Goal: Task Accomplishment & Management: Use online tool/utility

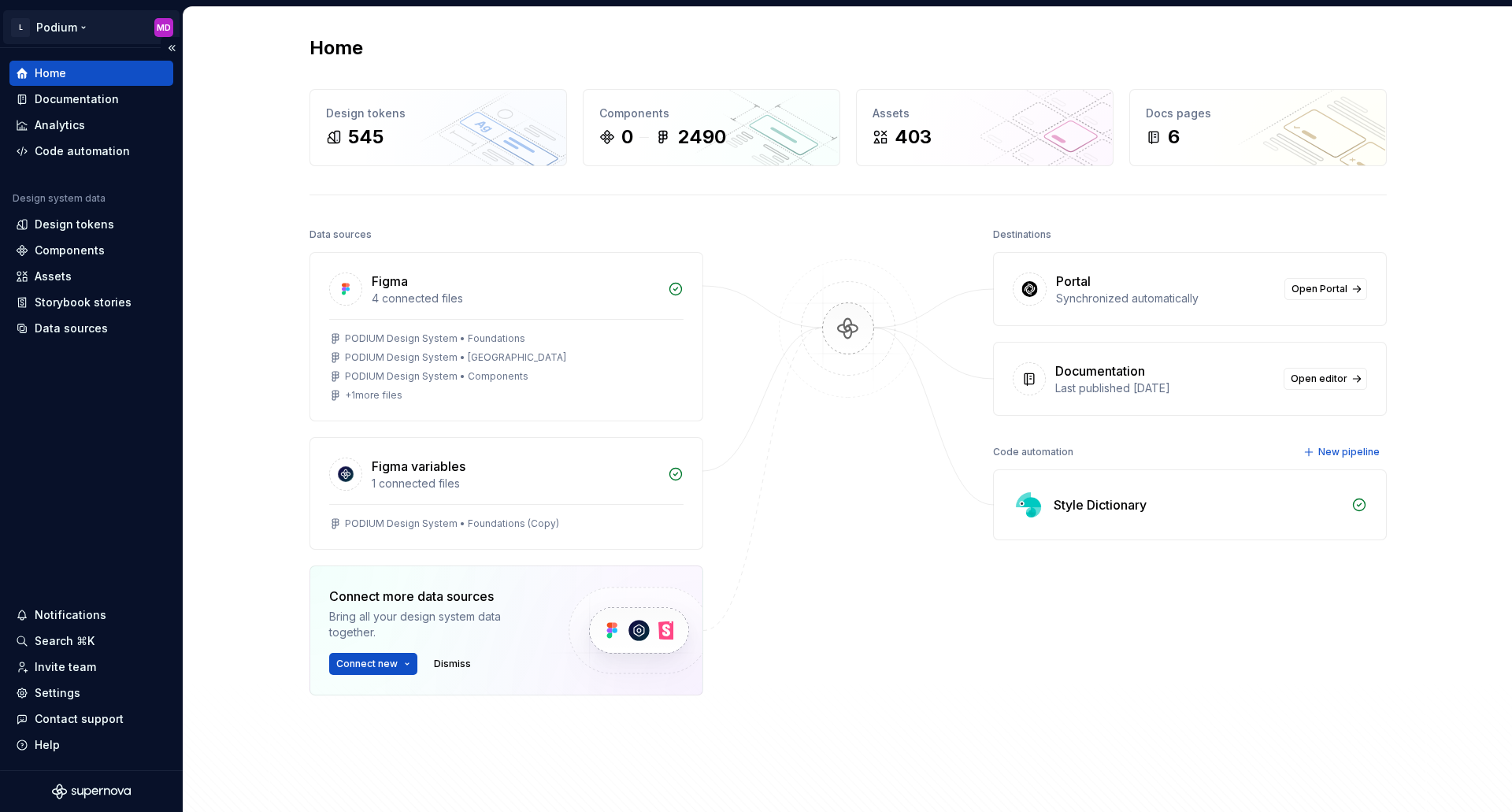
click at [70, 25] on html "L Podium MD Home Documentation Analytics Code automation Design system data Des…" at bounding box center [756, 406] width 1512 height 812
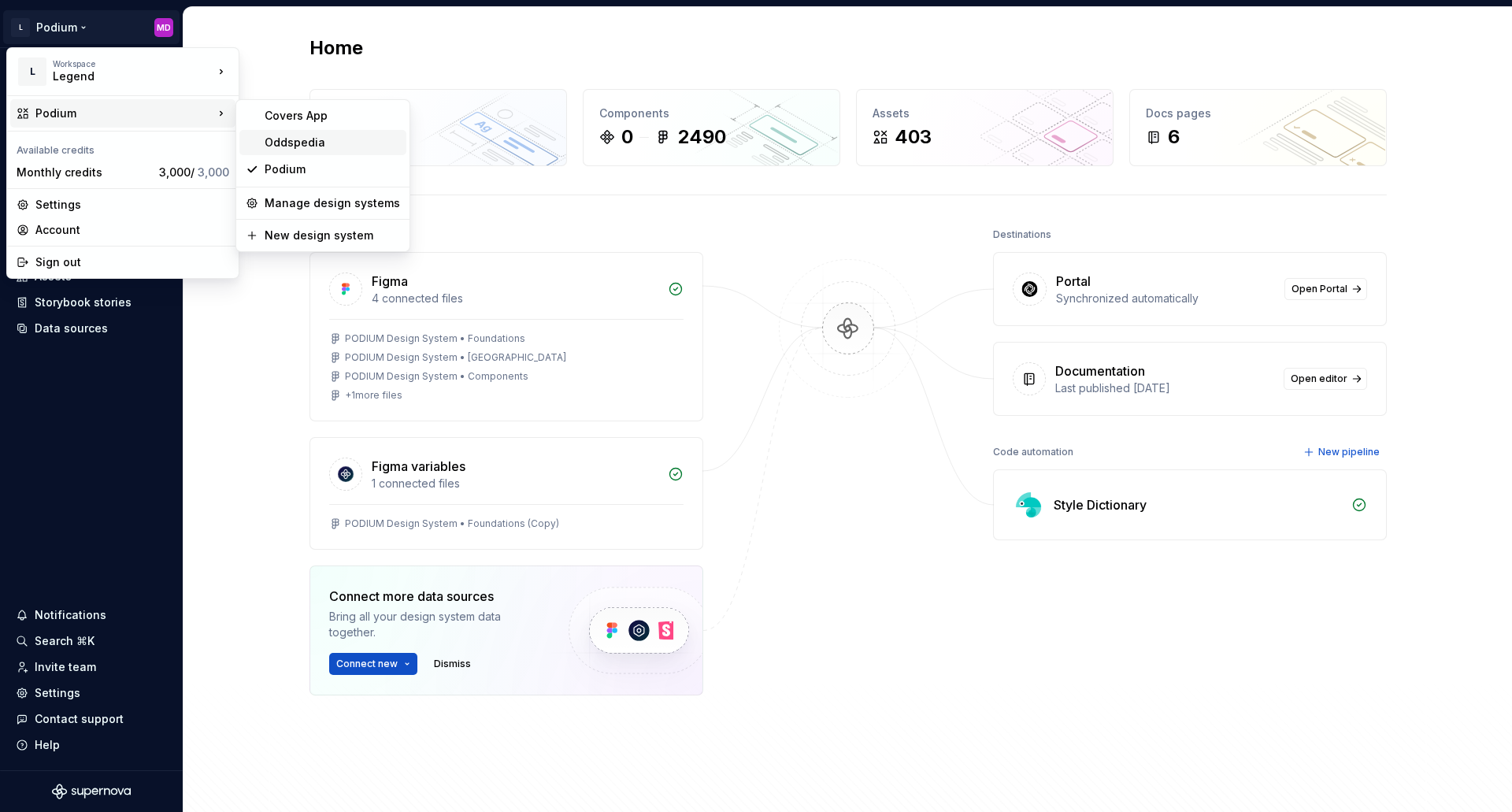
click at [316, 142] on div "Oddspedia" at bounding box center [333, 142] width 136 height 16
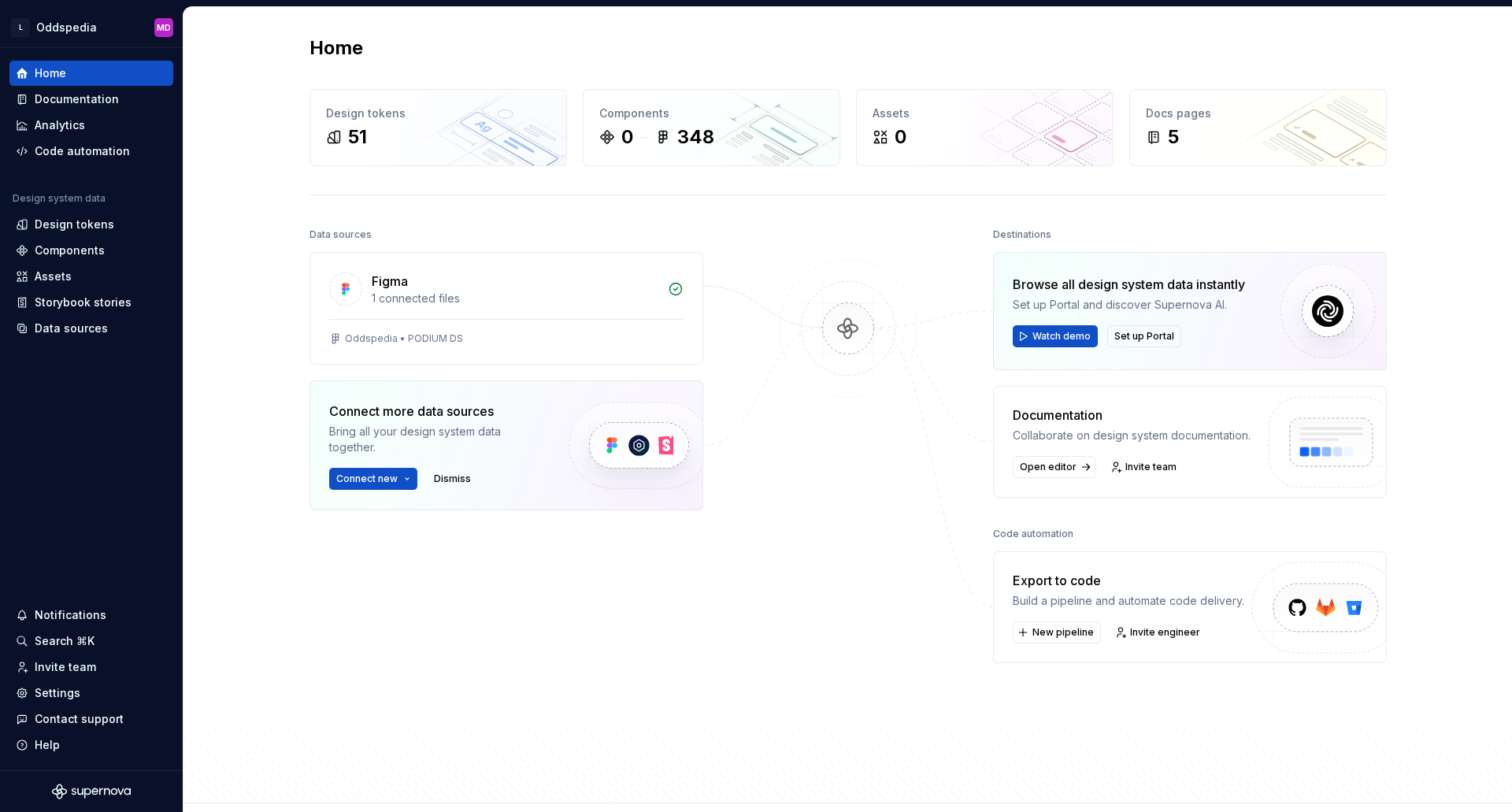
click at [670, 678] on div "Data sources Figma 1 connected files Oddspedia • PODIUM DS Connect more data so…" at bounding box center [505, 467] width 393 height 487
click at [97, 30] on html "L Oddspedia MD Home Documentation Analytics Code automation Design system data …" at bounding box center [756, 406] width 1512 height 812
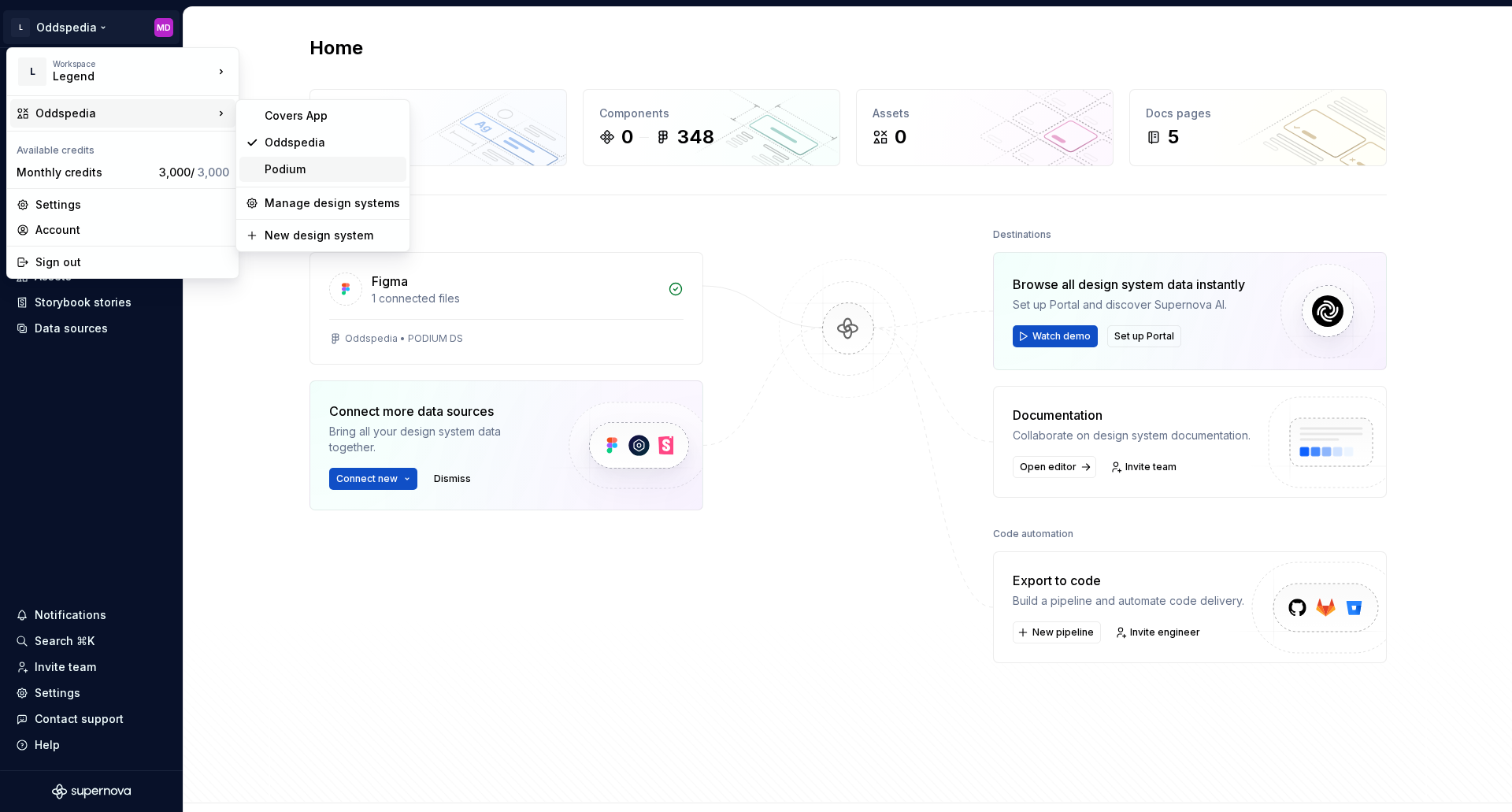
click at [299, 166] on div "Podium" at bounding box center [333, 168] width 136 height 16
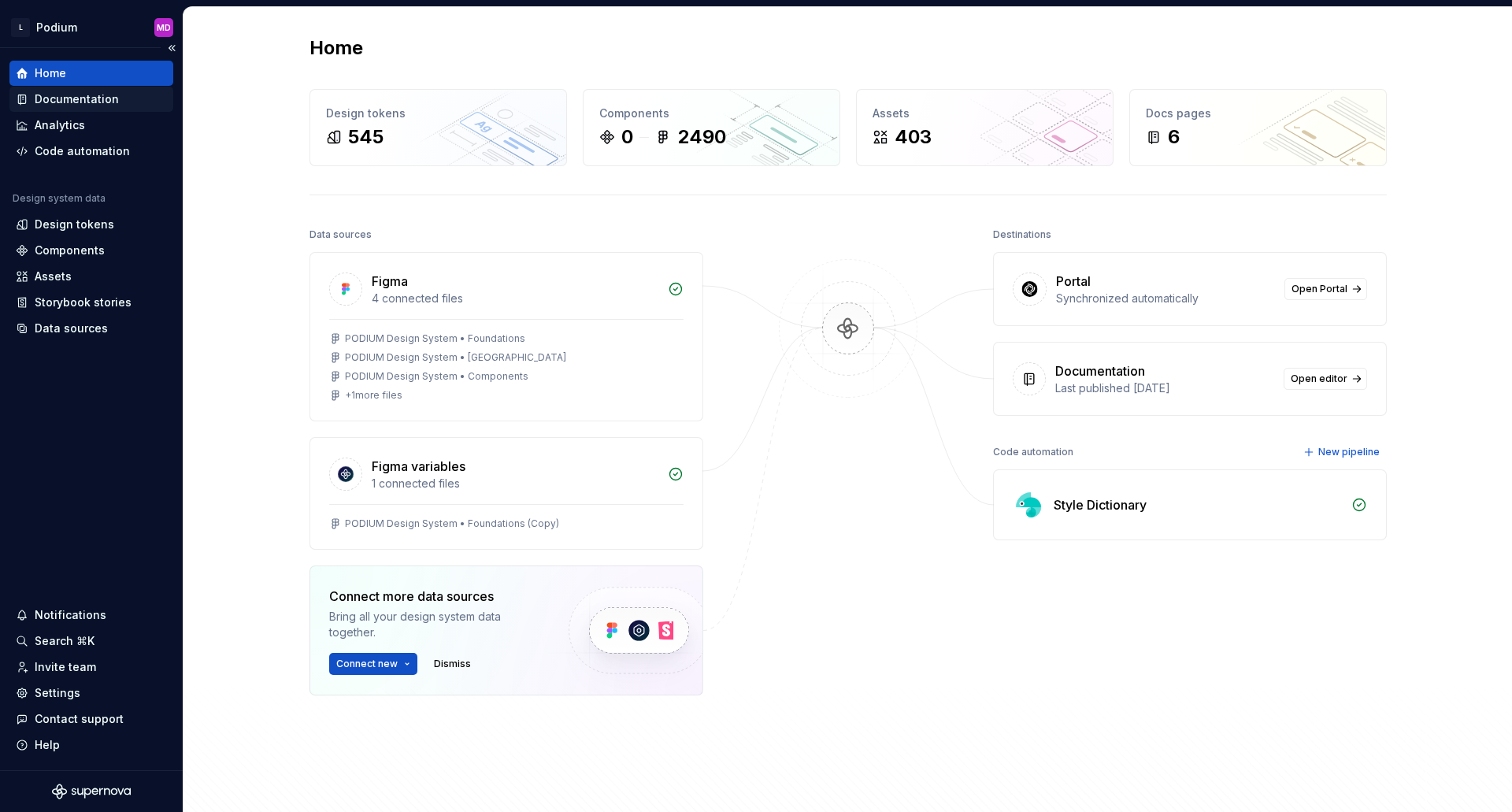
click at [97, 101] on div "Documentation" at bounding box center [76, 99] width 84 height 16
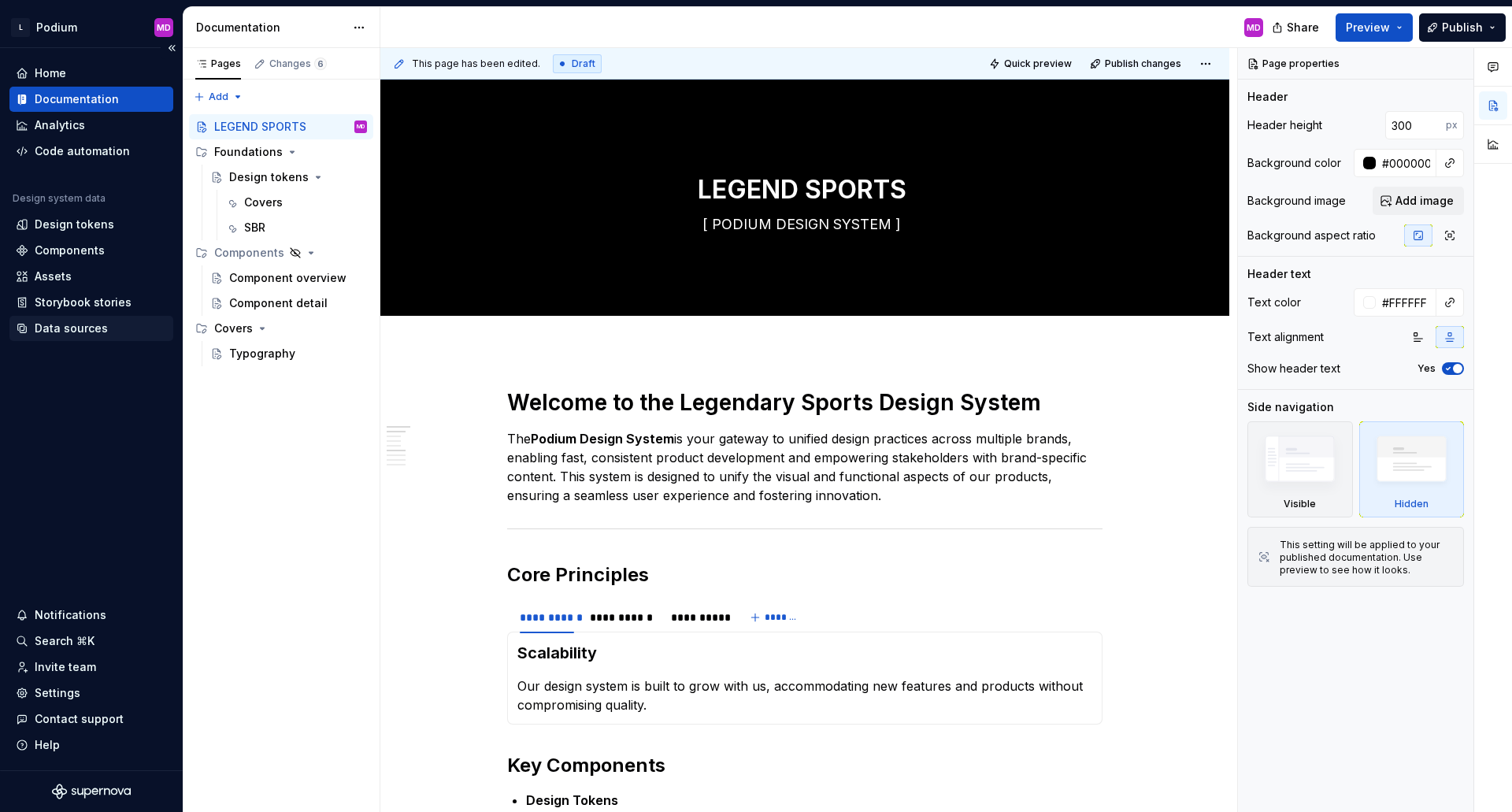
click at [81, 330] on div "Data sources" at bounding box center [71, 328] width 74 height 16
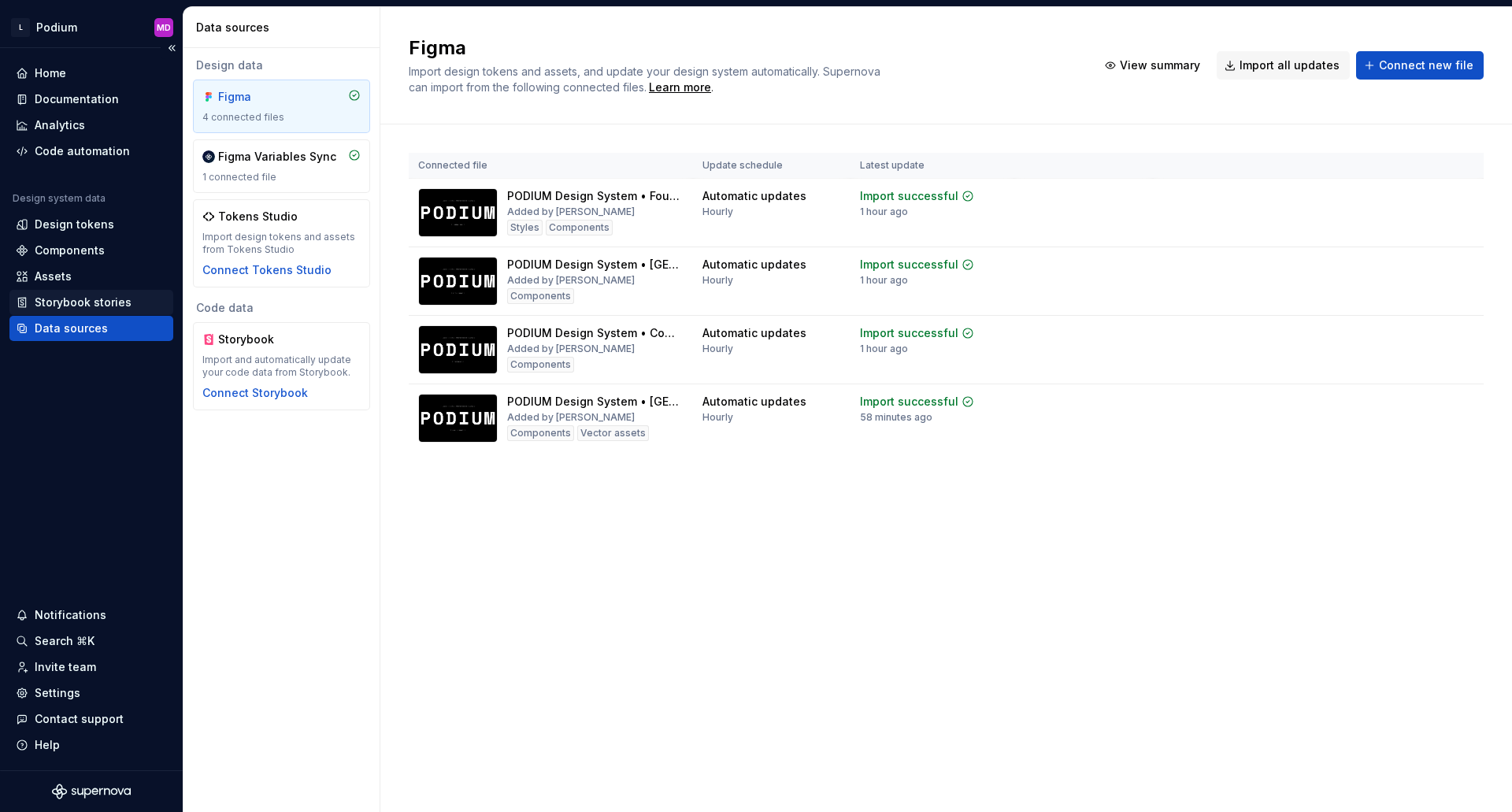
click at [108, 303] on div "Storybook stories" at bounding box center [83, 302] width 96 height 16
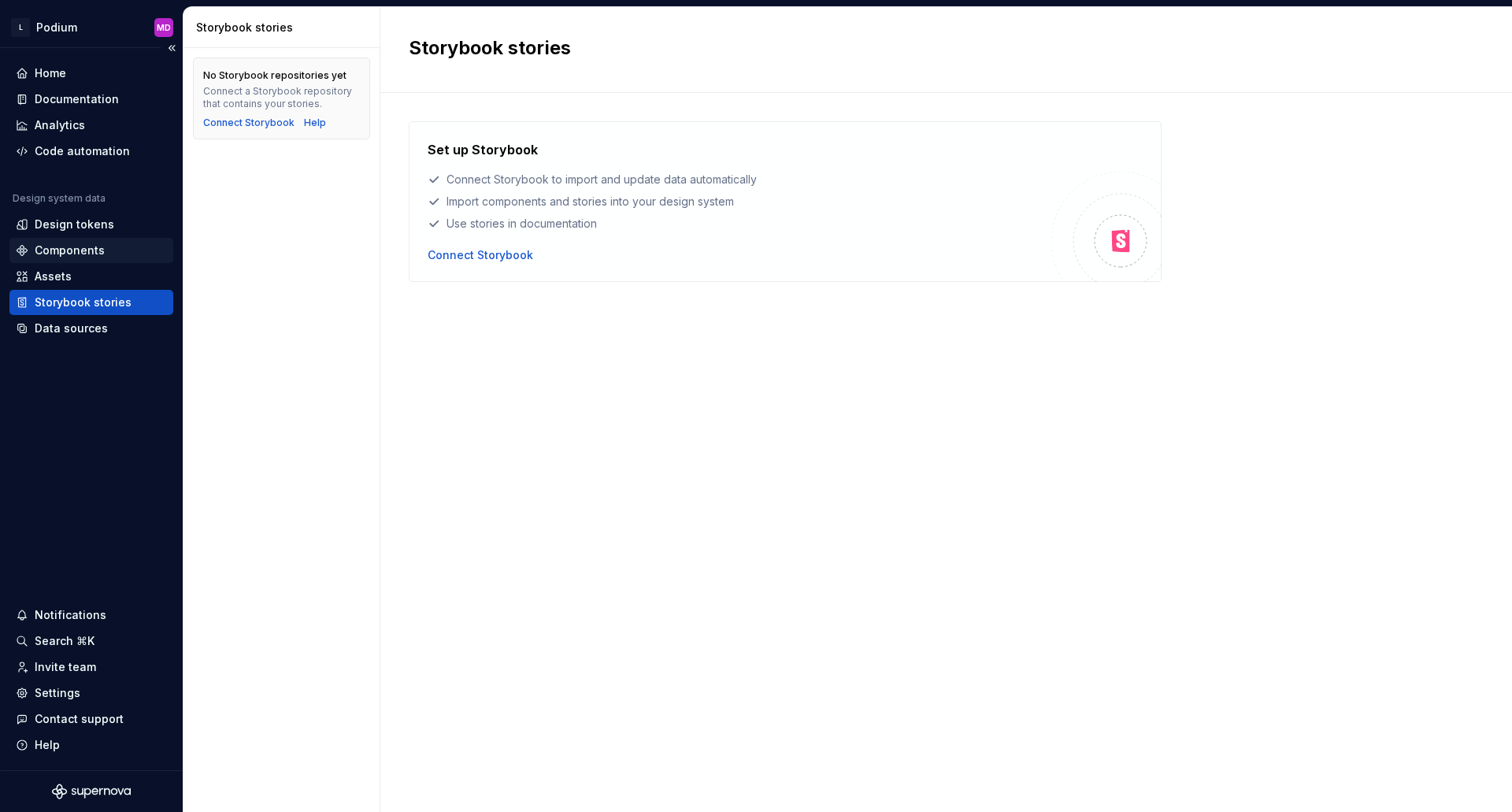
click at [91, 244] on div "Components" at bounding box center [70, 250] width 70 height 16
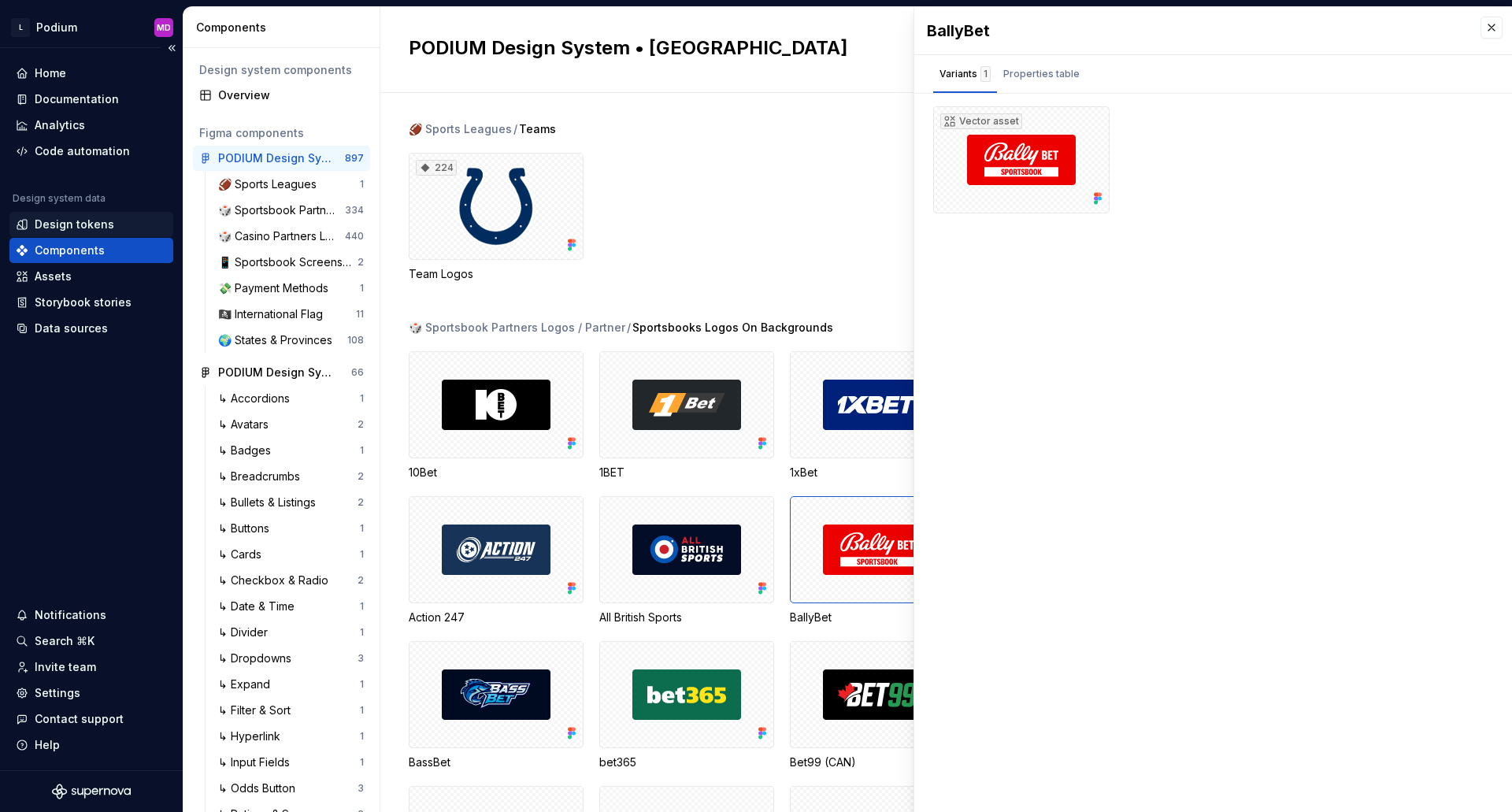
click at [71, 222] on div "Design tokens" at bounding box center [74, 224] width 79 height 16
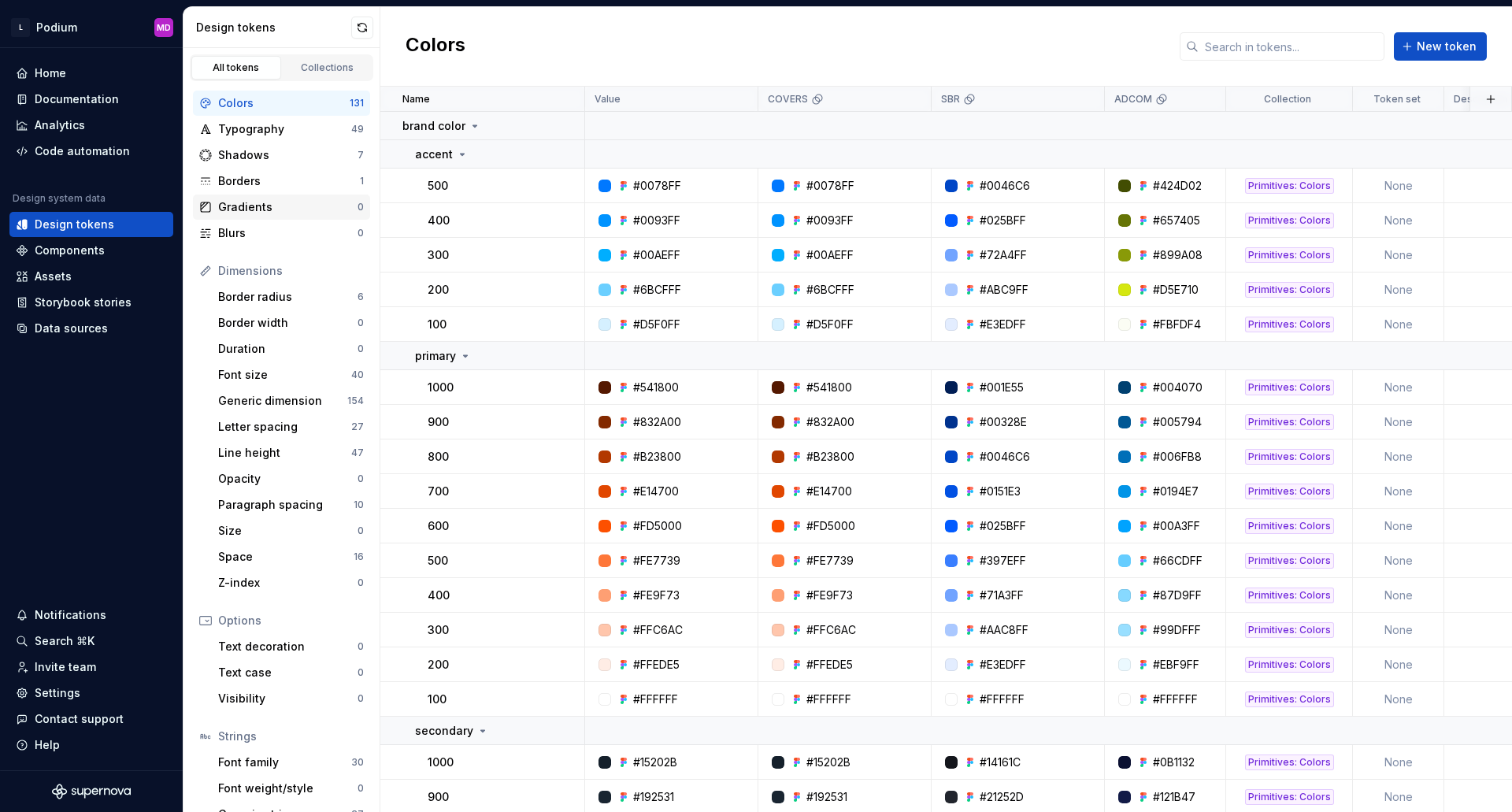
click at [252, 203] on div "Gradients" at bounding box center [288, 207] width 139 height 16
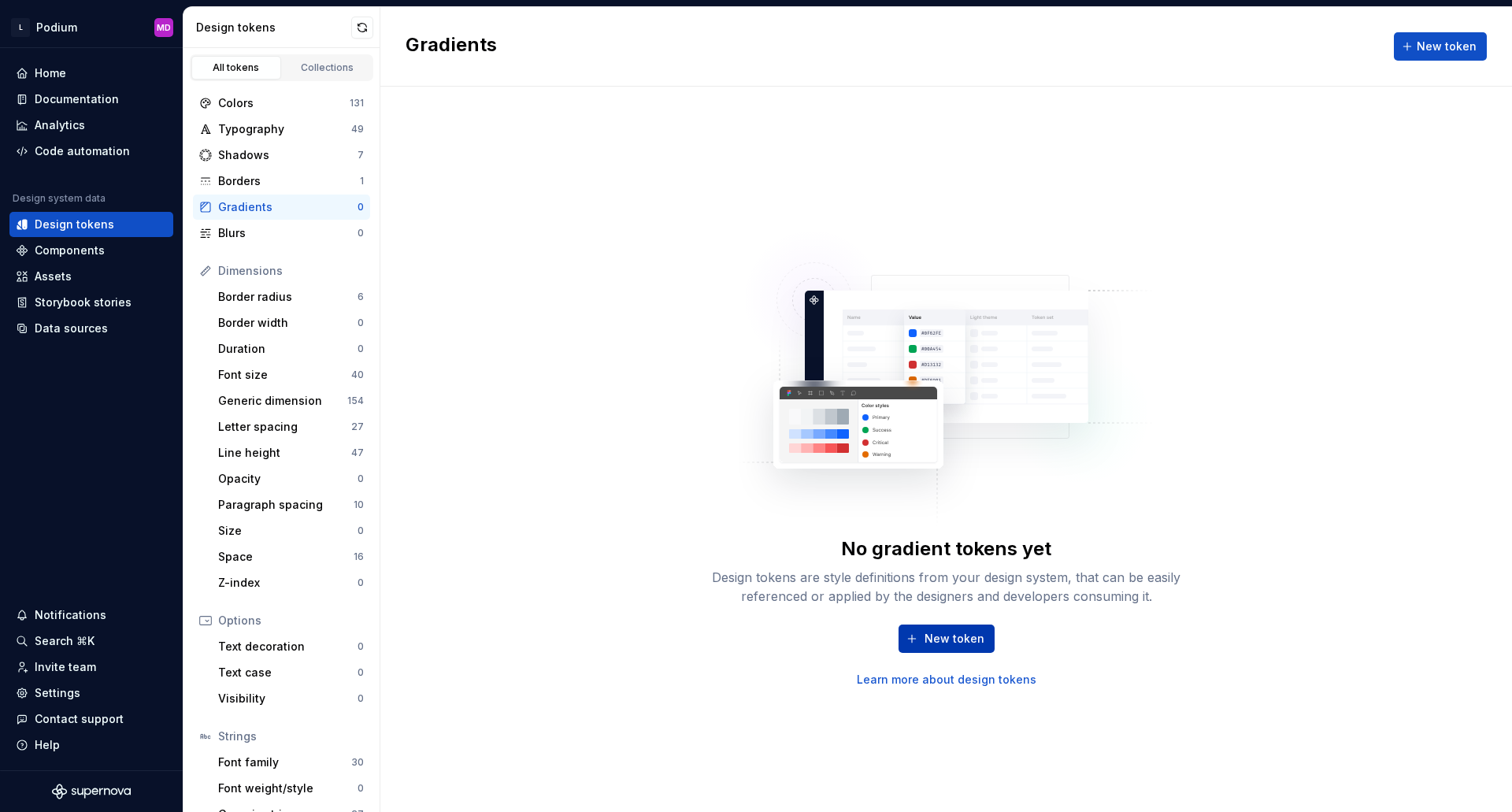
click at [982, 637] on button "New token" at bounding box center [946, 639] width 96 height 29
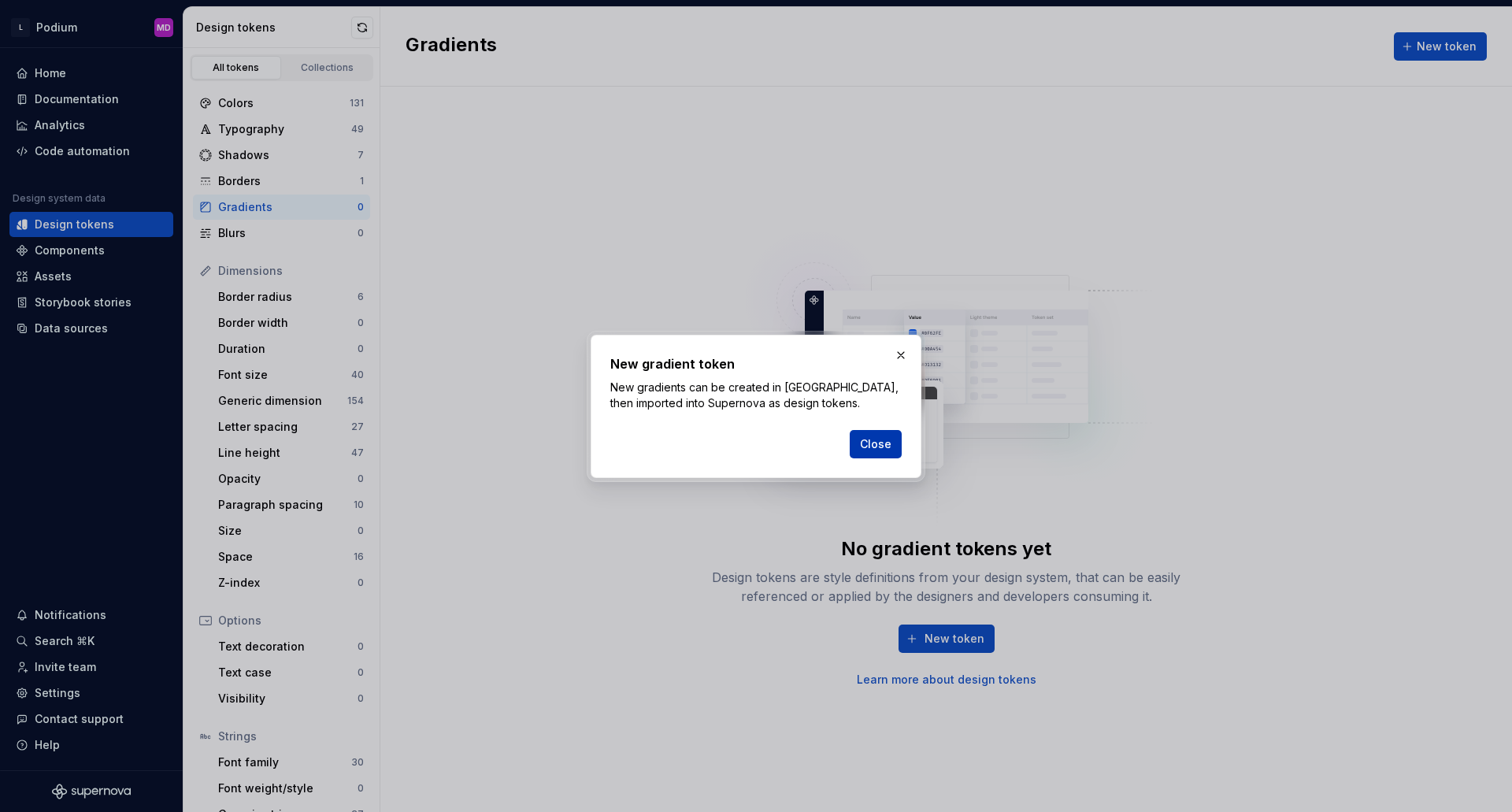
click at [873, 446] on span "Close" at bounding box center [875, 443] width 32 height 16
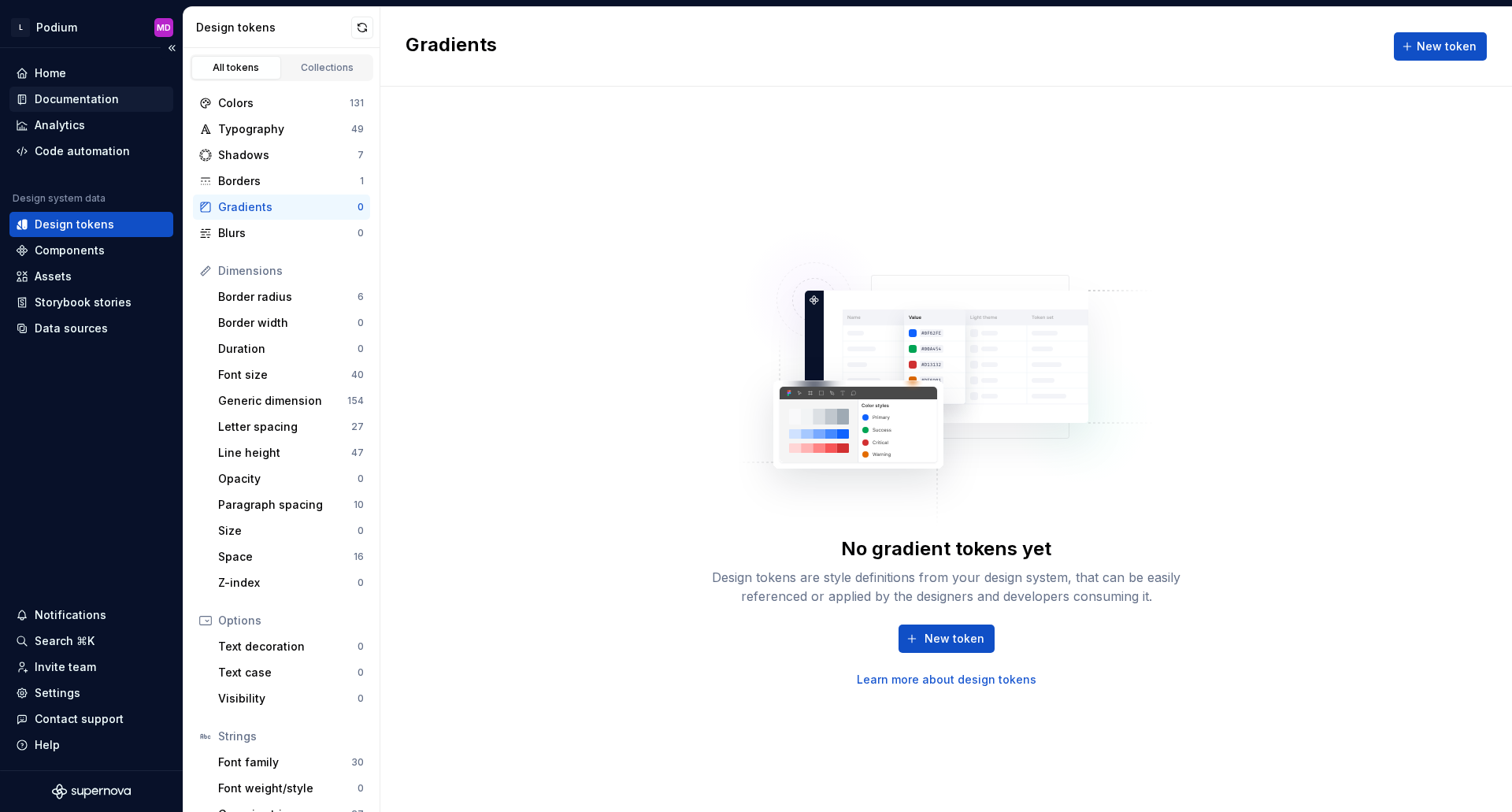
click at [90, 97] on div "Documentation" at bounding box center [76, 99] width 84 height 16
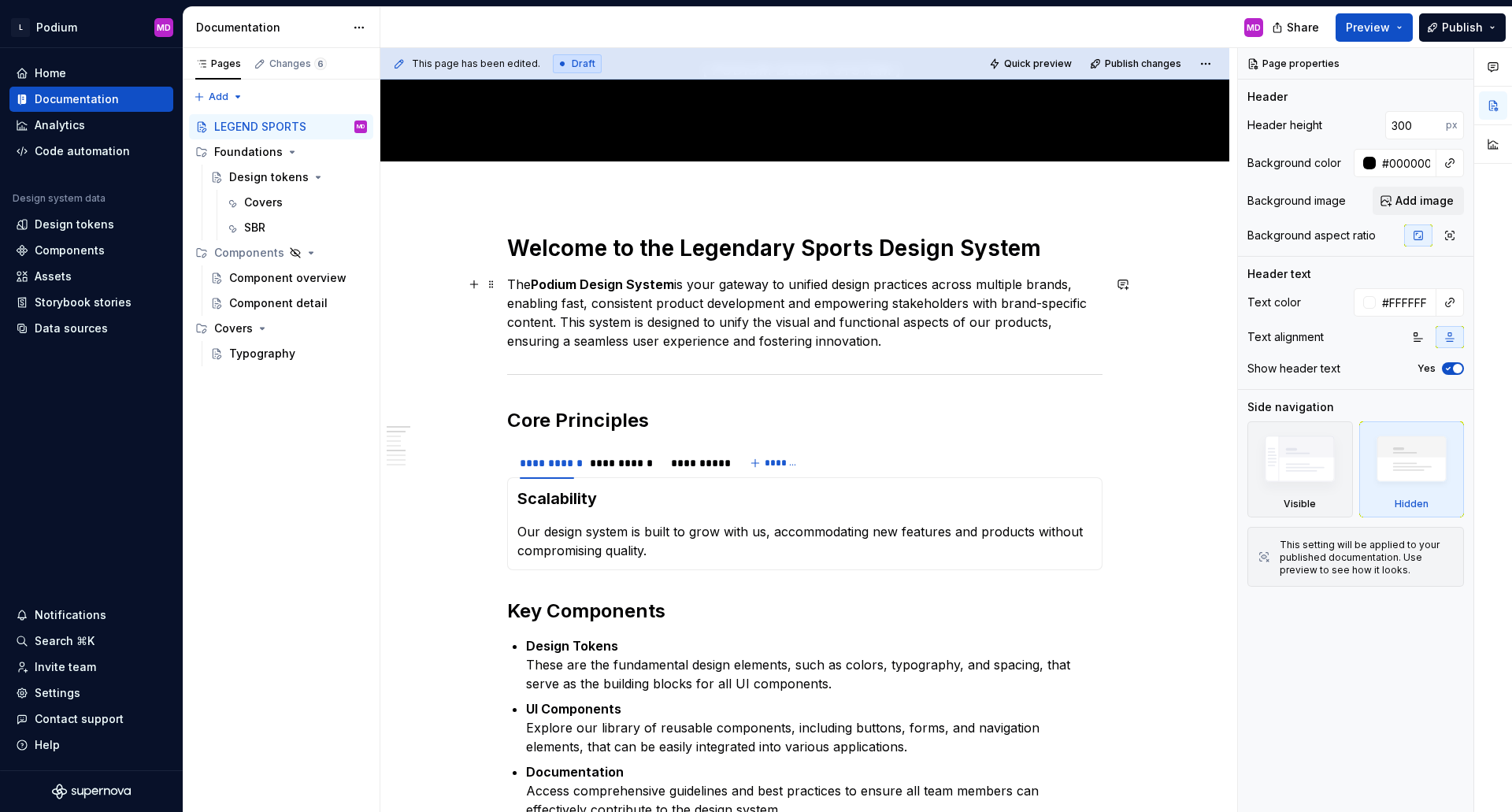
scroll to position [158, 0]
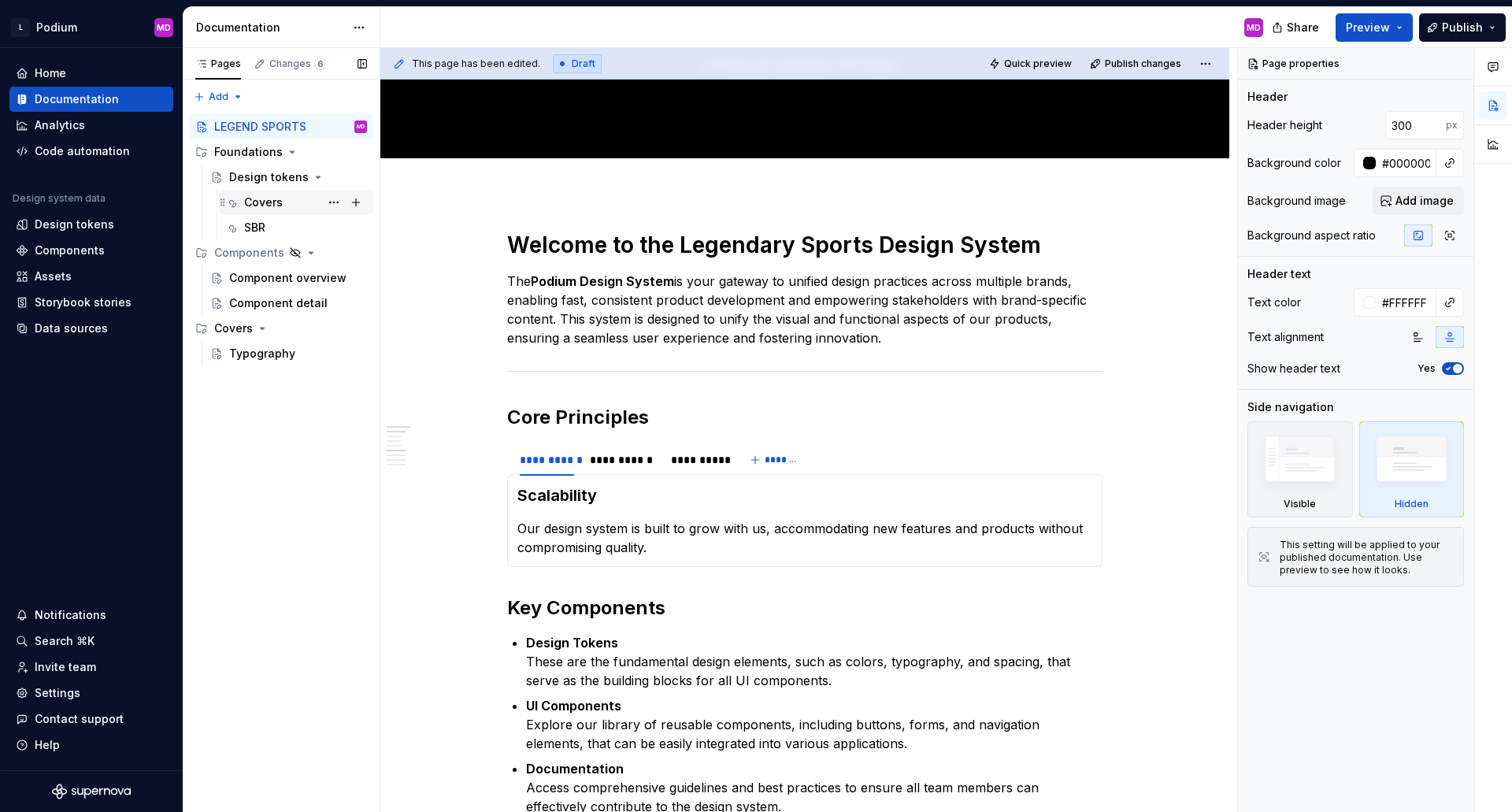
click at [285, 206] on div "Covers" at bounding box center [305, 202] width 123 height 22
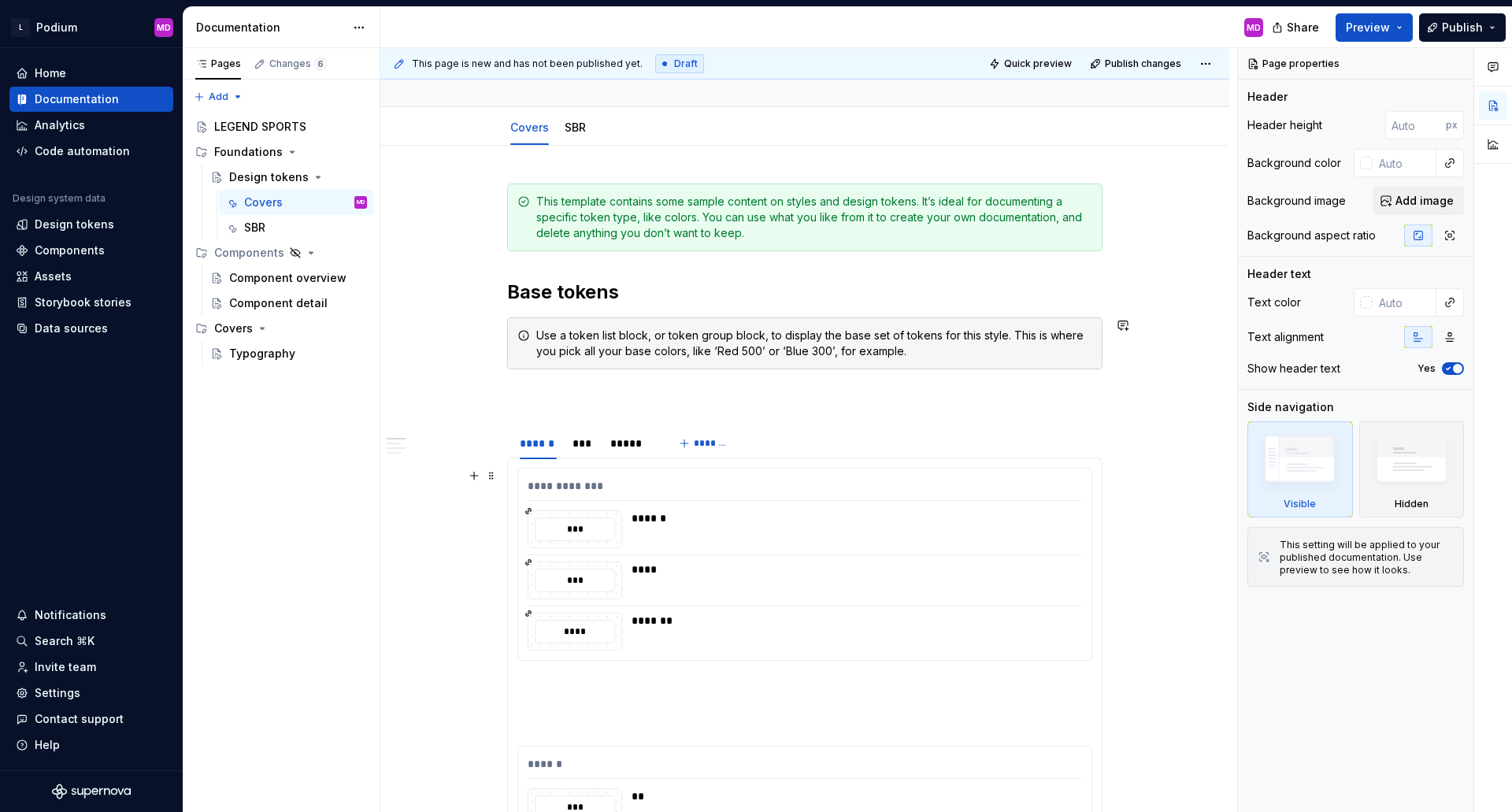
scroll to position [236, 0]
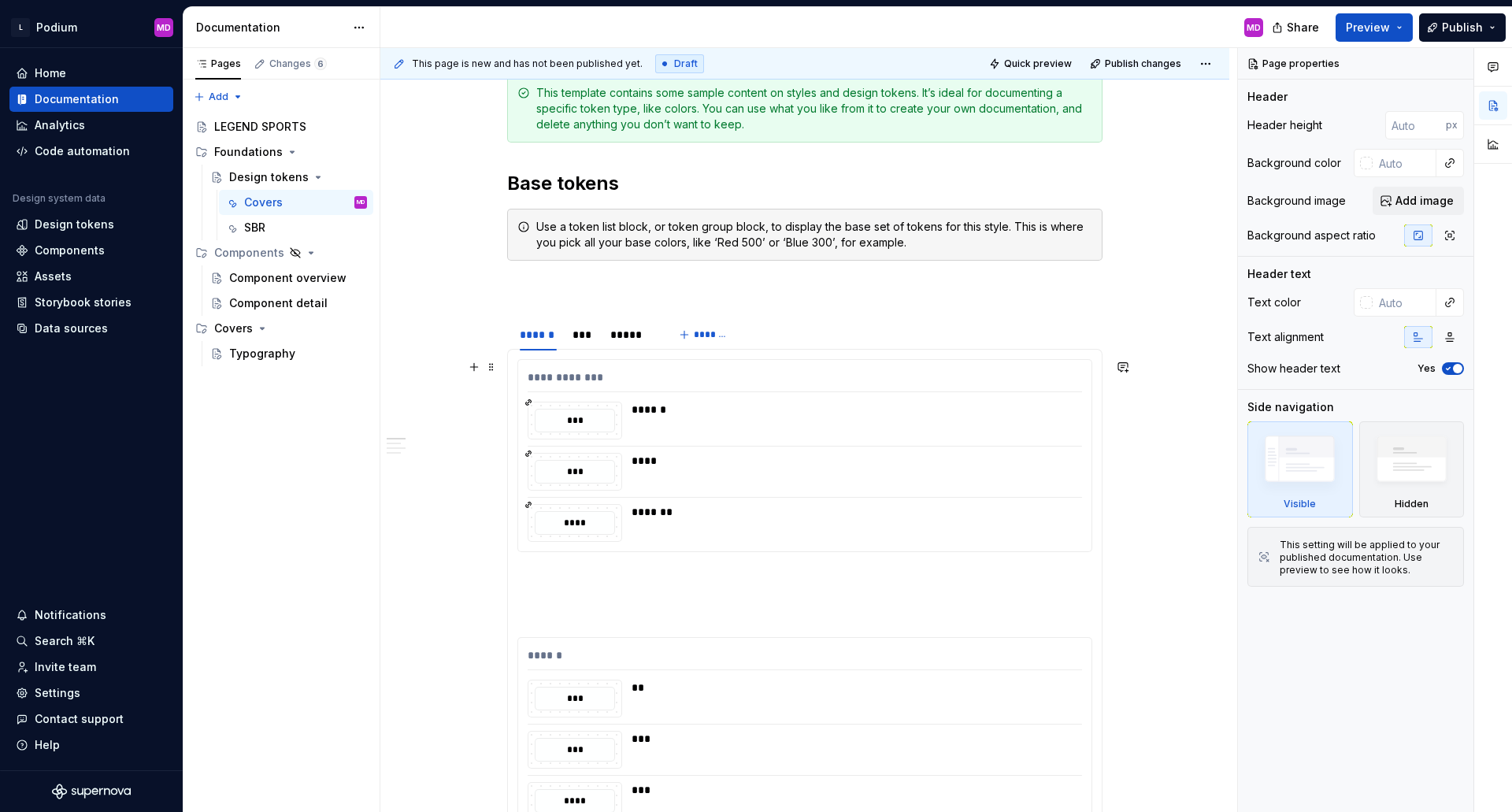
click at [993, 386] on div "**********" at bounding box center [805, 381] width 554 height 23
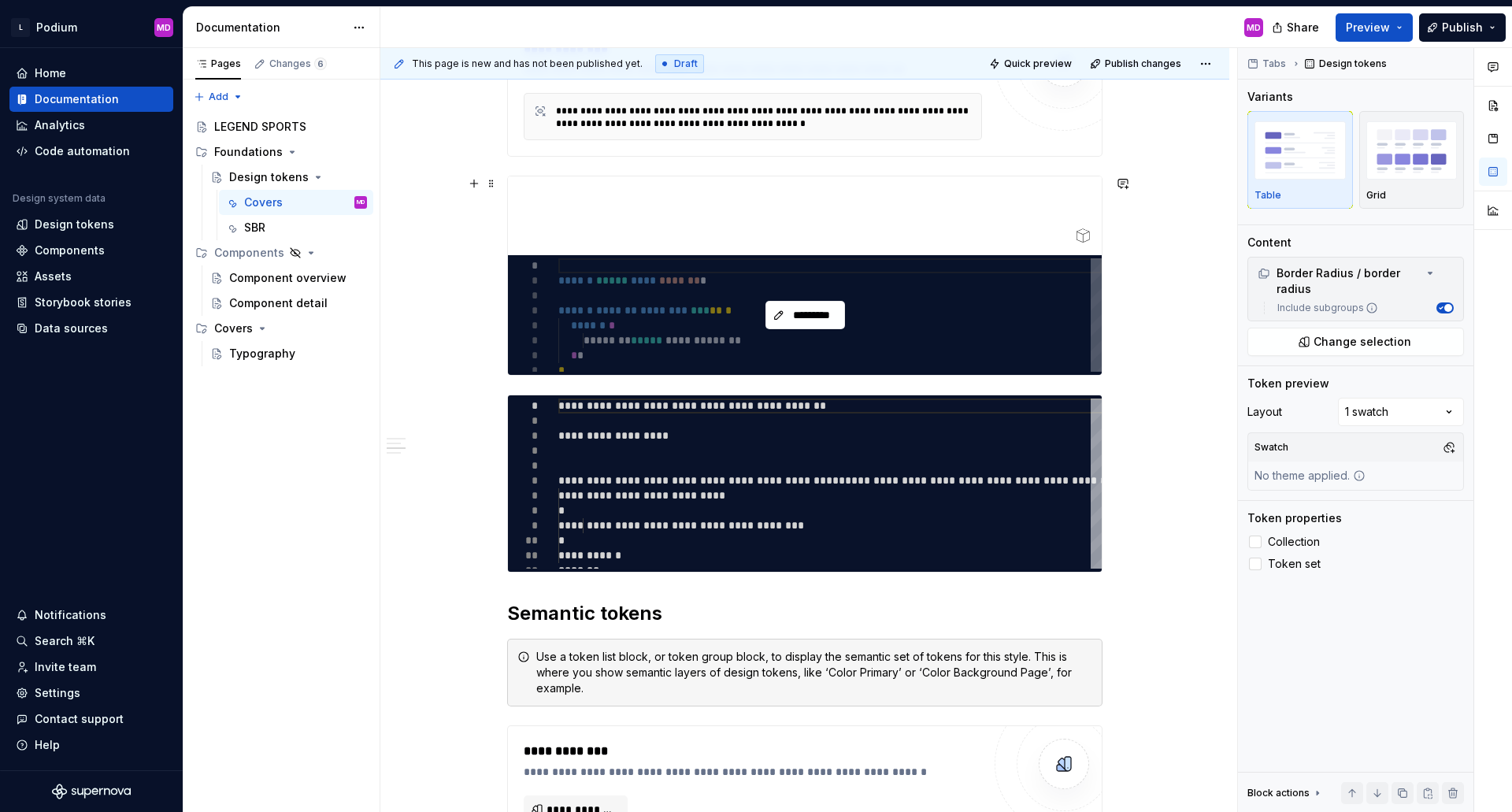
scroll to position [1968, 0]
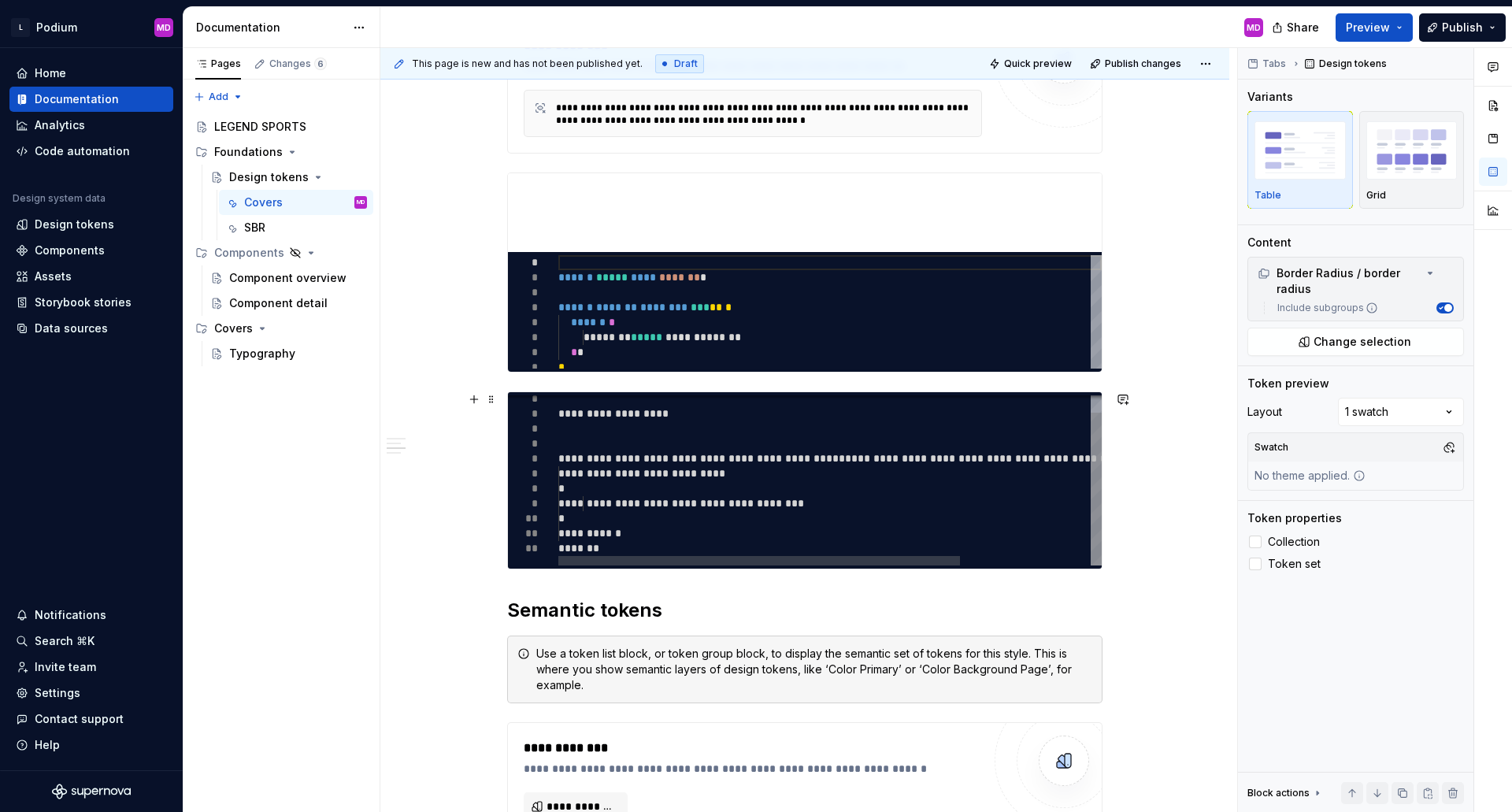
type textarea "*"
type textarea "**********"
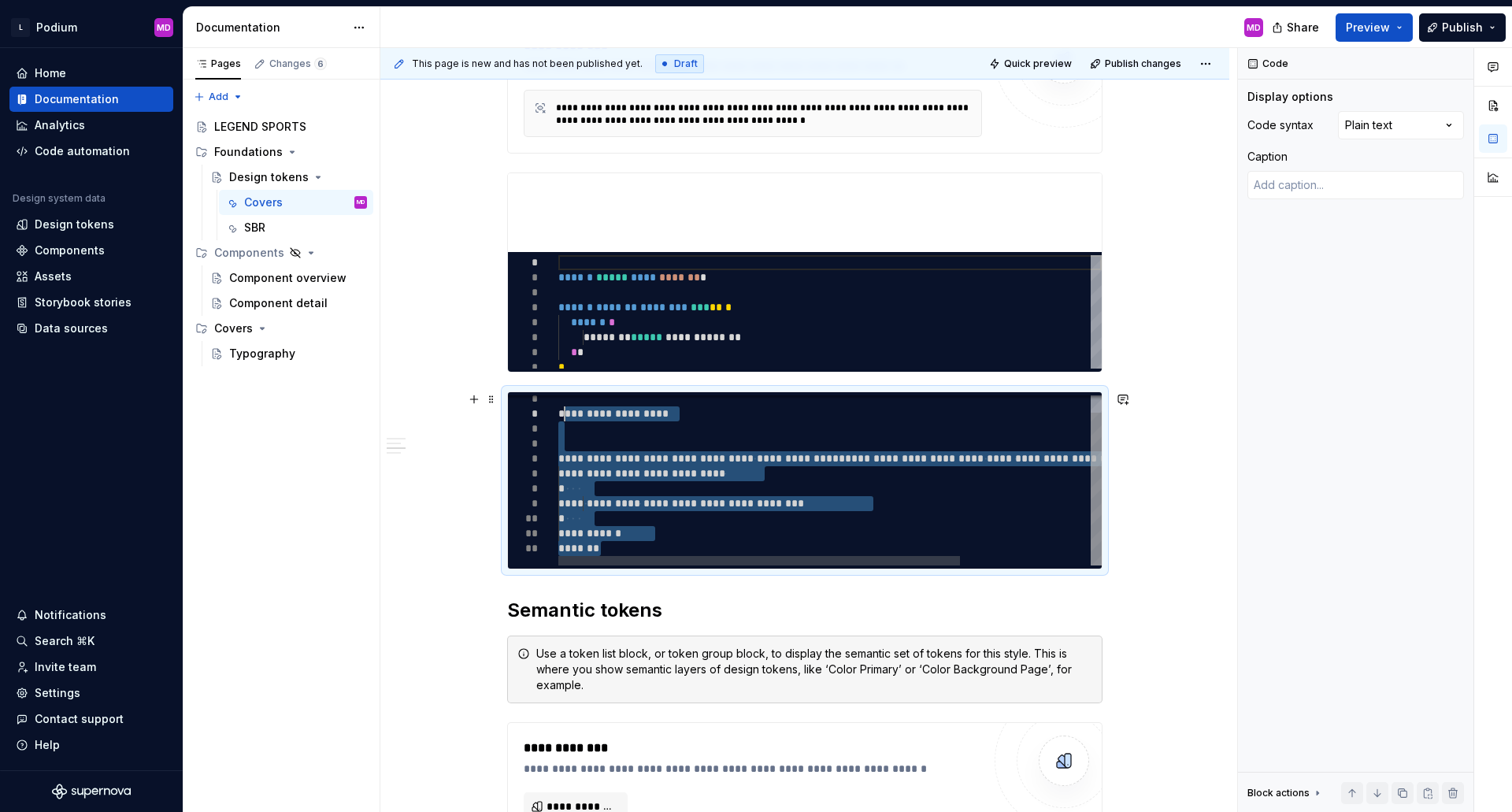
scroll to position [0, 0]
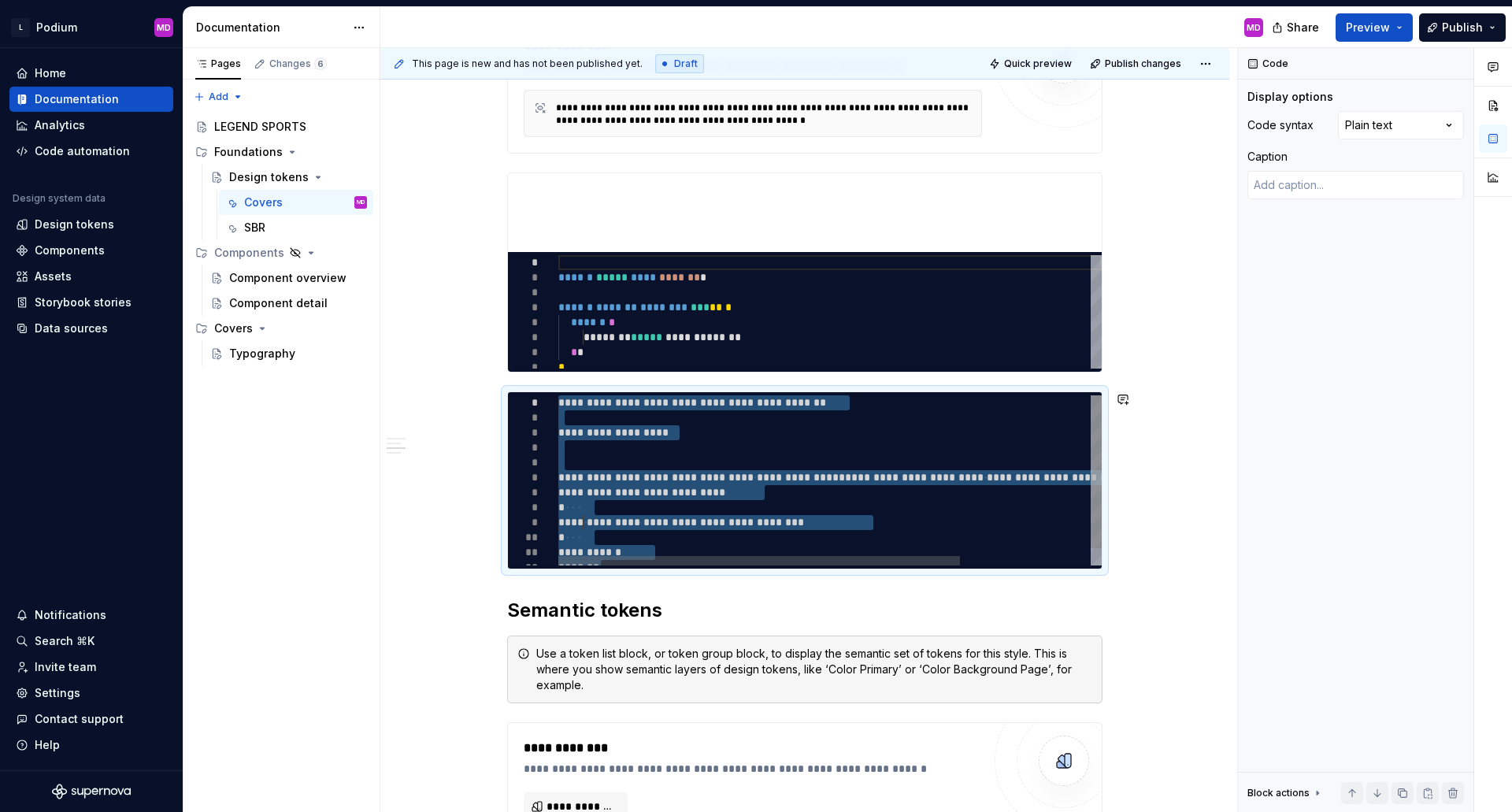
drag, startPoint x: 613, startPoint y: 543, endPoint x: 557, endPoint y: 381, distance: 171.4
click at [559, 395] on div "**********" at bounding box center [918, 489] width 720 height 189
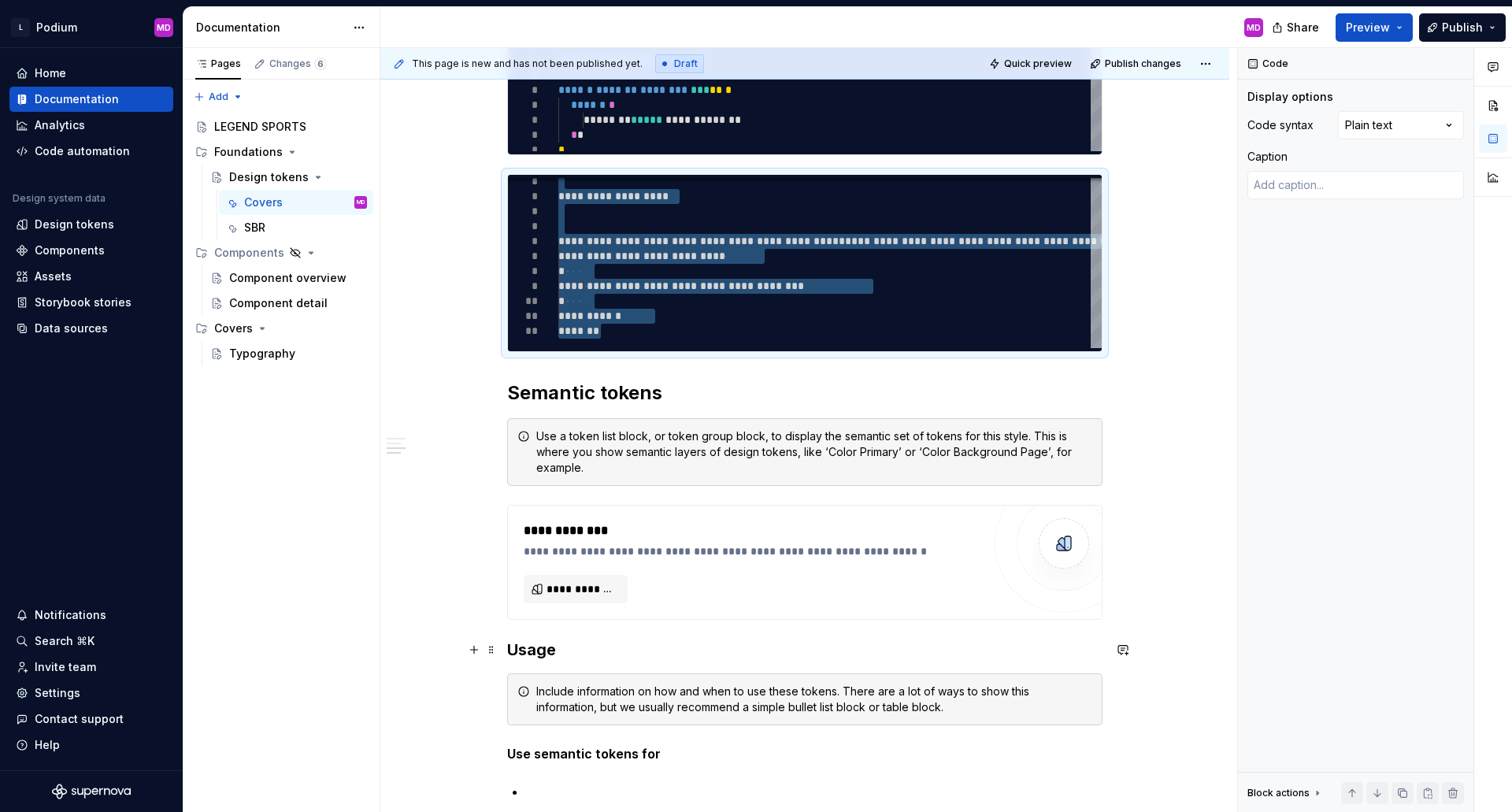
scroll to position [2205, 0]
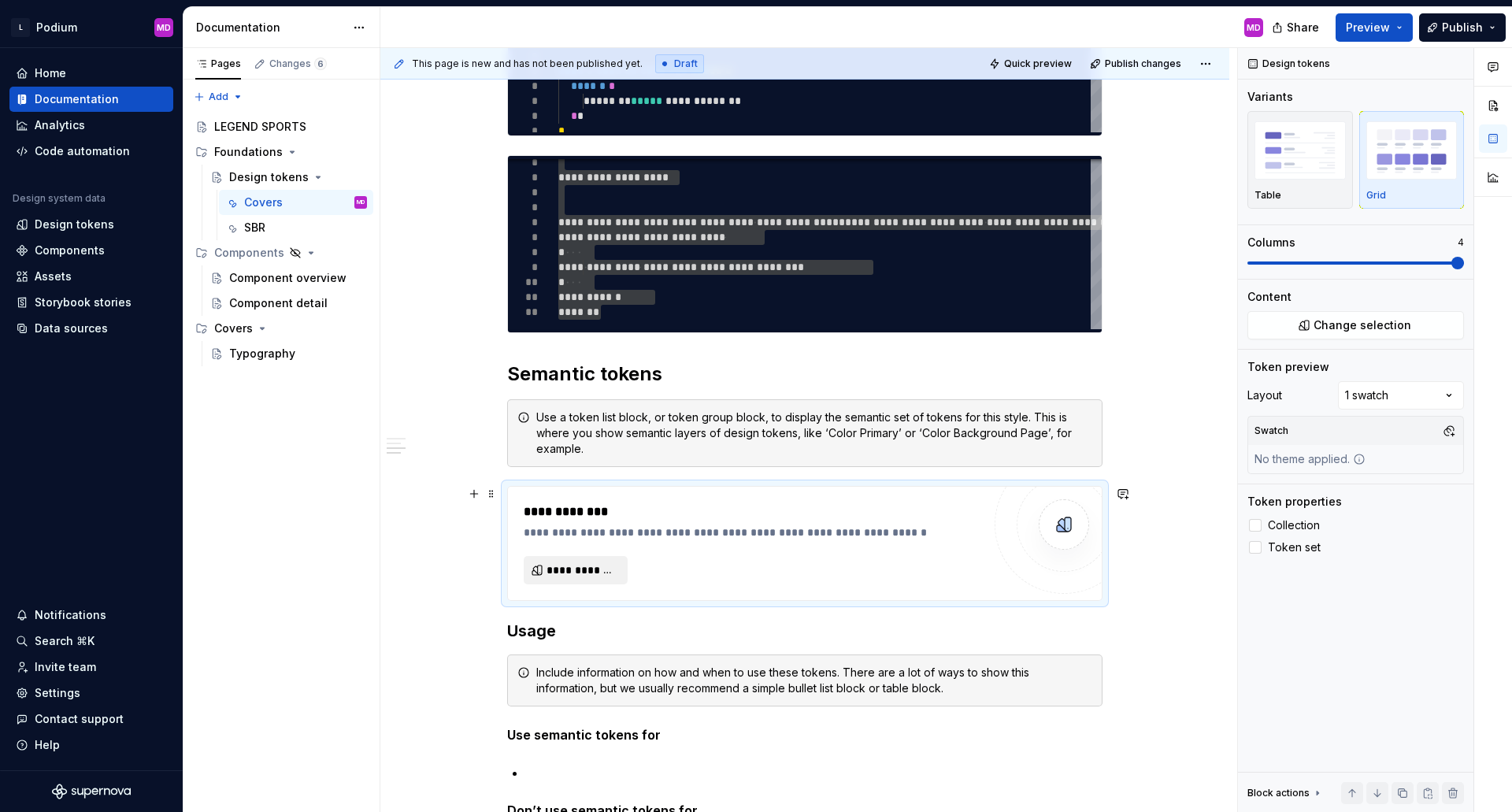
click at [571, 574] on span "**********" at bounding box center [581, 569] width 71 height 16
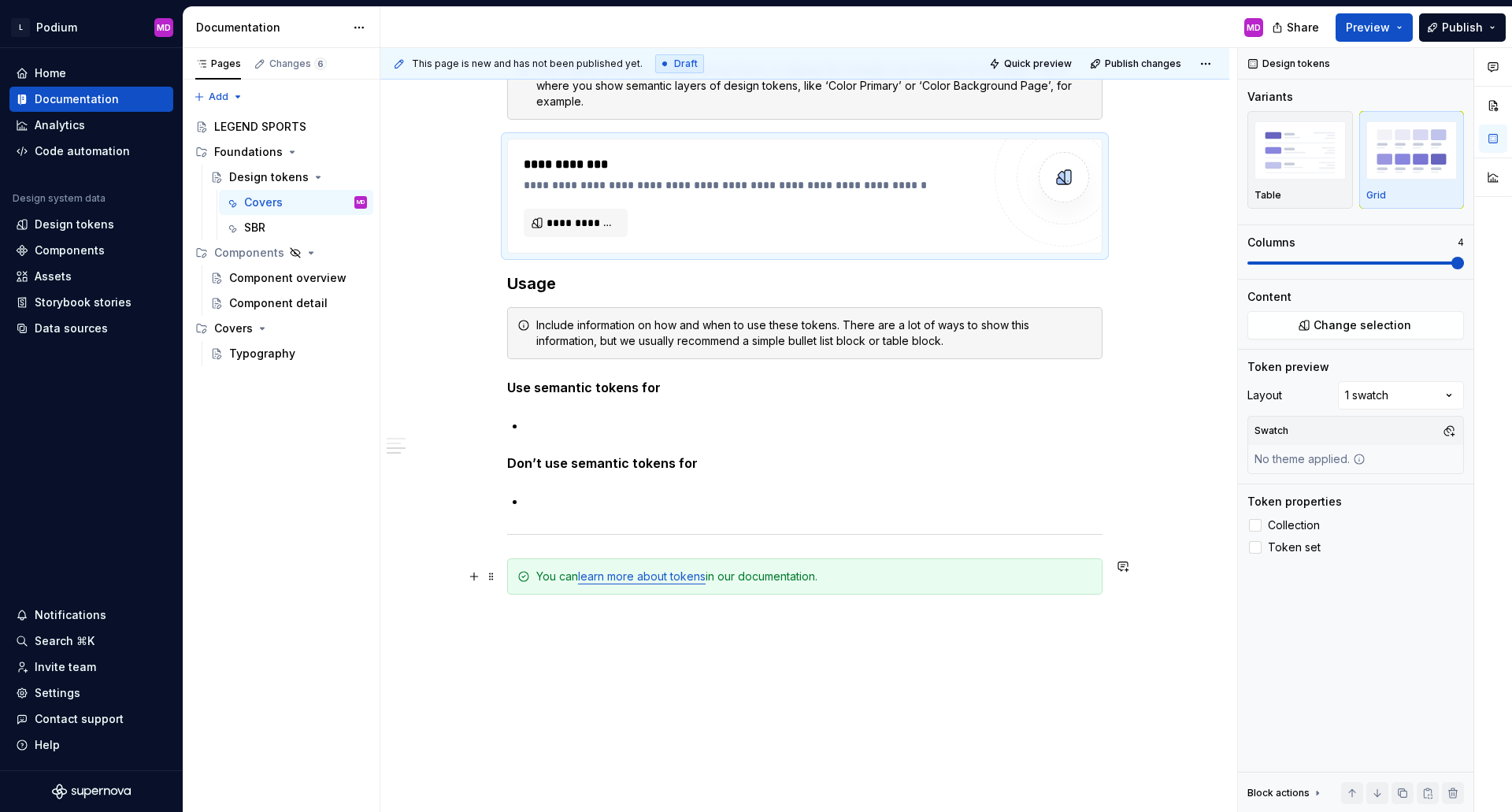
scroll to position [2598, 0]
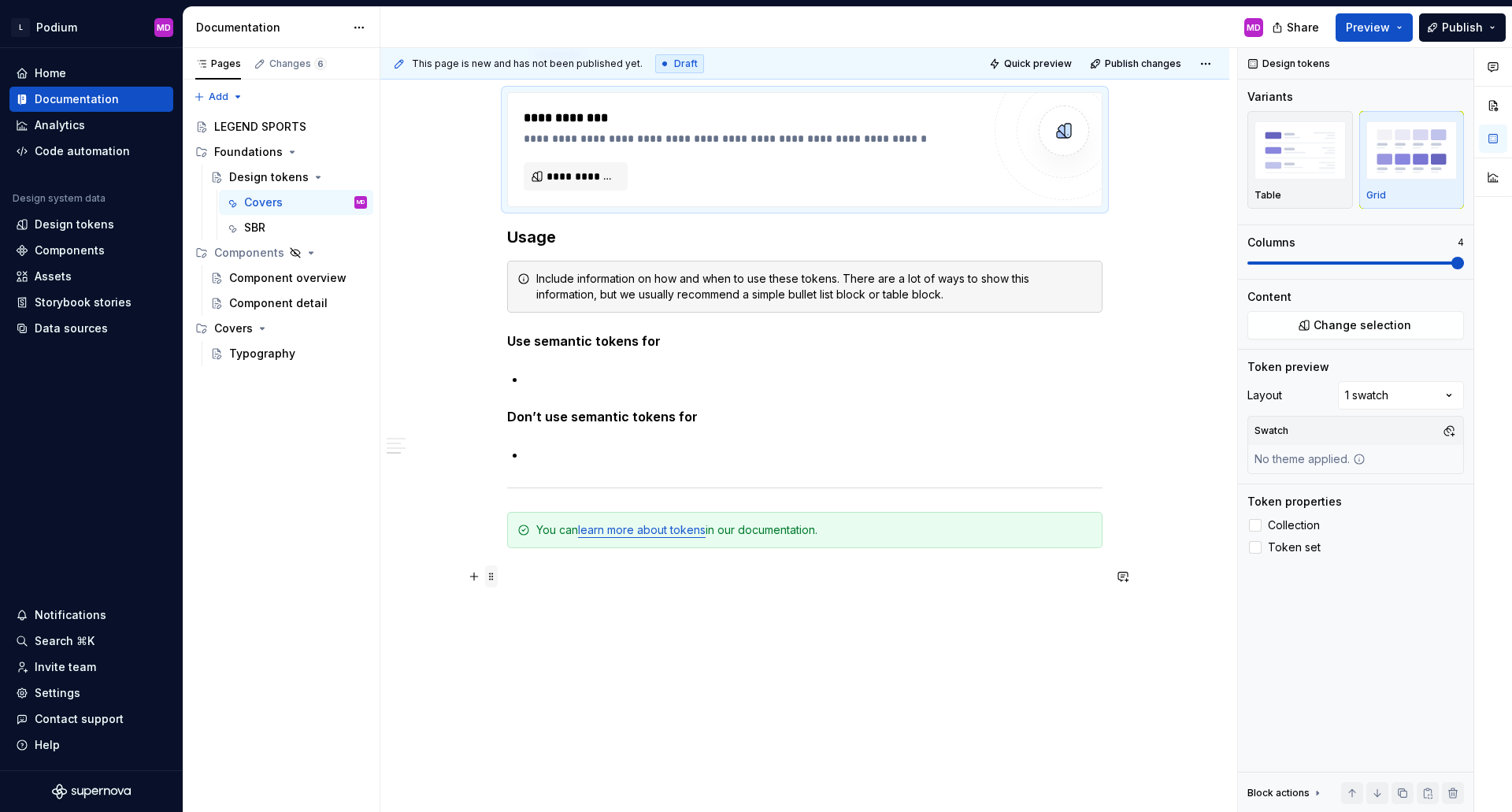
click at [491, 578] on span at bounding box center [491, 576] width 12 height 22
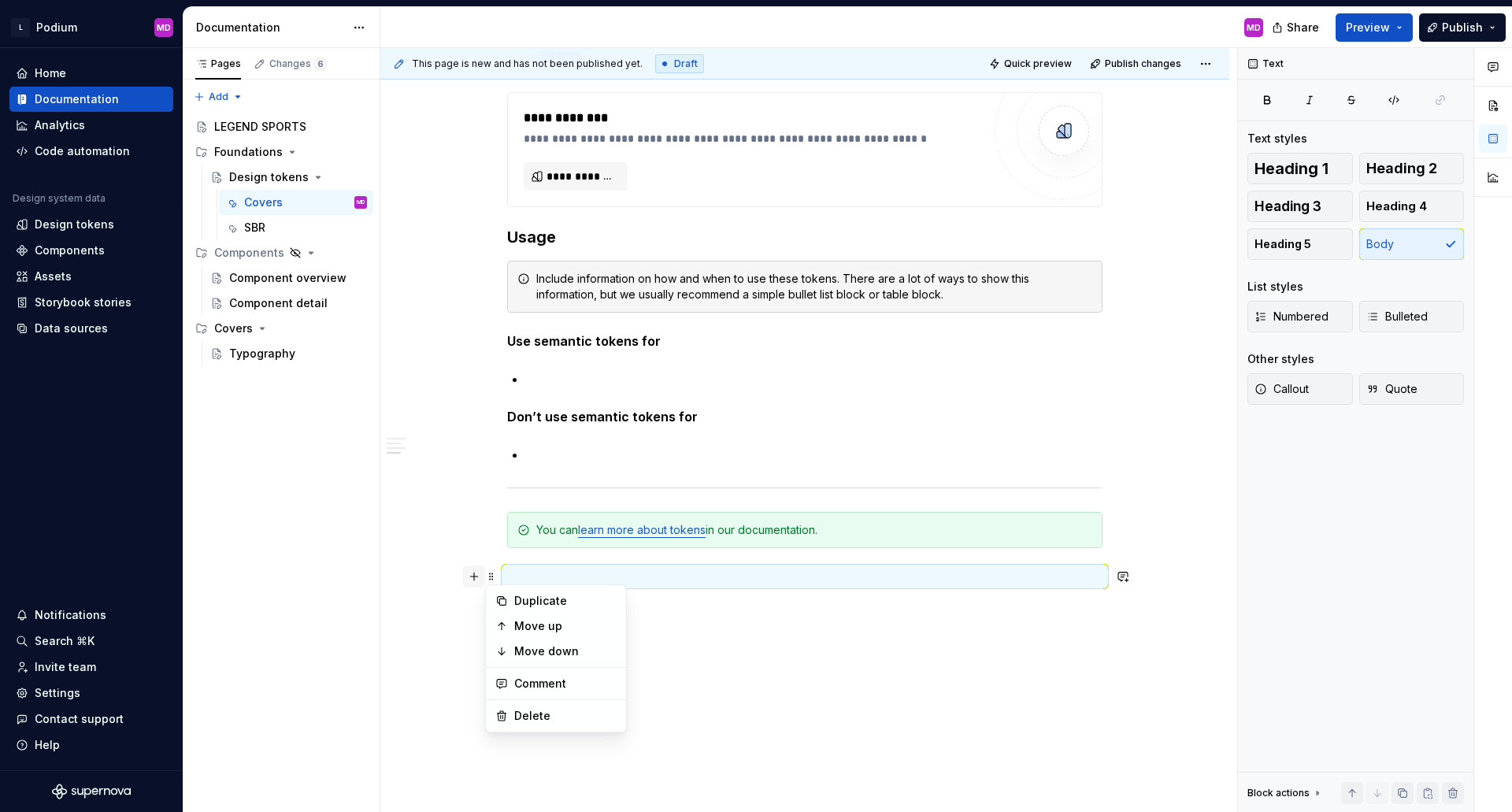
click at [471, 575] on button "button" at bounding box center [473, 576] width 22 height 22
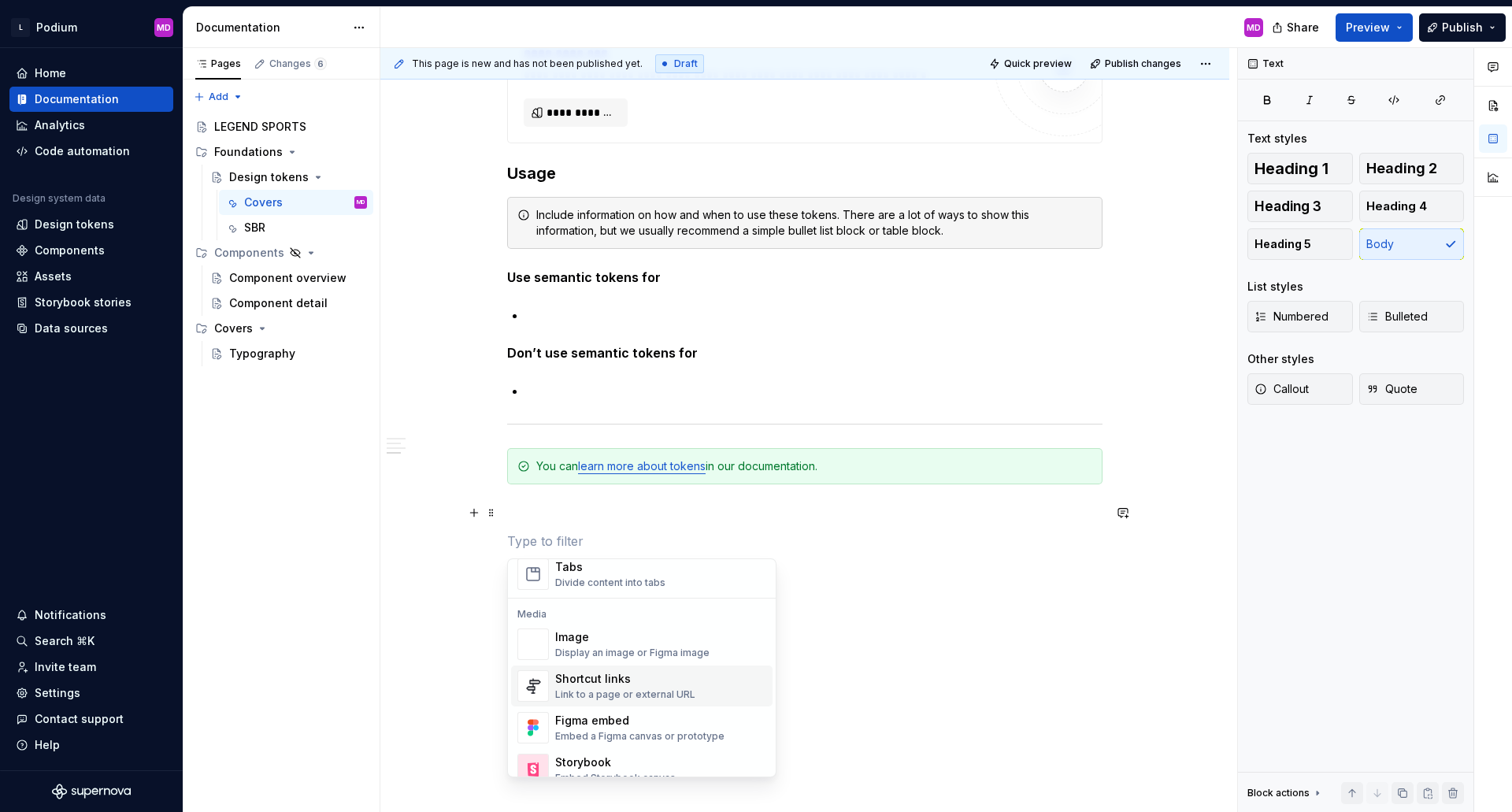
scroll to position [709, 0]
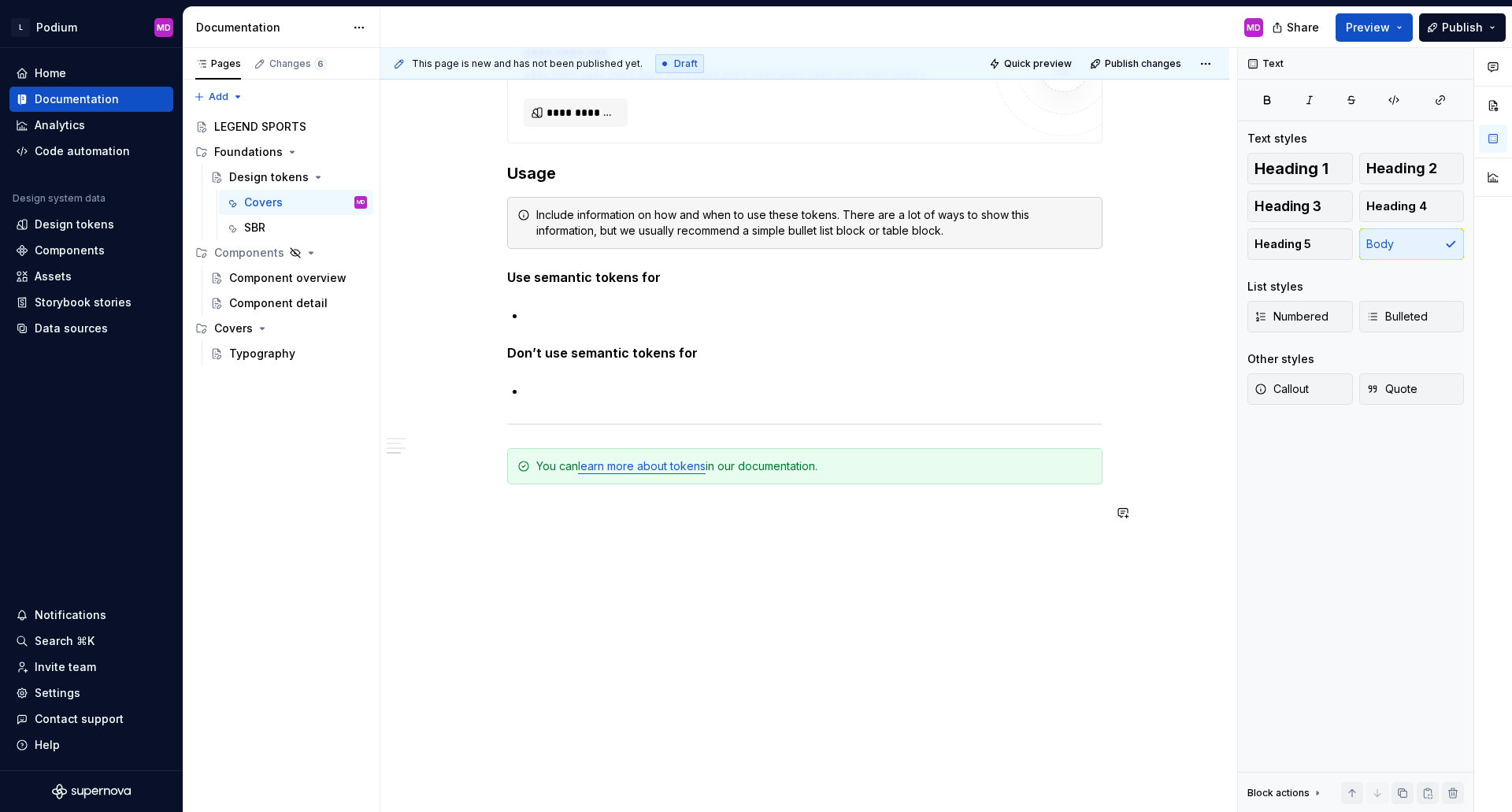
type textarea "*"
click at [75, 156] on div "Code automation" at bounding box center [82, 150] width 96 height 16
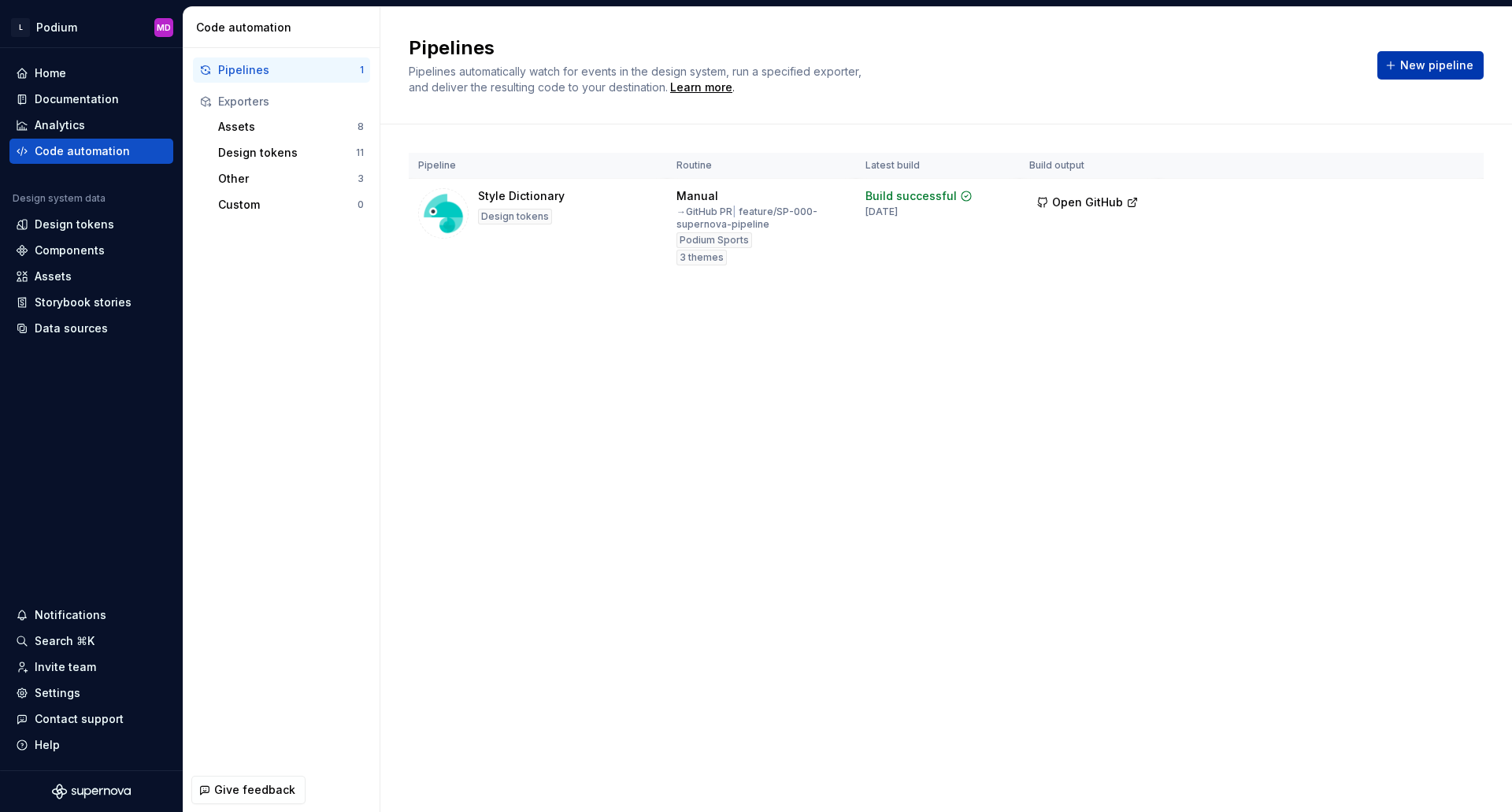
click at [1436, 66] on span "New pipeline" at bounding box center [1437, 65] width 74 height 16
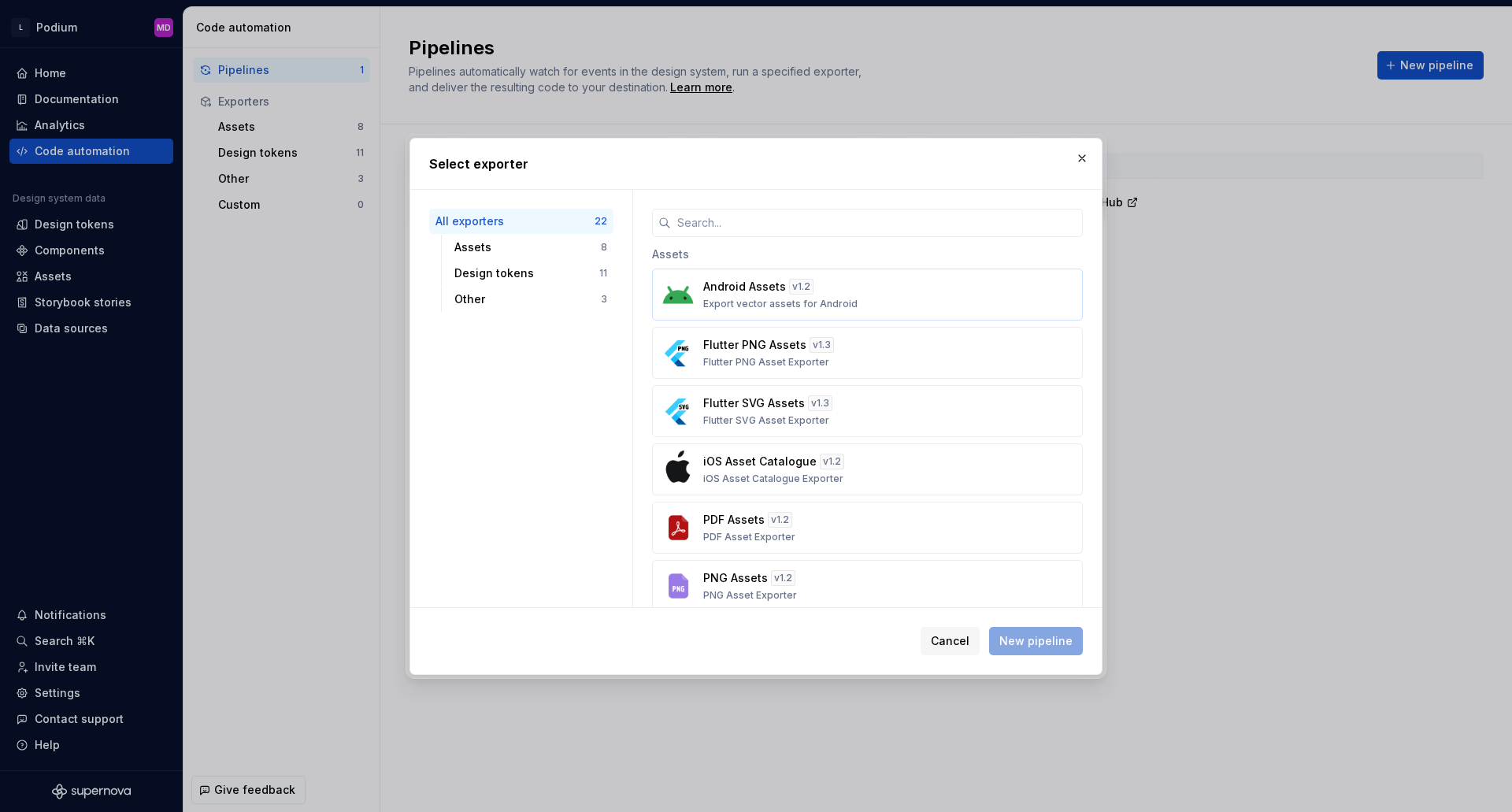
scroll to position [79, 0]
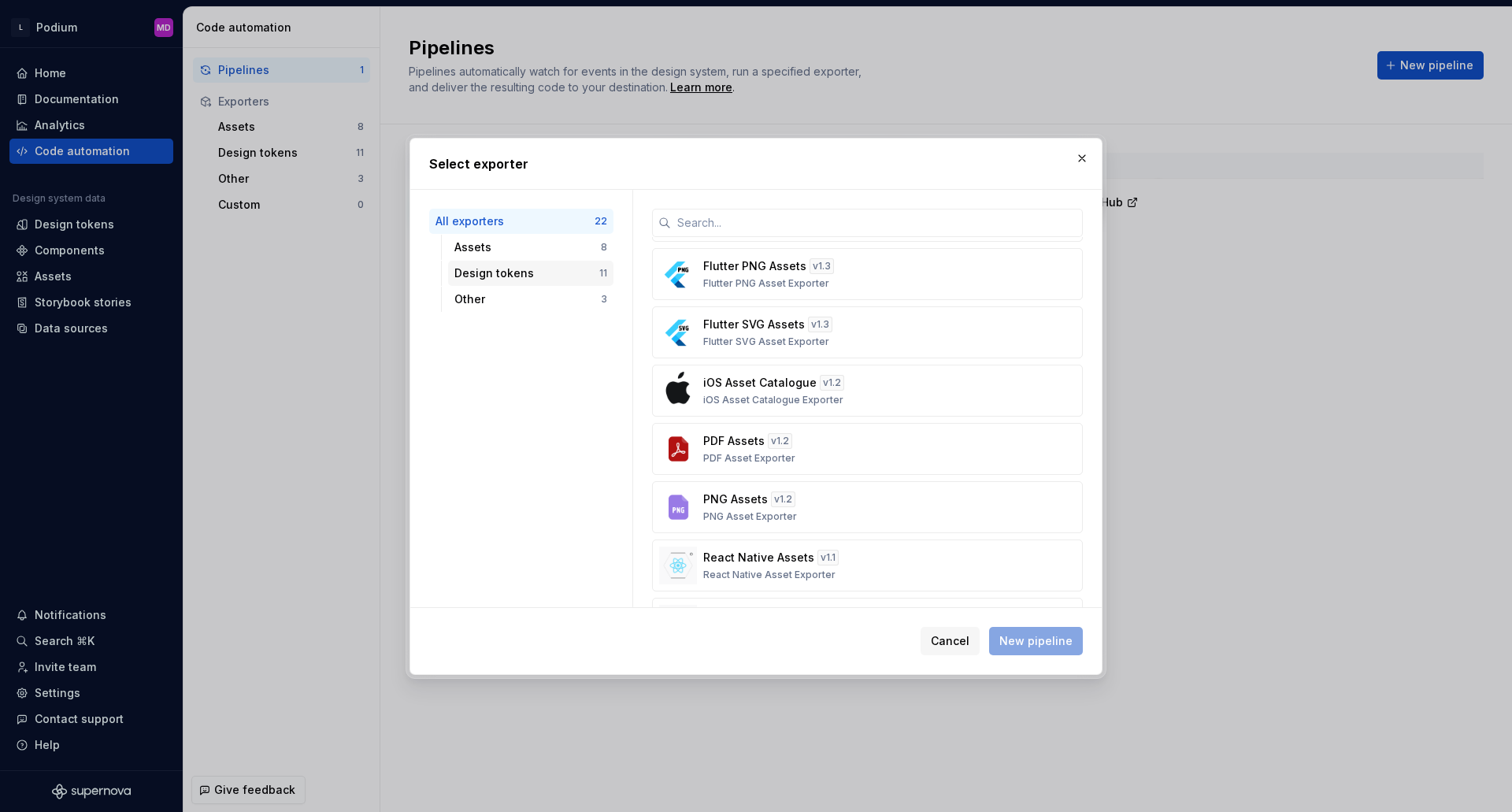
click at [507, 280] on div "Design tokens" at bounding box center [527, 272] width 145 height 16
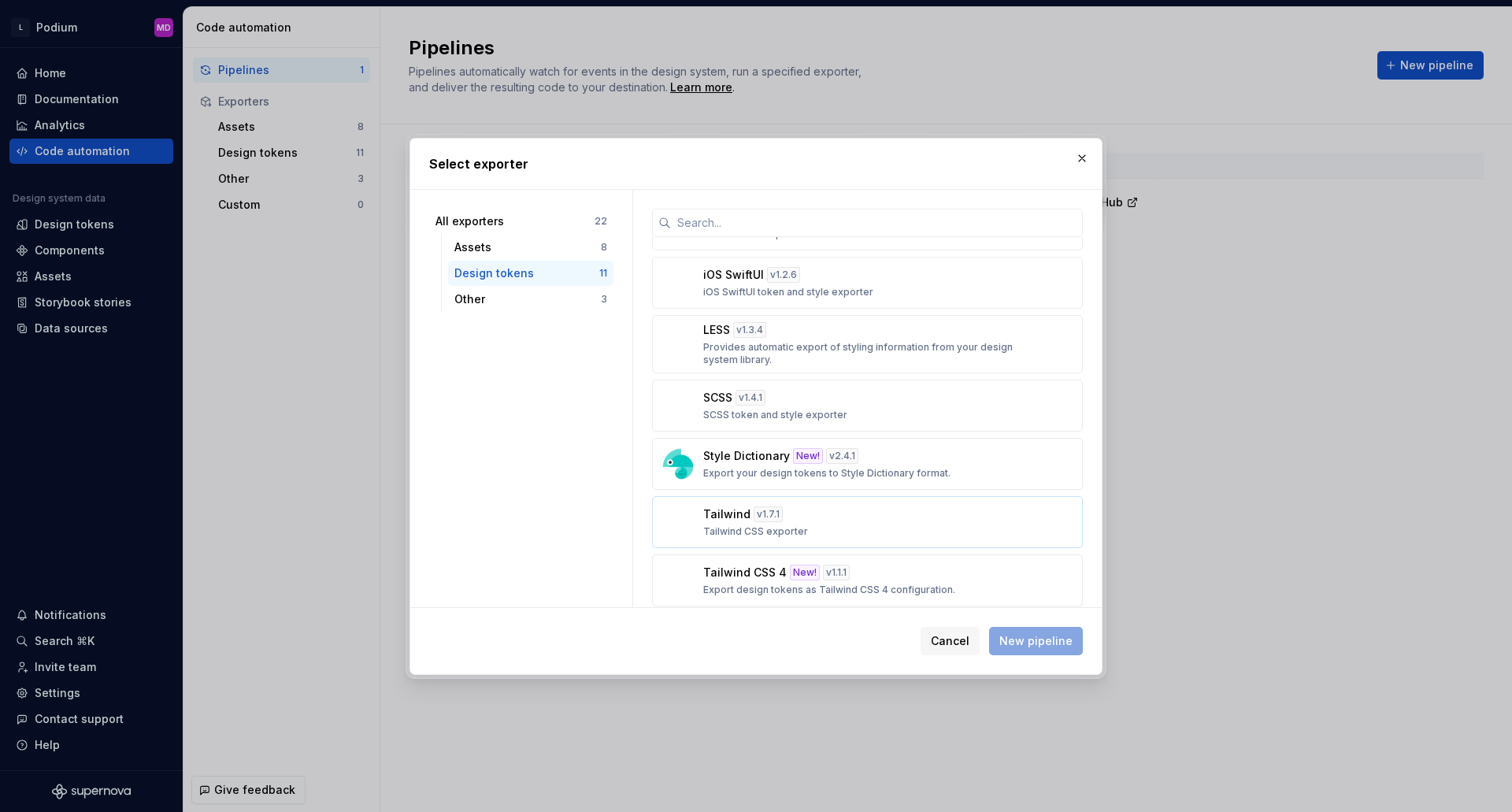
scroll to position [296, 0]
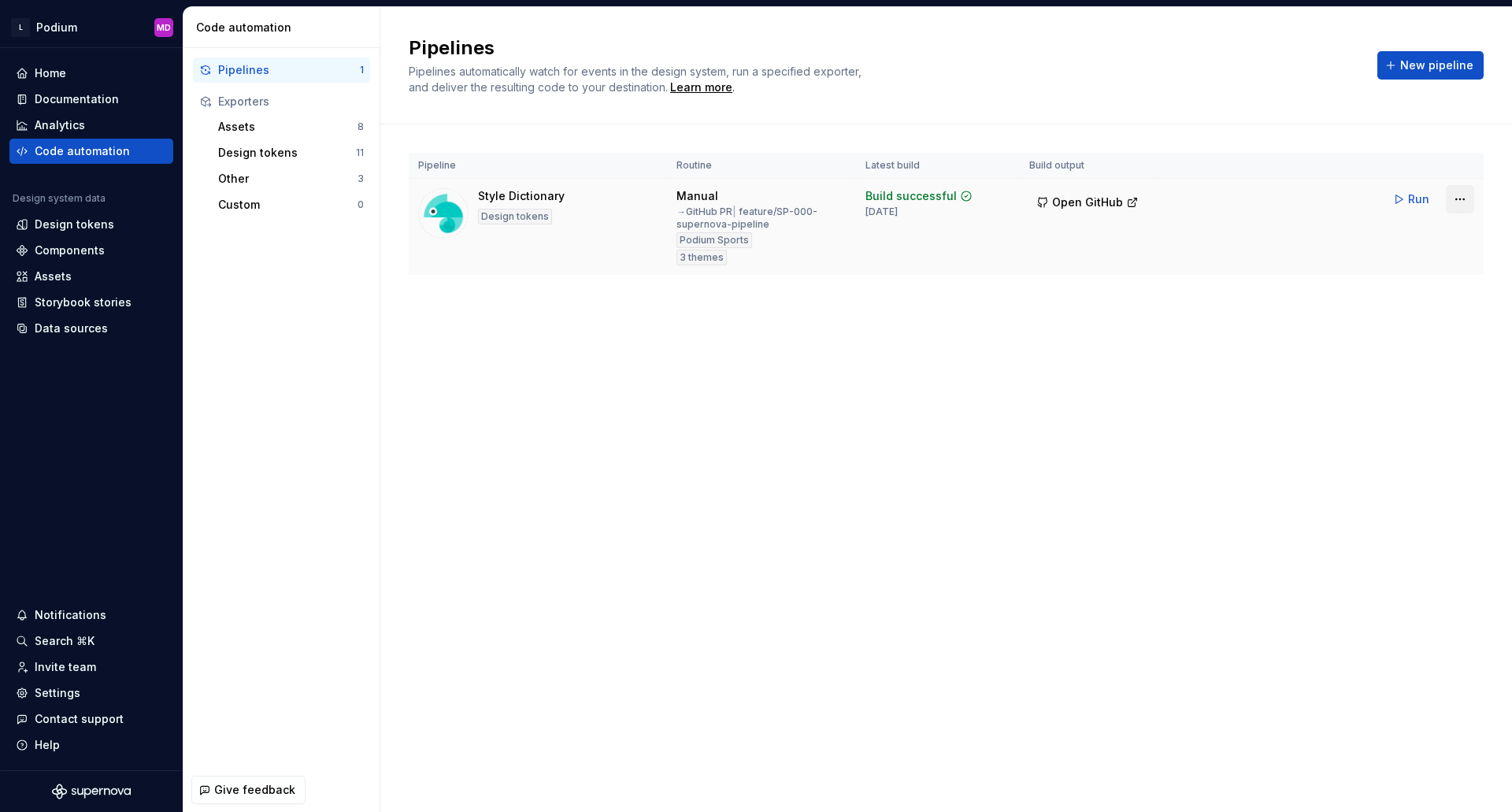
click at [1465, 203] on html "L Podium MD Home Documentation Analytics Code automation Design system data Des…" at bounding box center [756, 406] width 1512 height 812
click at [1379, 237] on div "Edit pipeline" at bounding box center [1439, 232] width 135 height 16
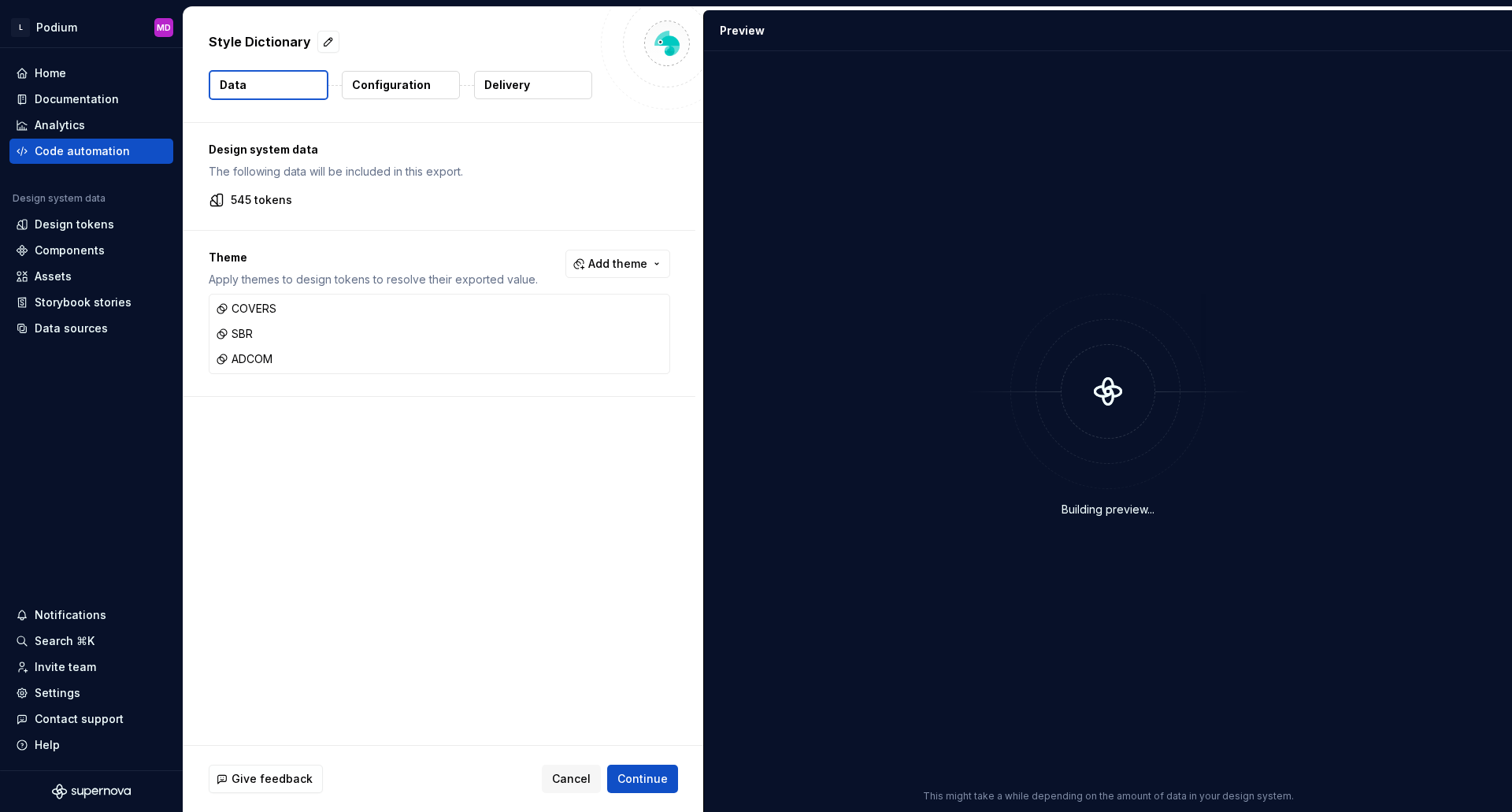
click at [356, 78] on p "Configuration" at bounding box center [391, 84] width 79 height 16
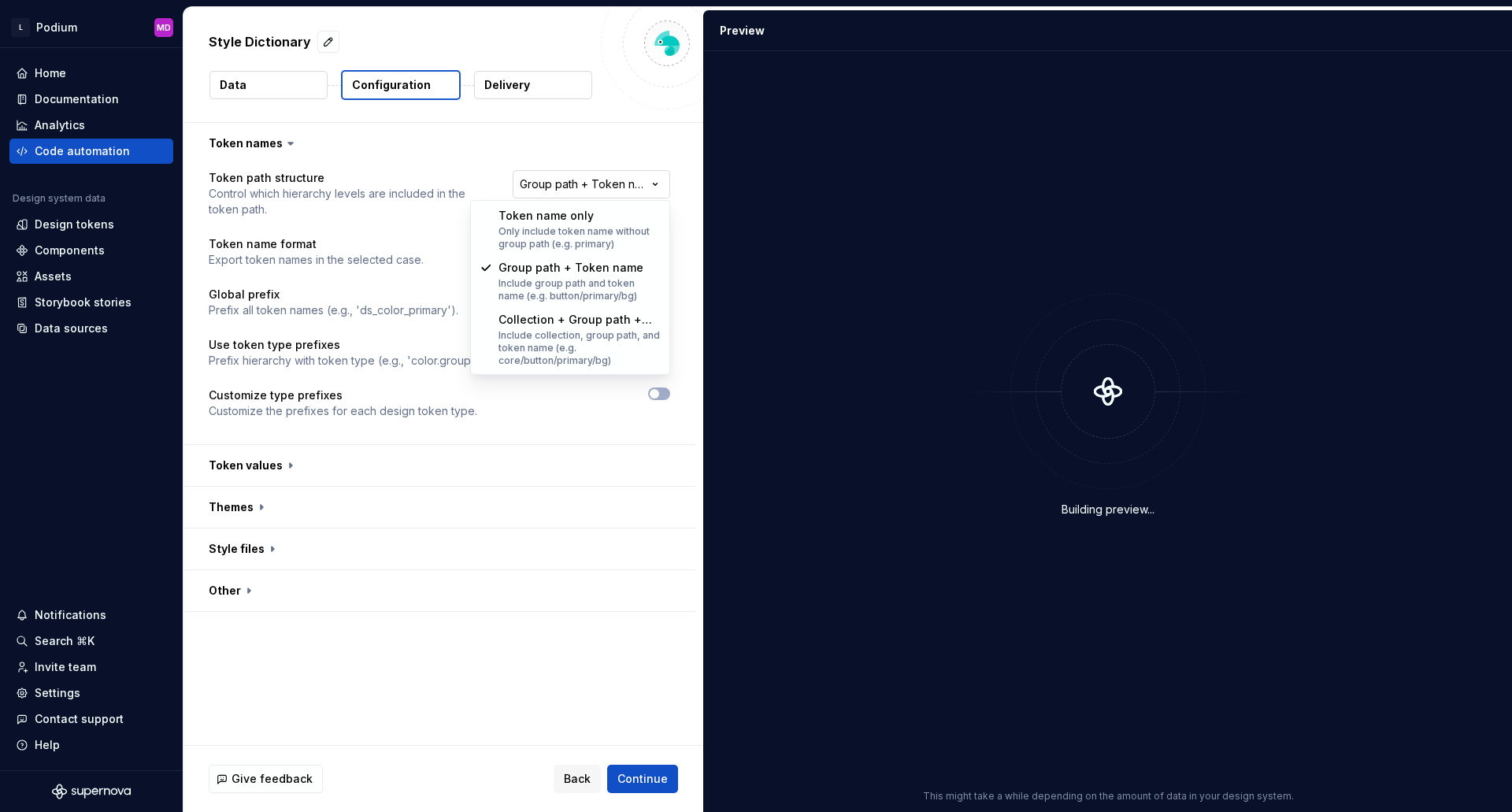
click at [608, 182] on html "**********" at bounding box center [756, 406] width 1512 height 812
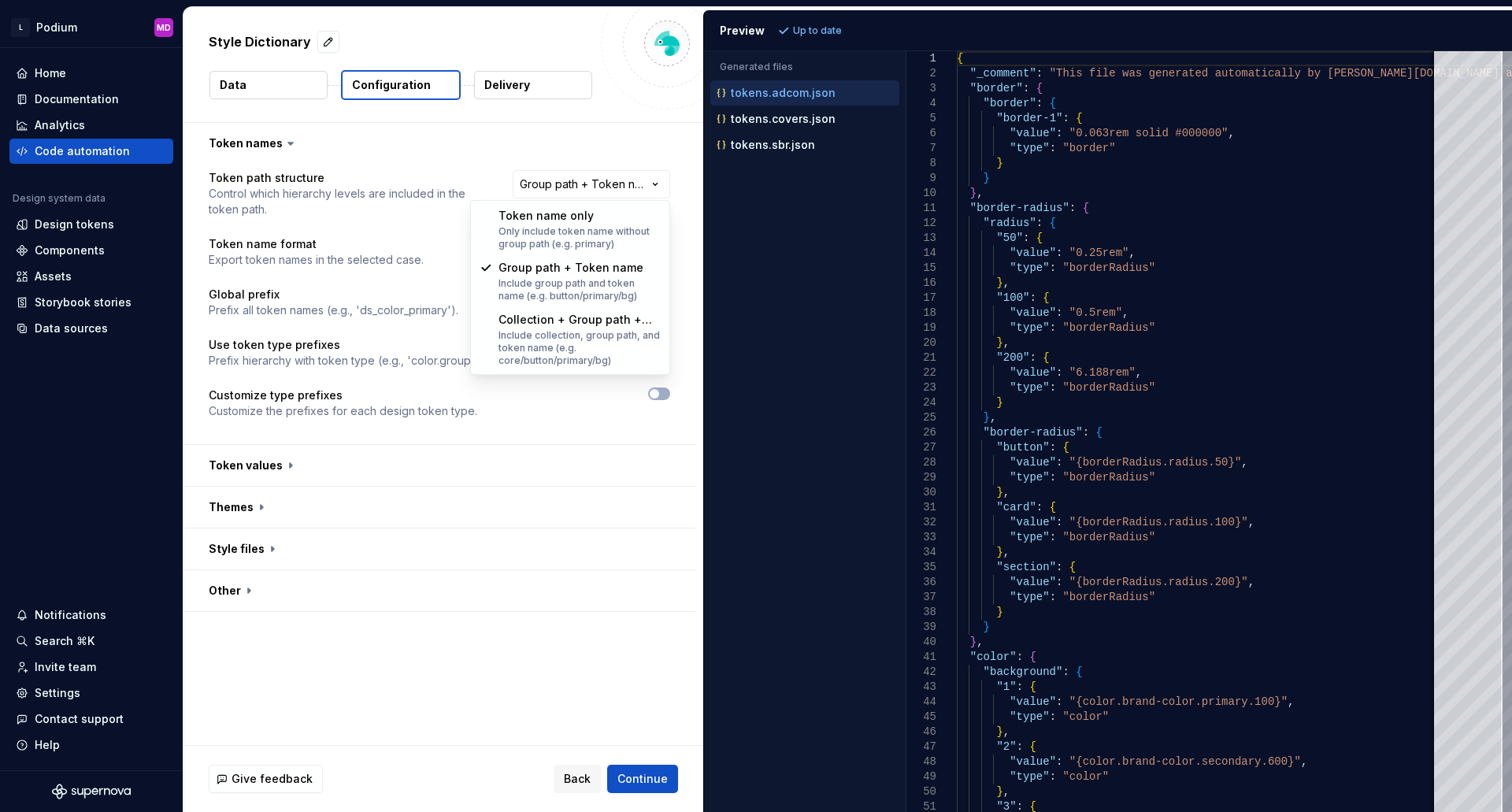
click at [1340, 442] on html "**********" at bounding box center [756, 406] width 1512 height 812
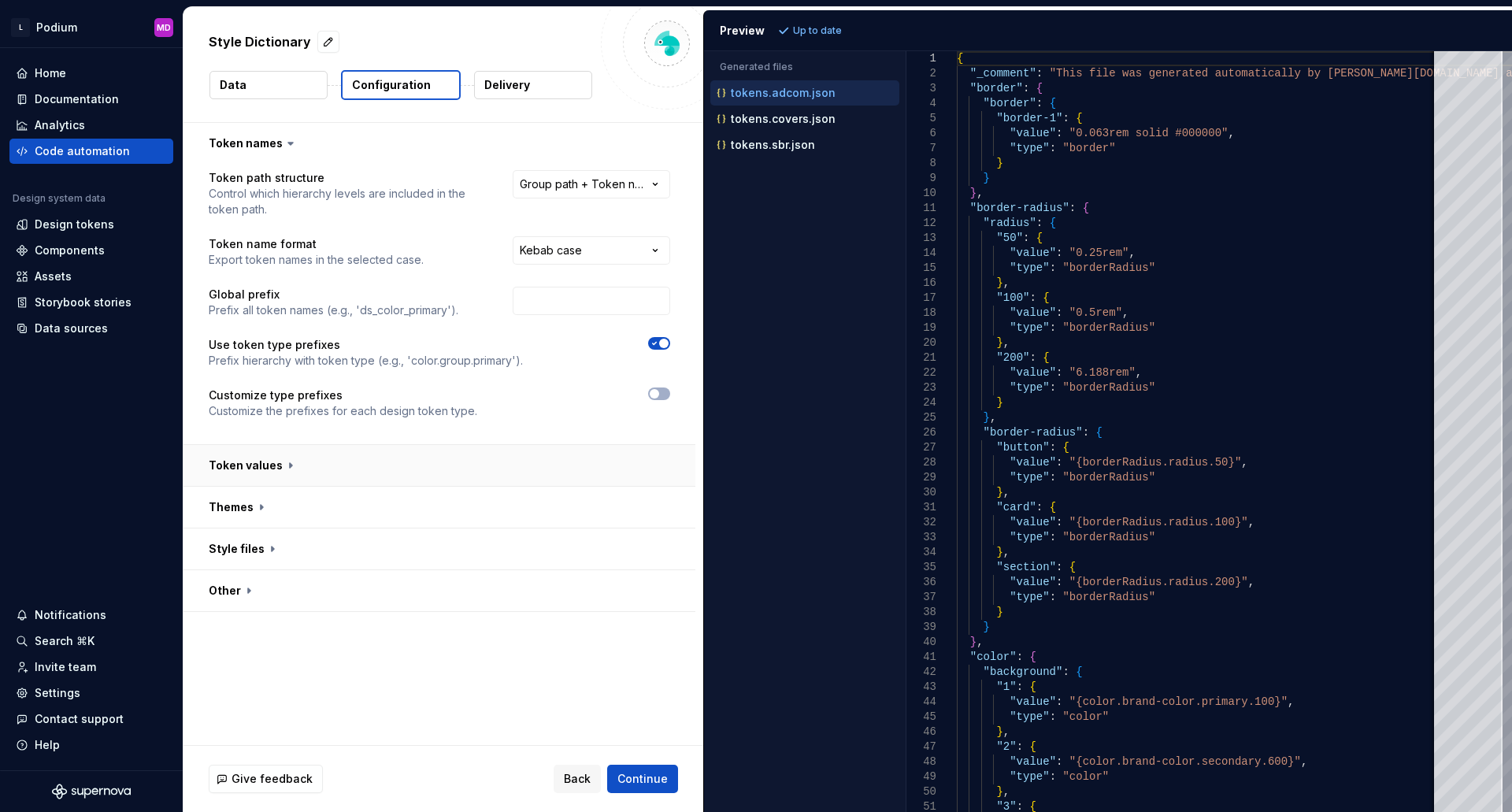
click at [233, 457] on button "button" at bounding box center [439, 465] width 512 height 41
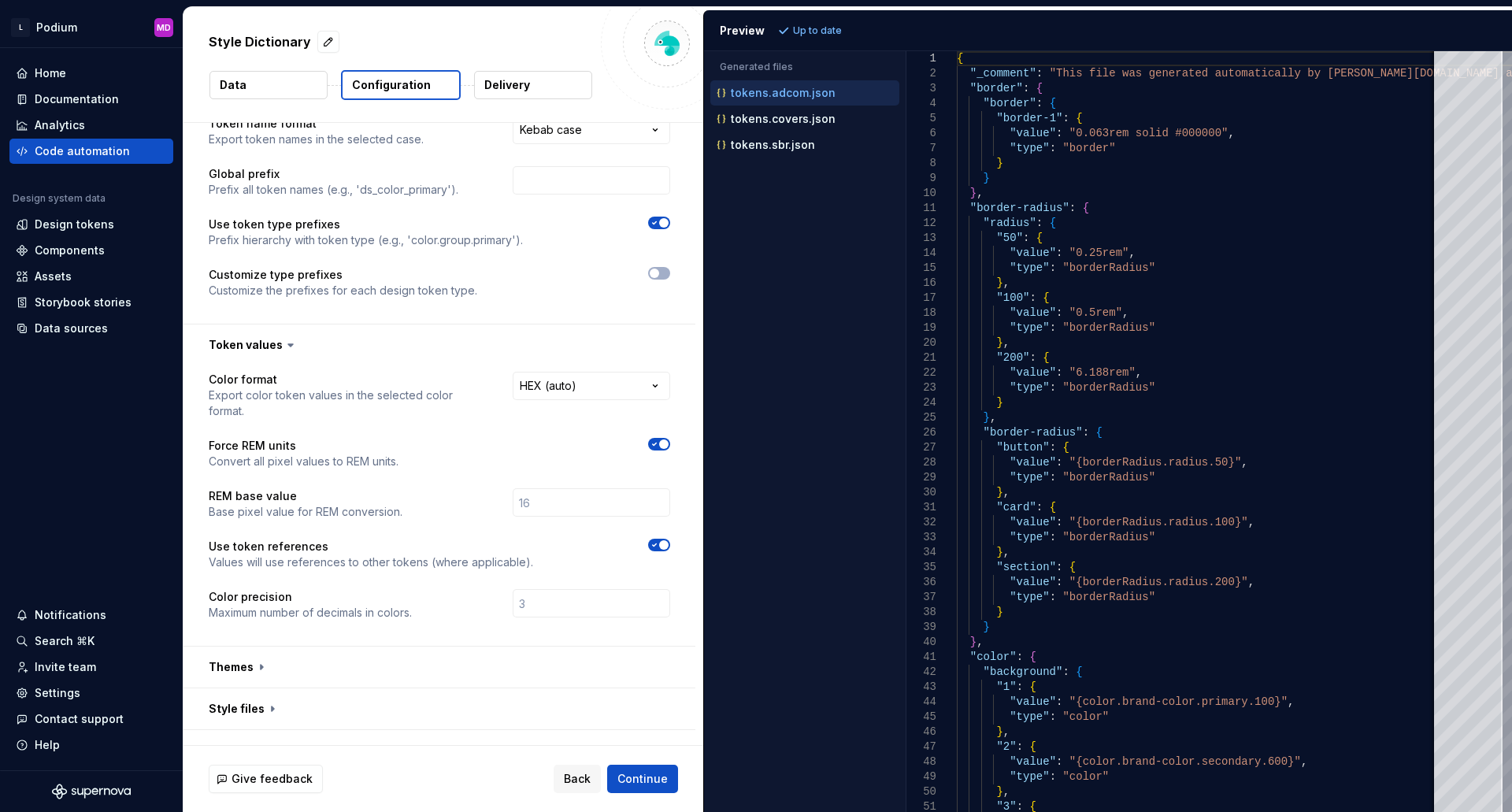
scroll to position [147, 0]
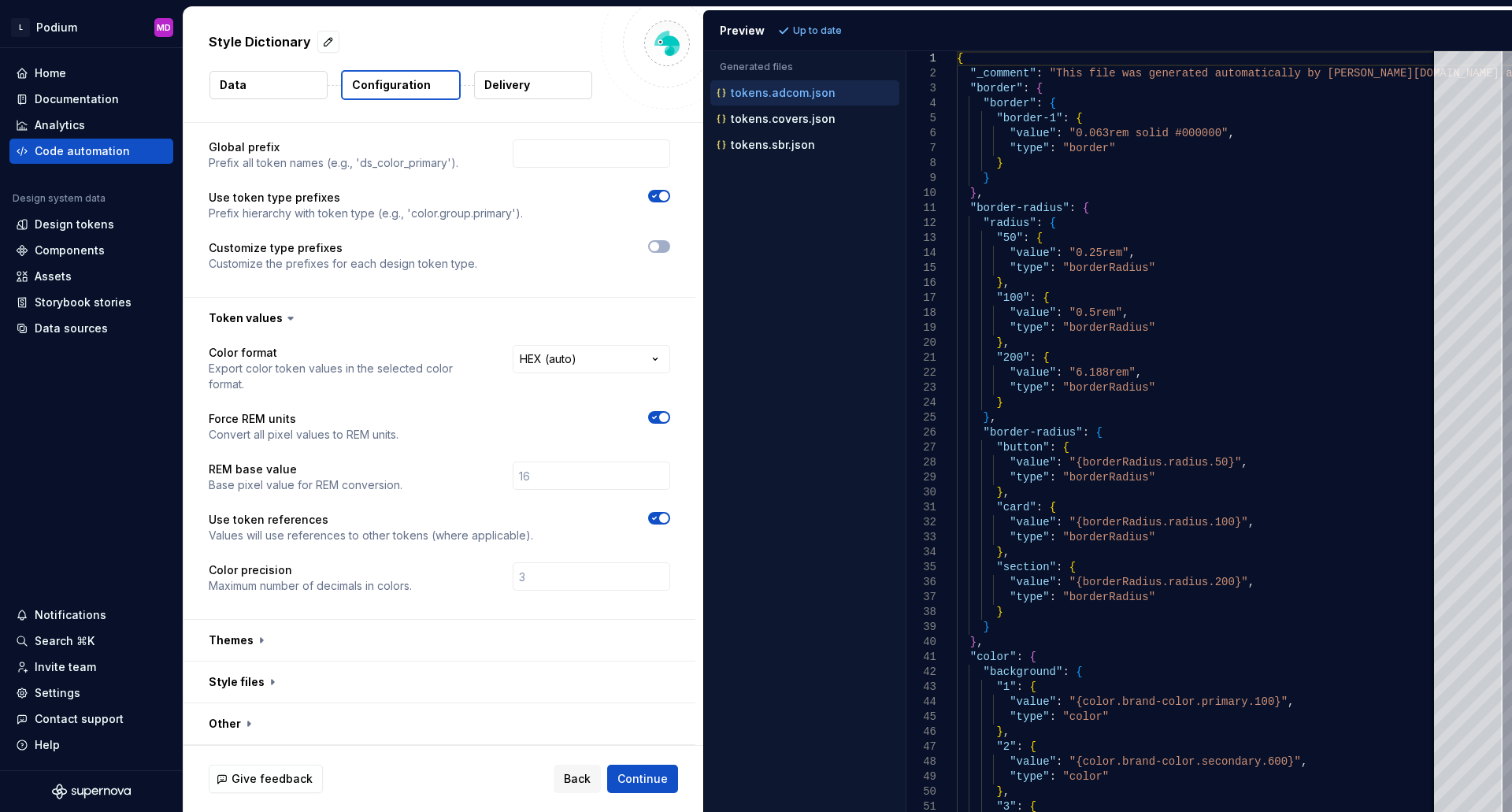
click at [518, 80] on p "Delivery" at bounding box center [507, 84] width 46 height 16
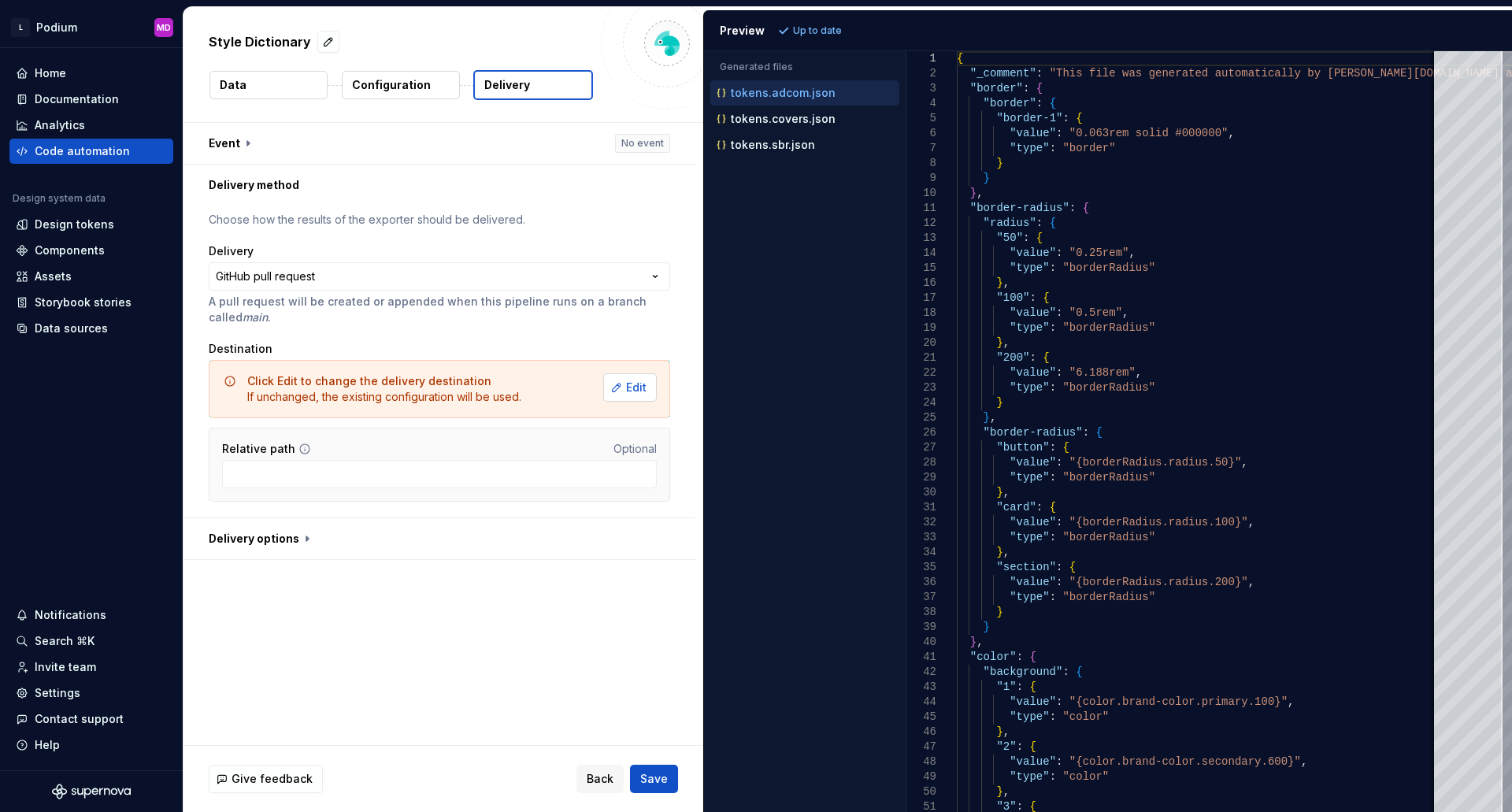
click at [642, 387] on span "Edit" at bounding box center [635, 387] width 20 height 16
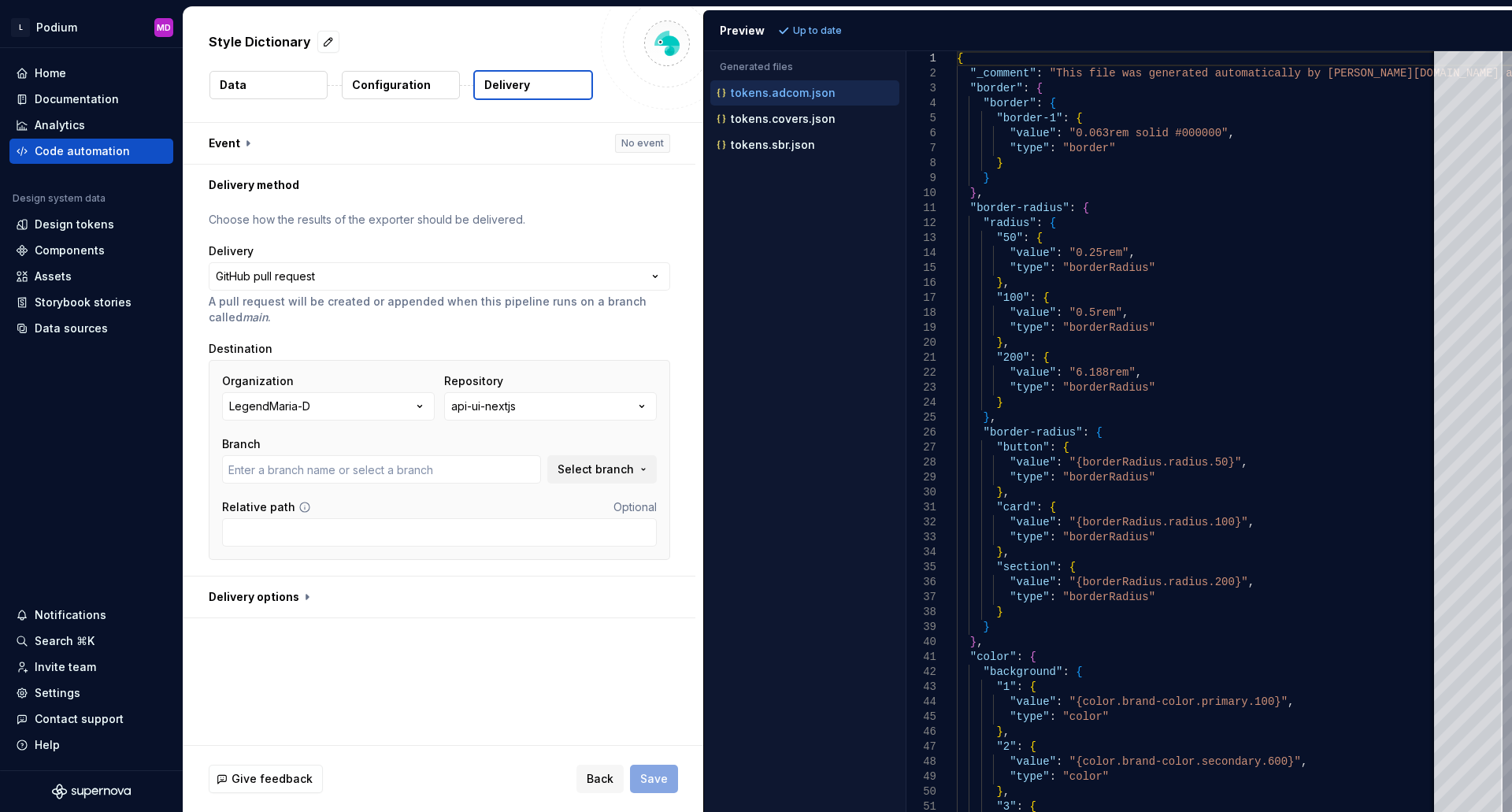
type input "main"
click at [502, 718] on div "**********" at bounding box center [442, 433] width 519 height 622
click at [388, 694] on div "**********" at bounding box center [442, 433] width 519 height 622
click at [116, 307] on div "Storybook stories" at bounding box center [83, 302] width 96 height 16
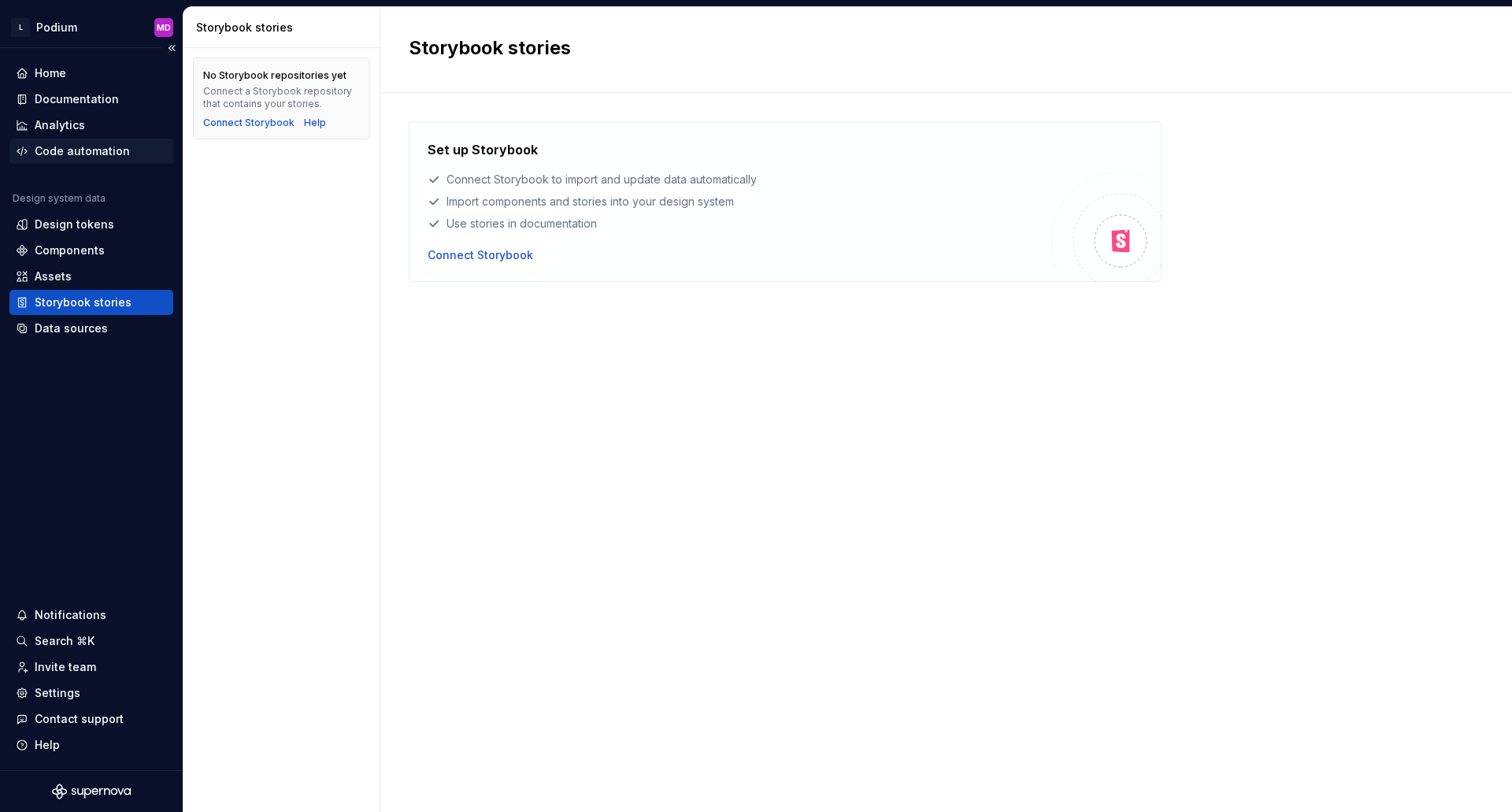
click at [71, 151] on div "Code automation" at bounding box center [82, 150] width 96 height 16
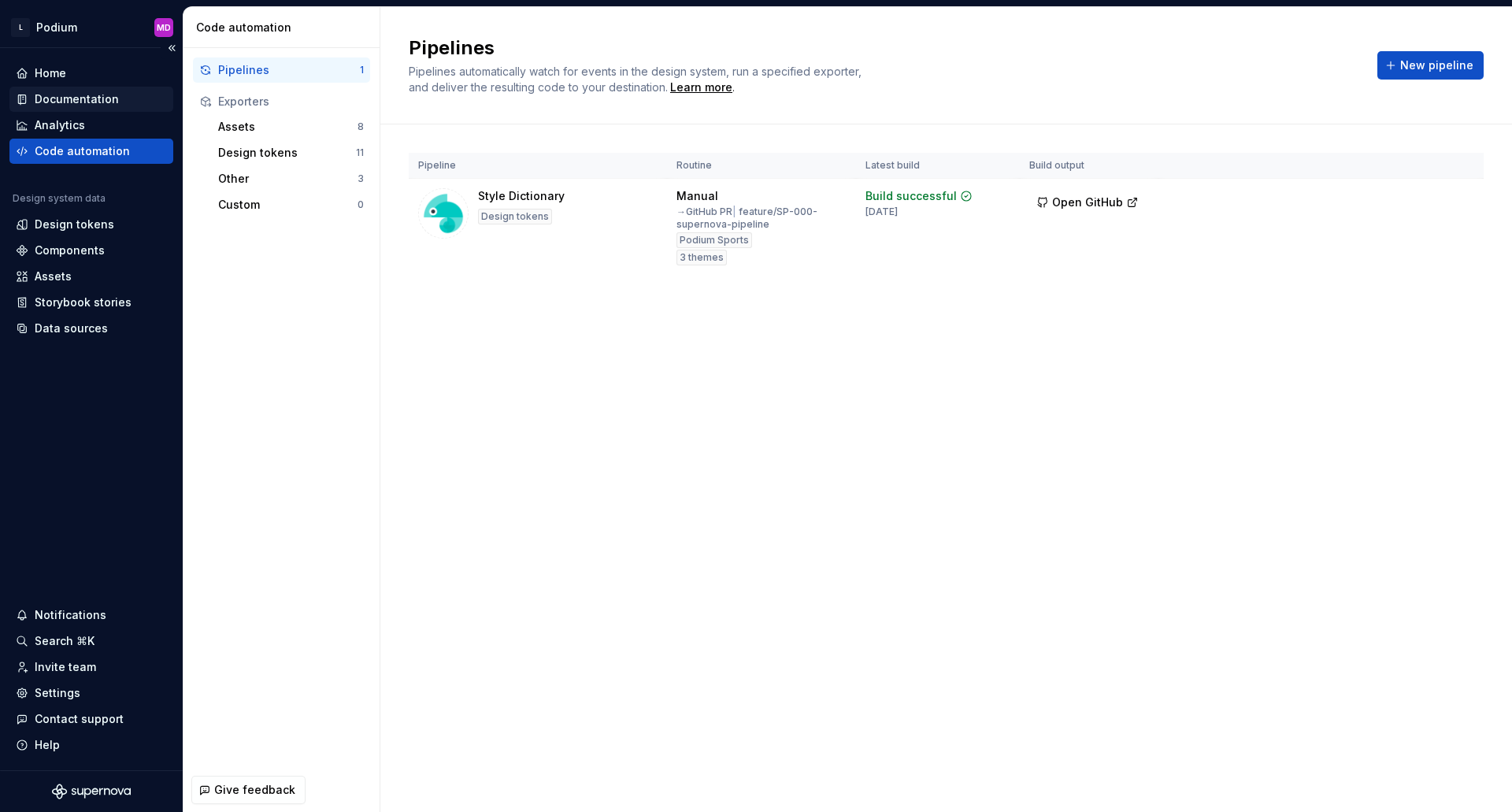
click at [55, 101] on div "Documentation" at bounding box center [76, 99] width 84 height 16
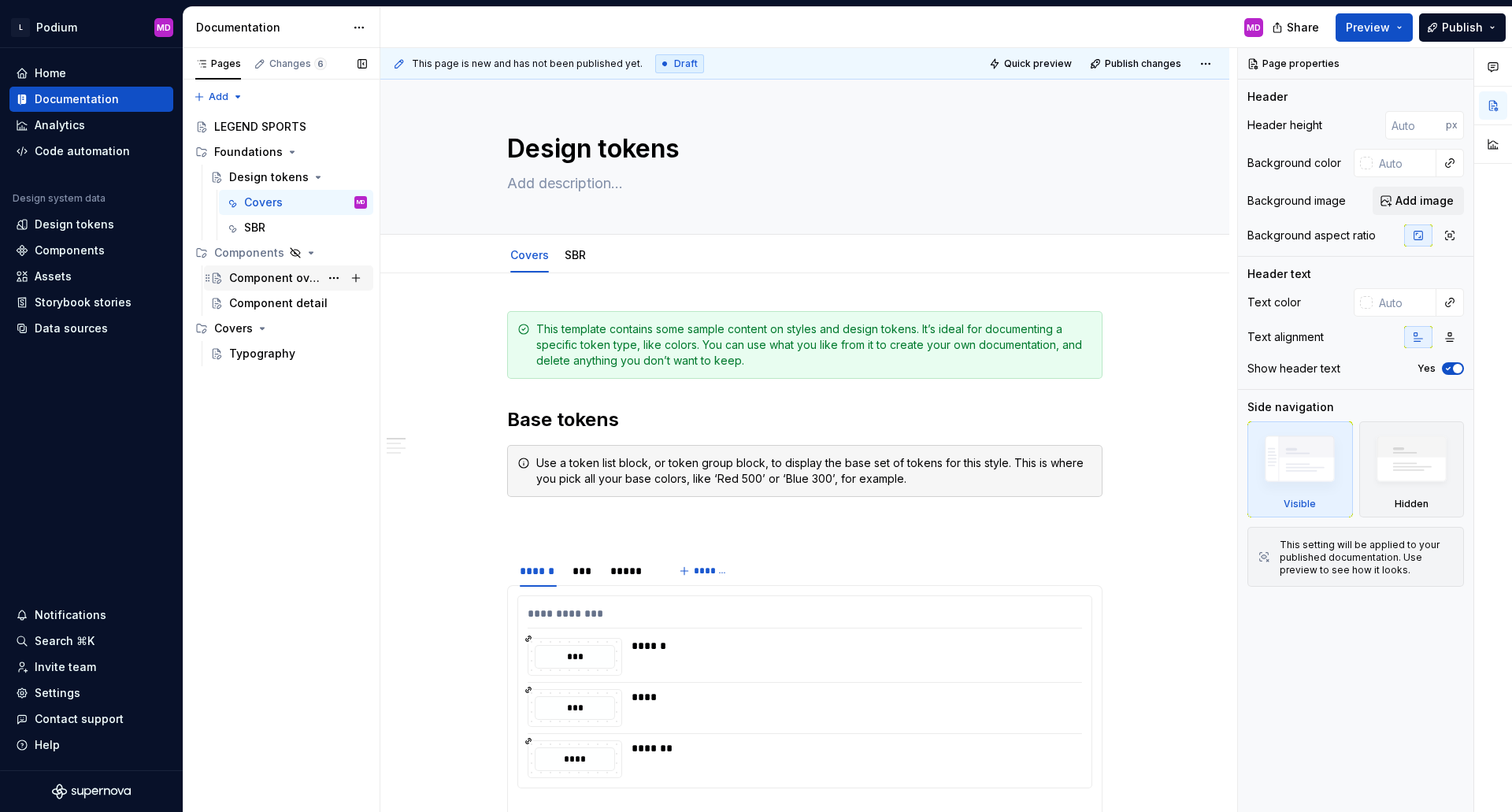
click at [249, 280] on div "Component overview" at bounding box center [274, 277] width 91 height 16
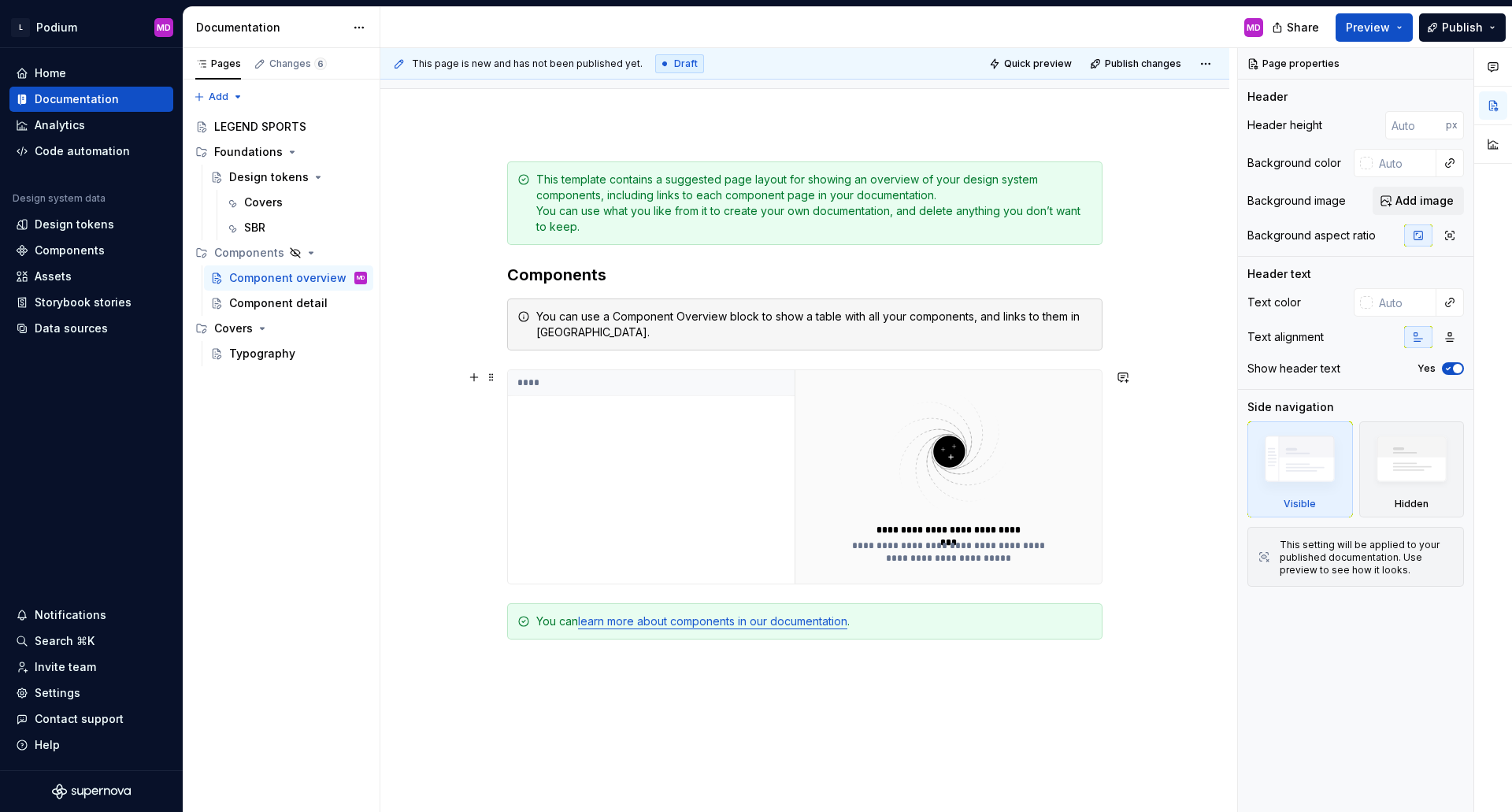
scroll to position [158, 0]
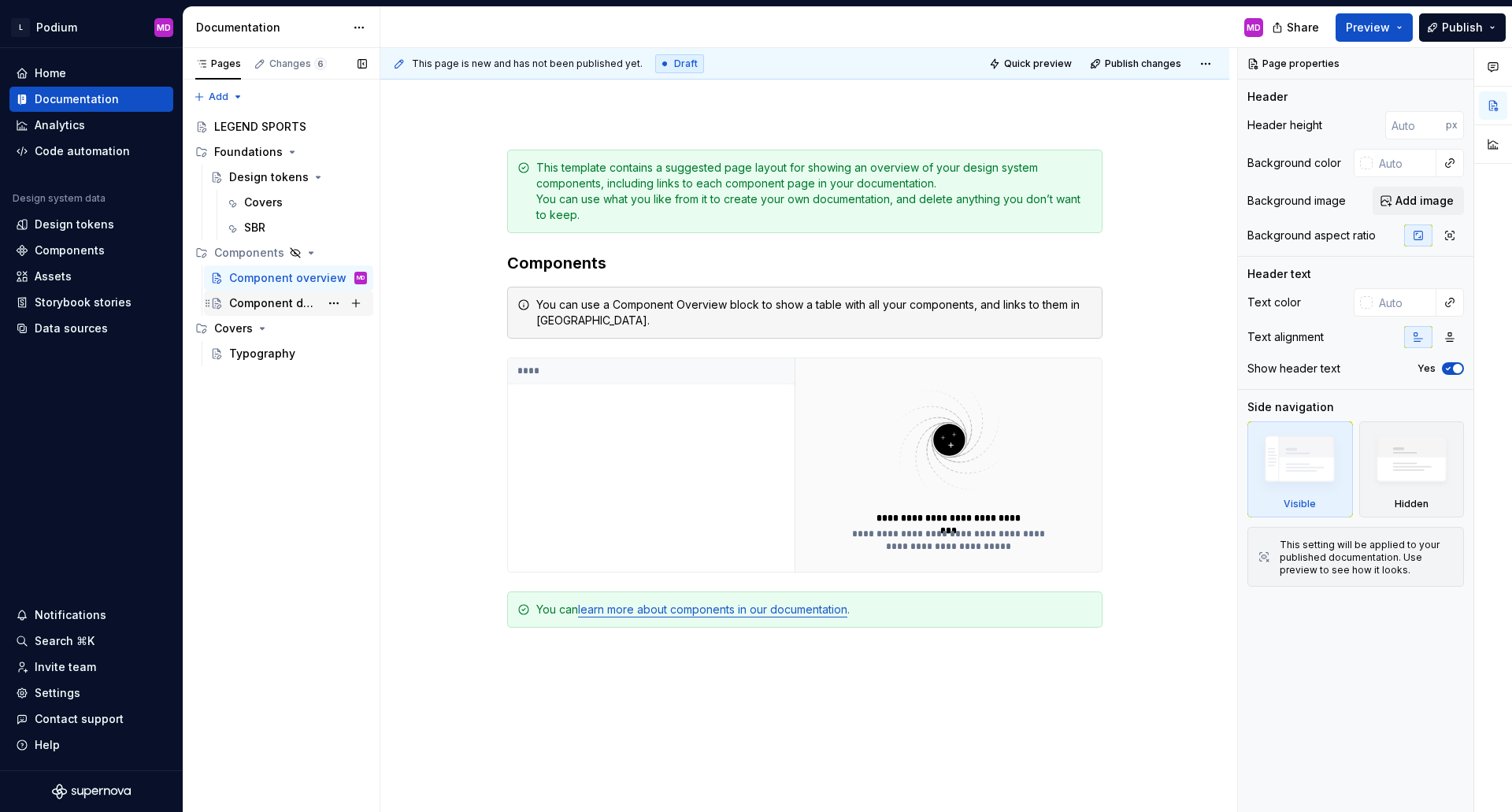
click at [288, 294] on div "Component detail" at bounding box center [298, 303] width 137 height 22
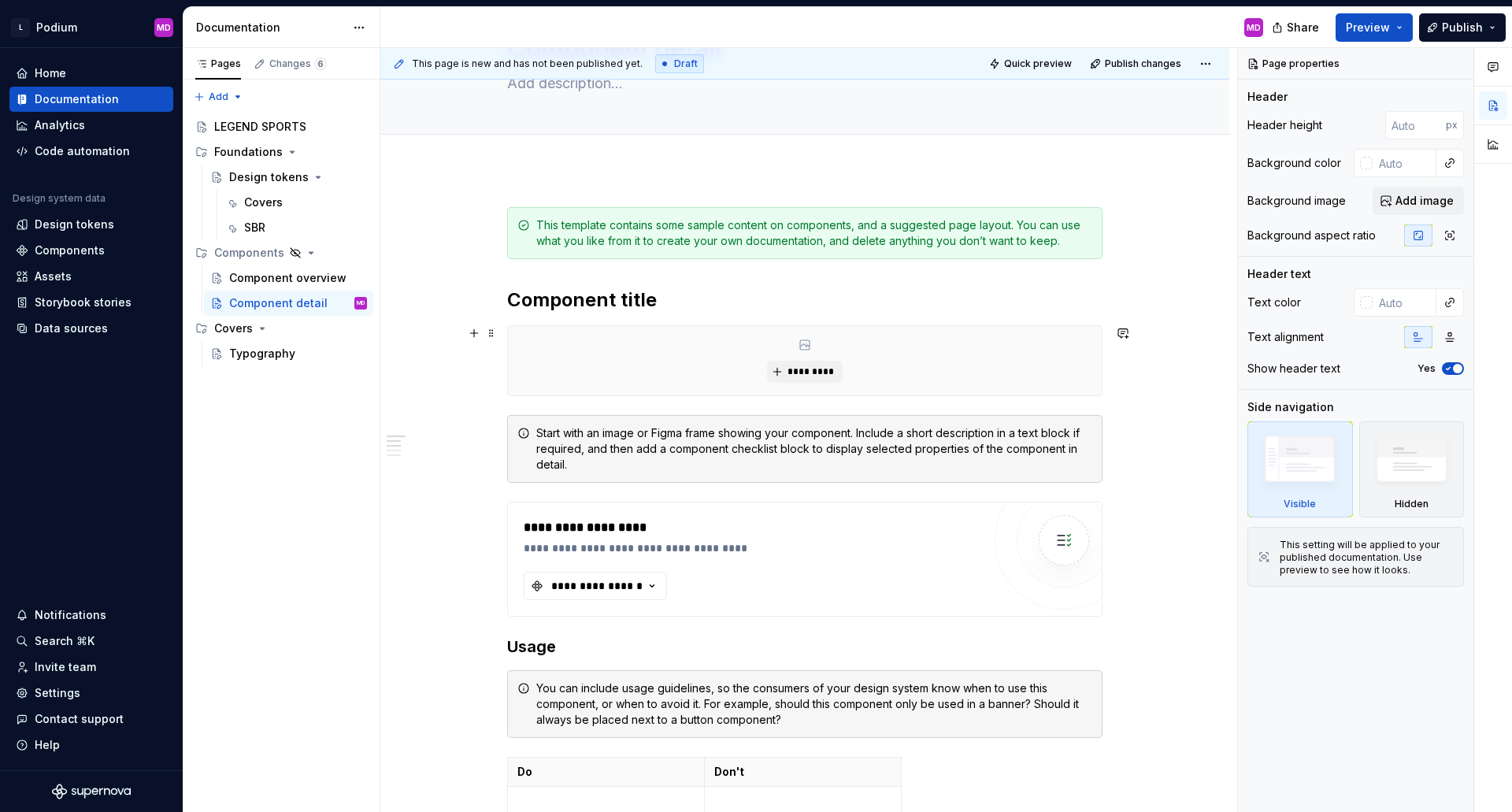
scroll to position [158, 0]
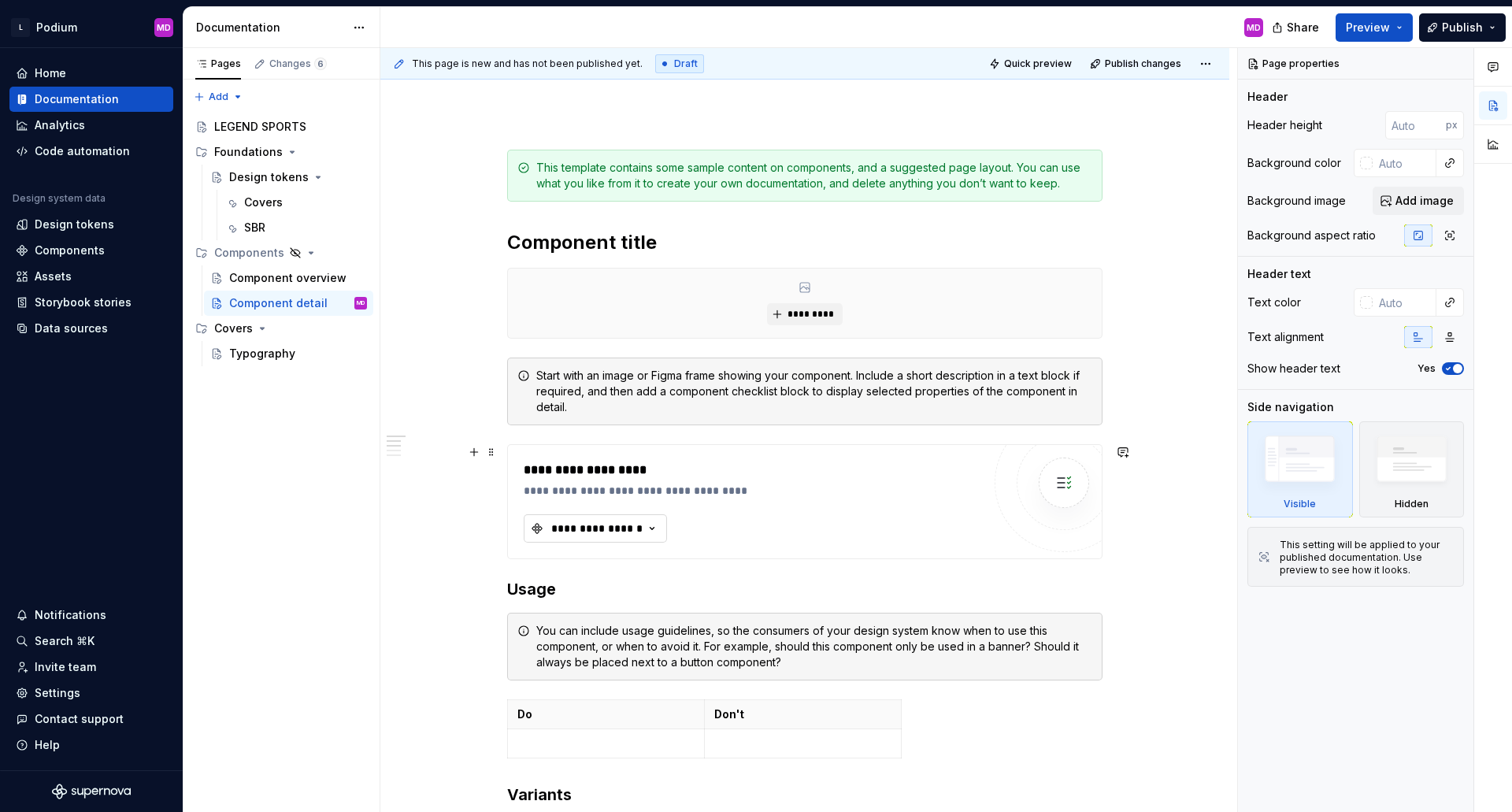
click at [632, 535] on div "**********" at bounding box center [597, 527] width 95 height 16
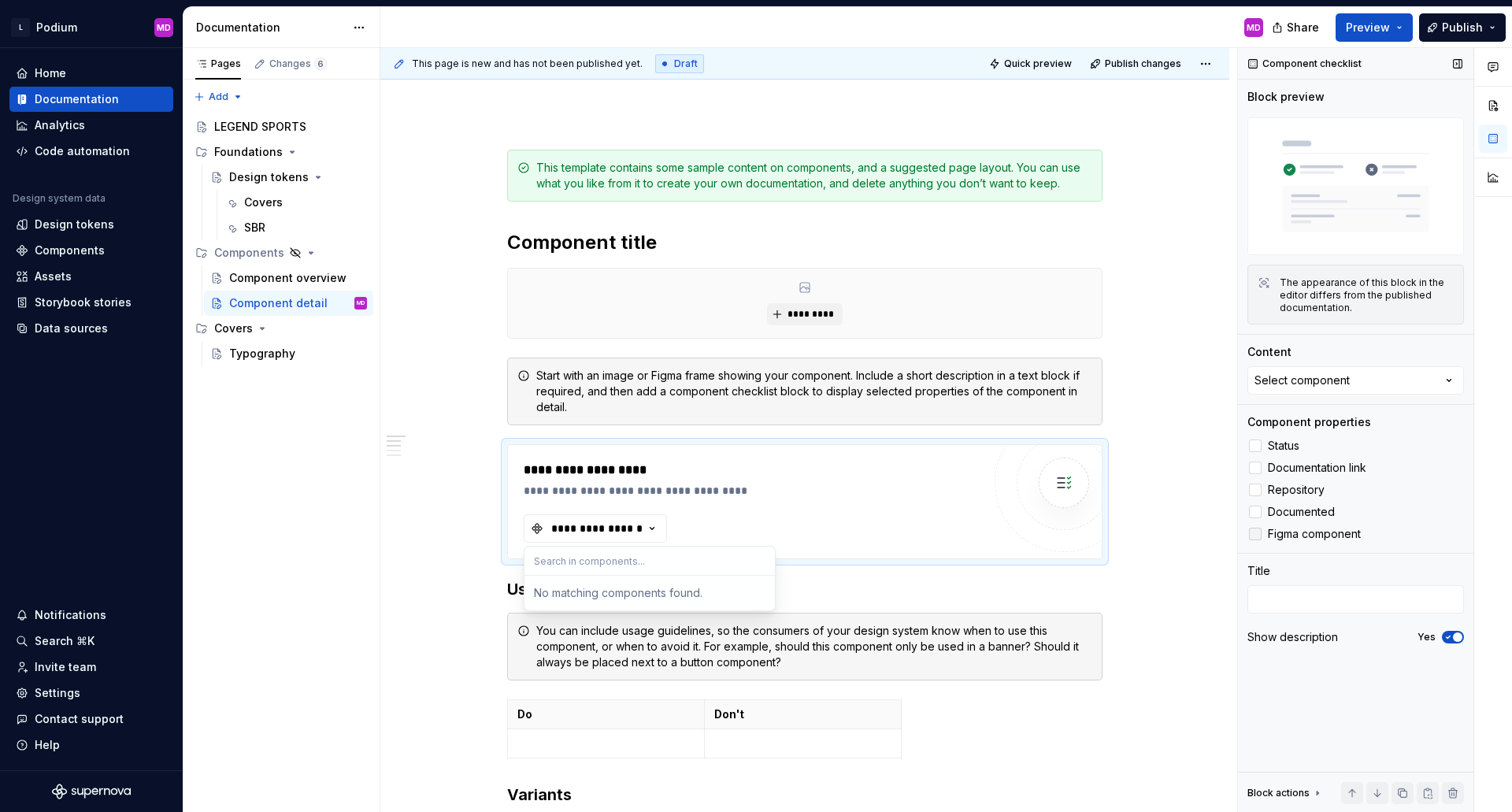
click at [1299, 536] on span "Figma component" at bounding box center [1314, 533] width 93 height 12
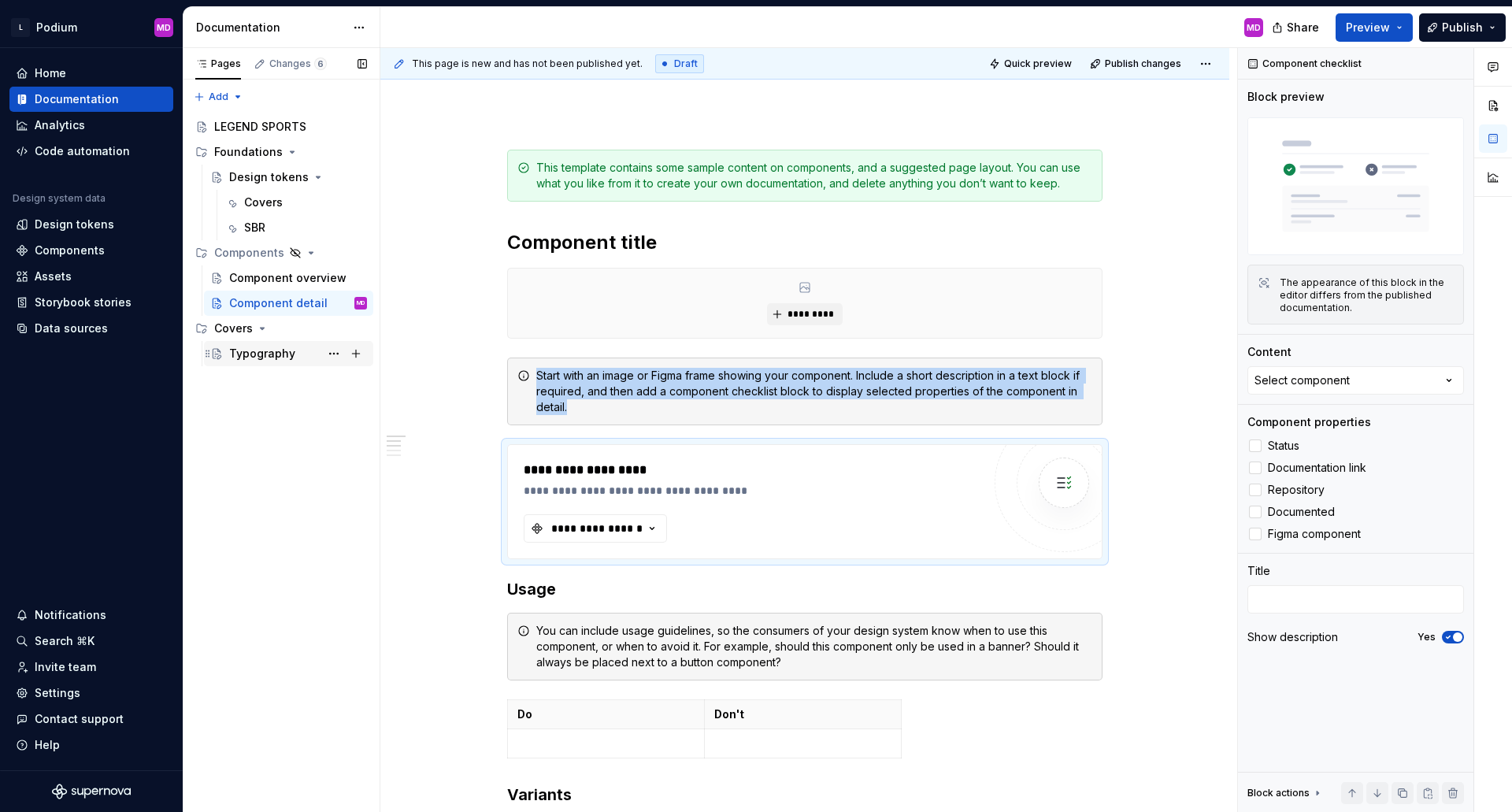
click at [268, 363] on div "Typography" at bounding box center [298, 353] width 137 height 22
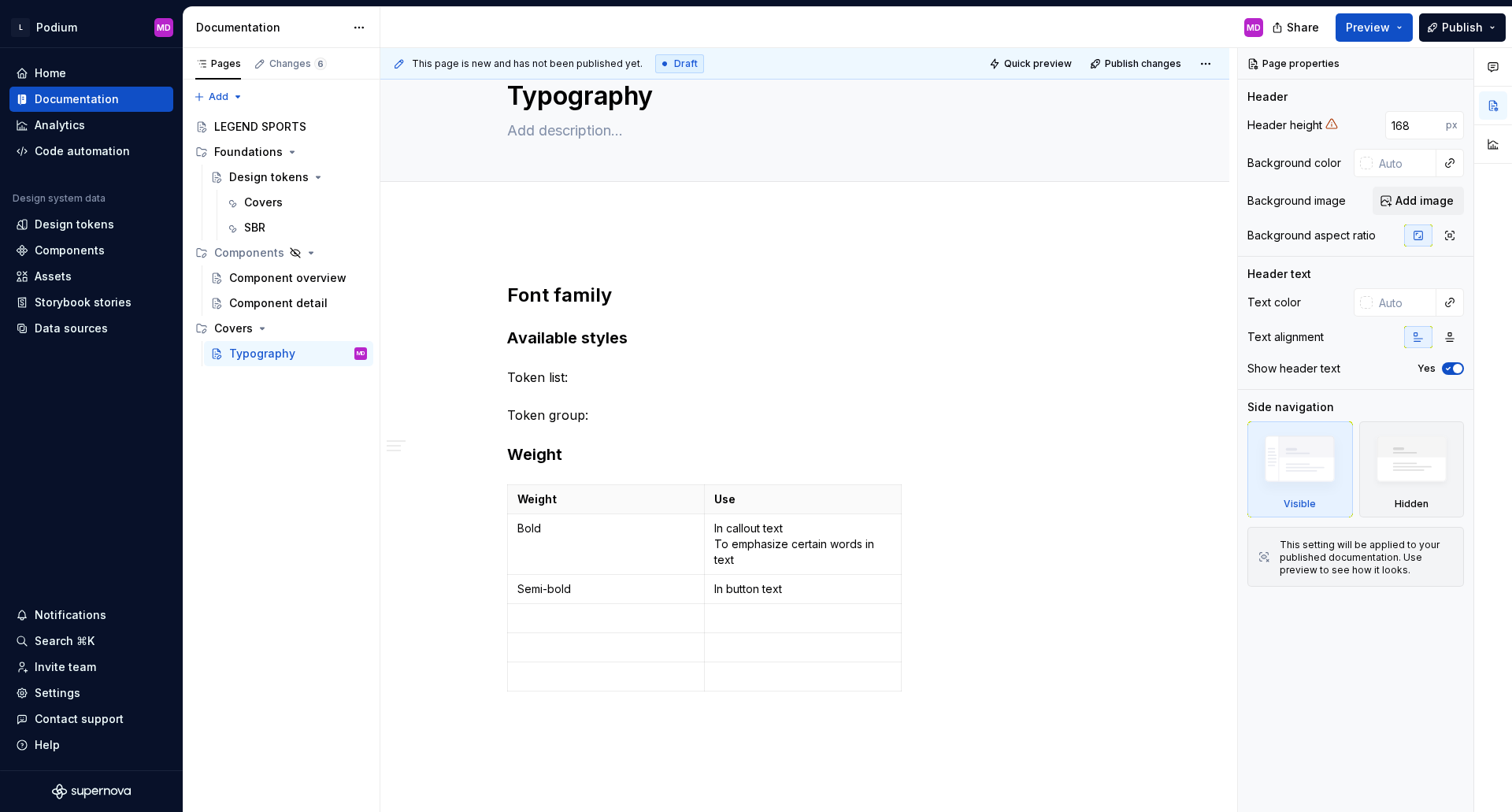
scroll to position [79, 0]
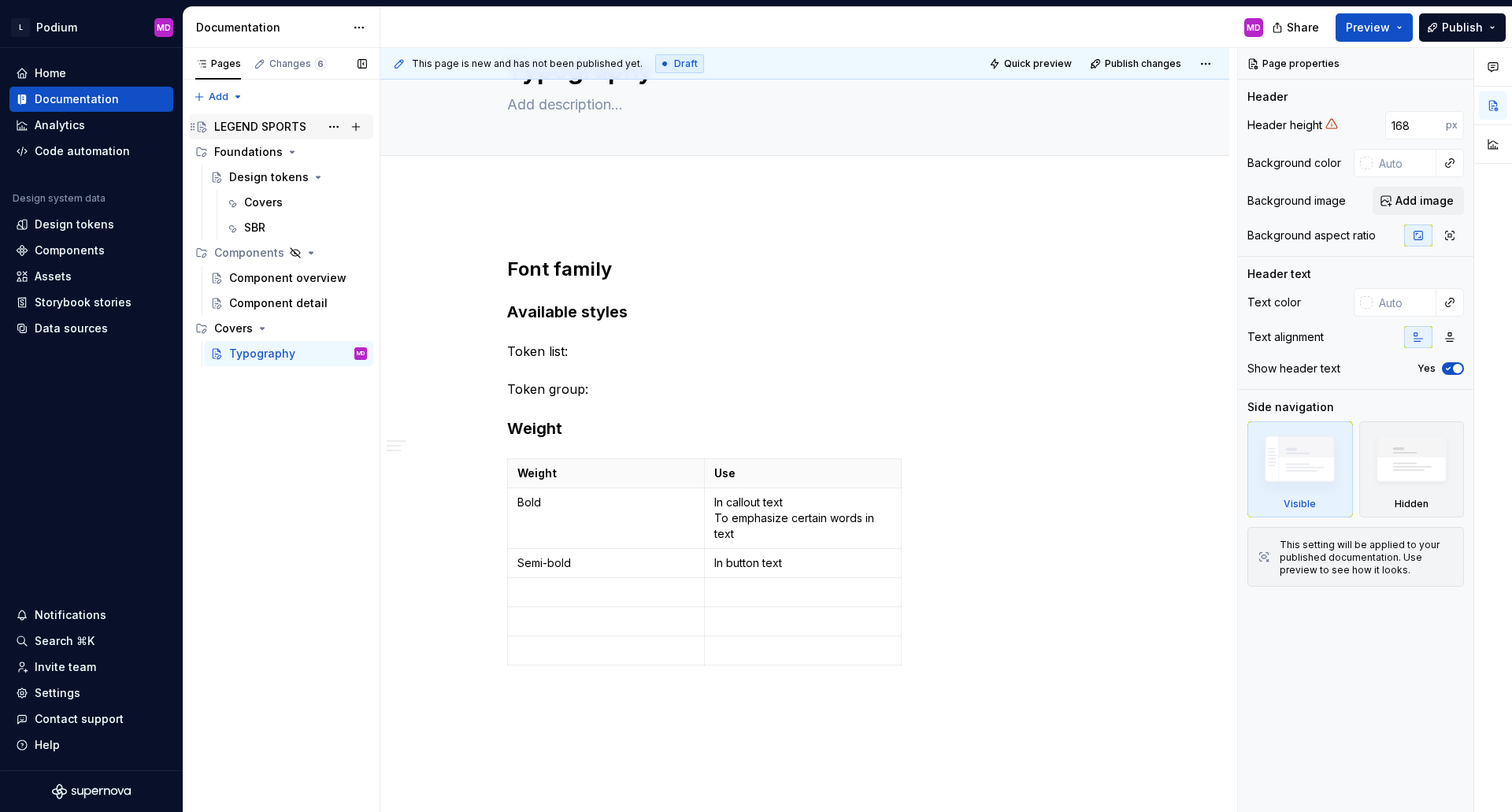
click at [270, 132] on div "LEGEND SPORTS" at bounding box center [260, 126] width 92 height 16
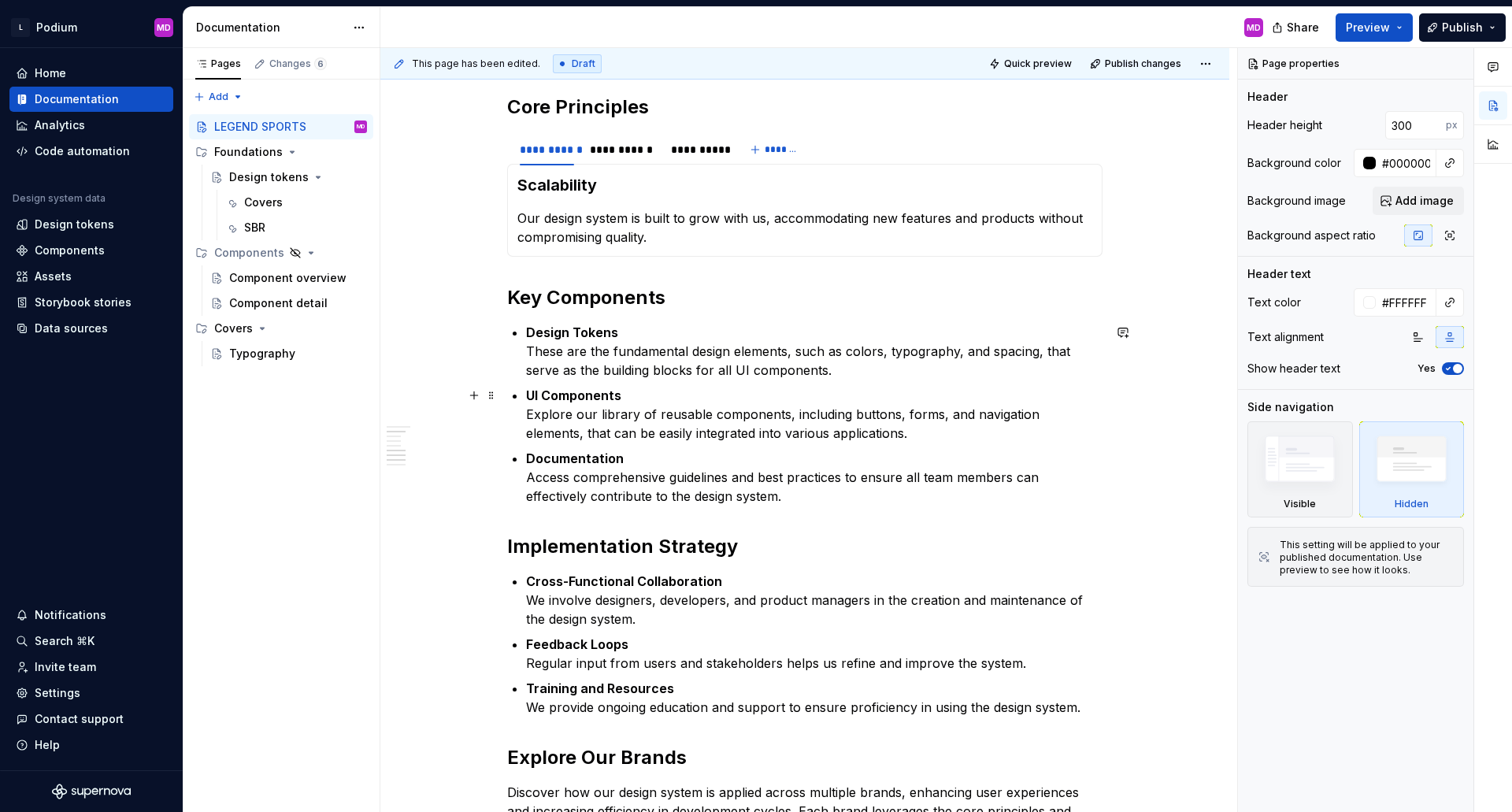
scroll to position [231, 0]
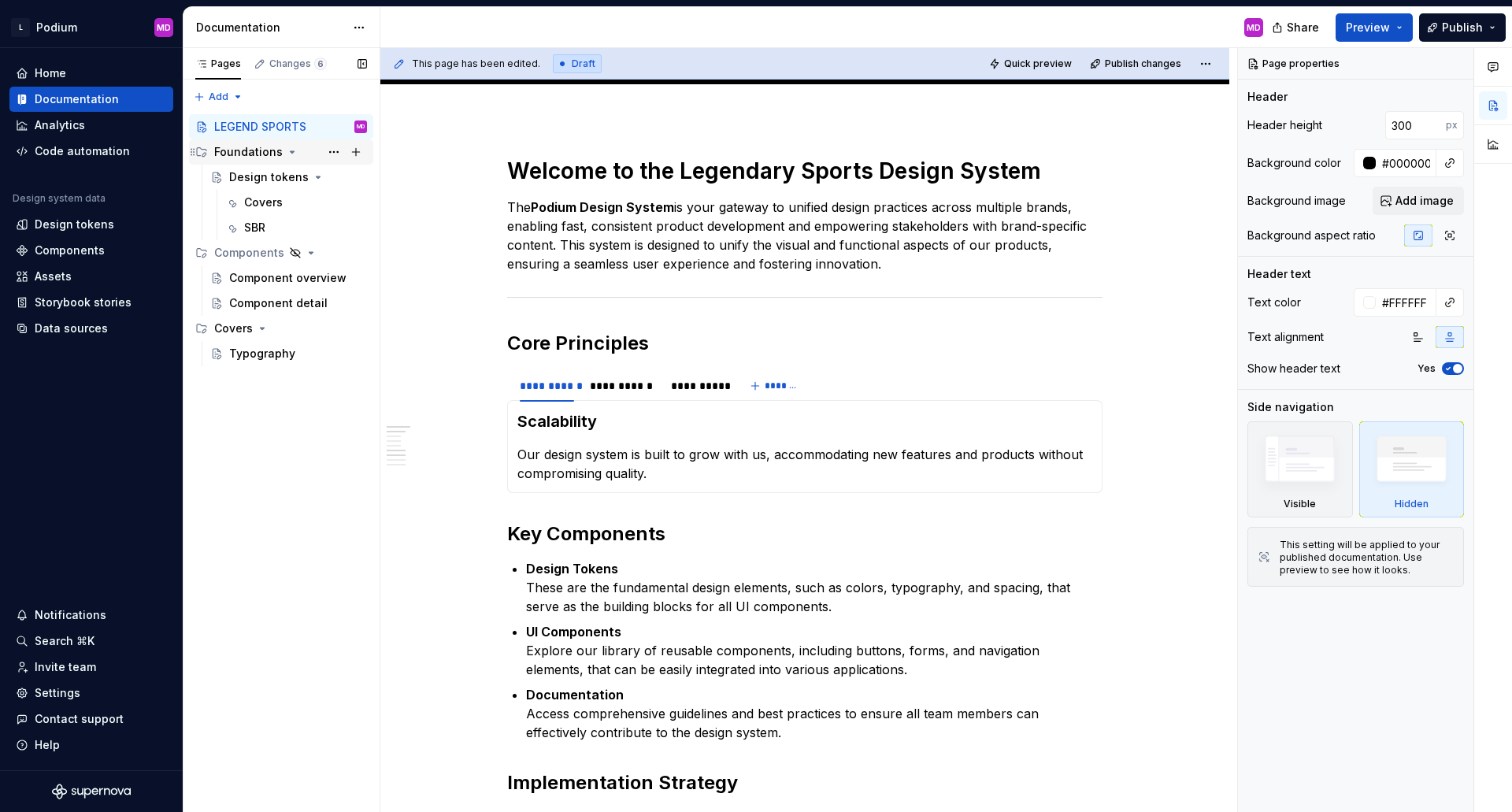
click at [268, 159] on div "Foundations" at bounding box center [249, 151] width 69 height 16
drag, startPoint x: 1026, startPoint y: 717, endPoint x: 416, endPoint y: 249, distance: 768.8
click at [1026, 717] on p "Documentation Access comprehensive guidelines and best practices to ensure all …" at bounding box center [814, 713] width 577 height 56
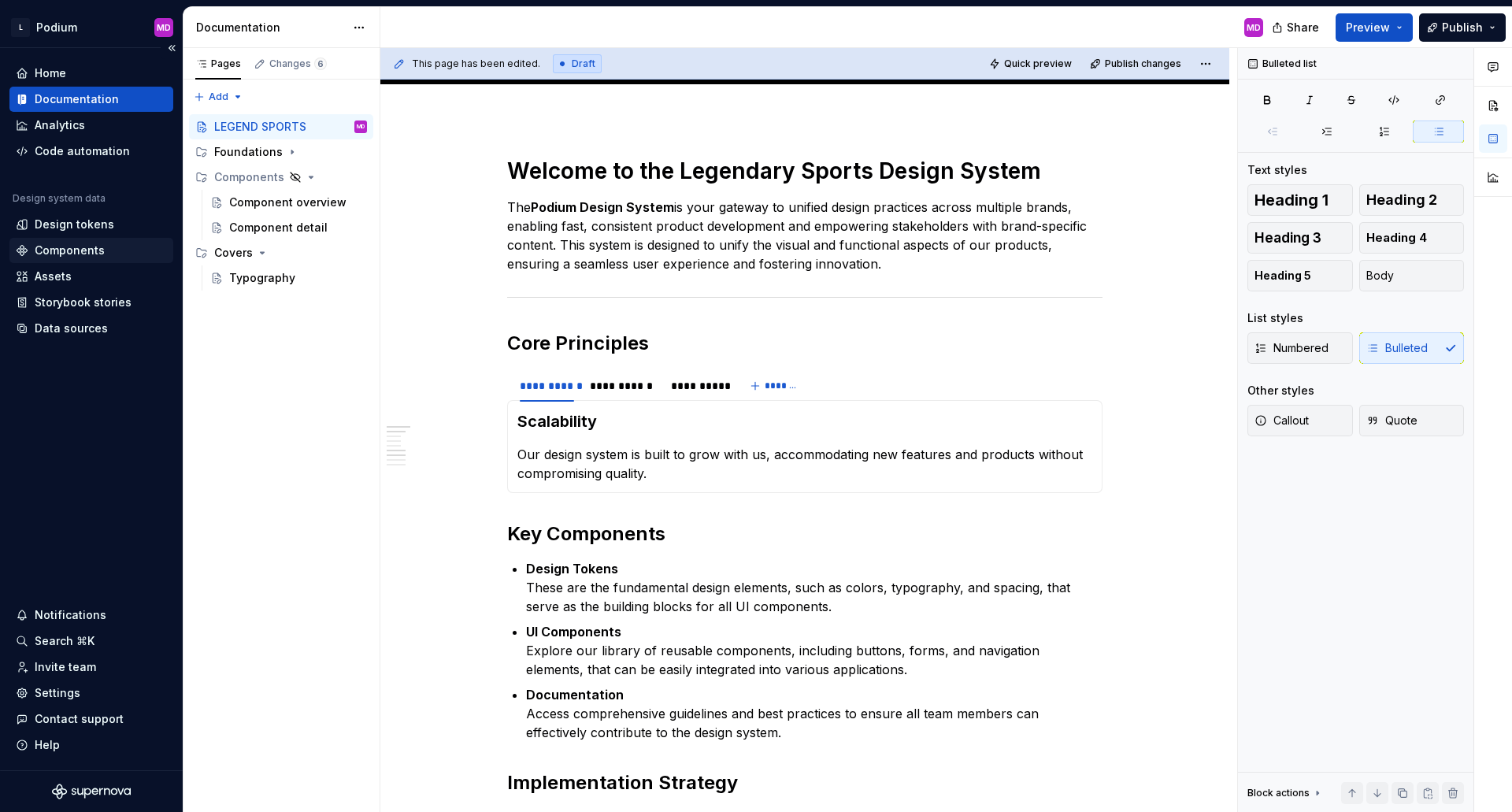
click at [99, 255] on div "Components" at bounding box center [70, 250] width 70 height 16
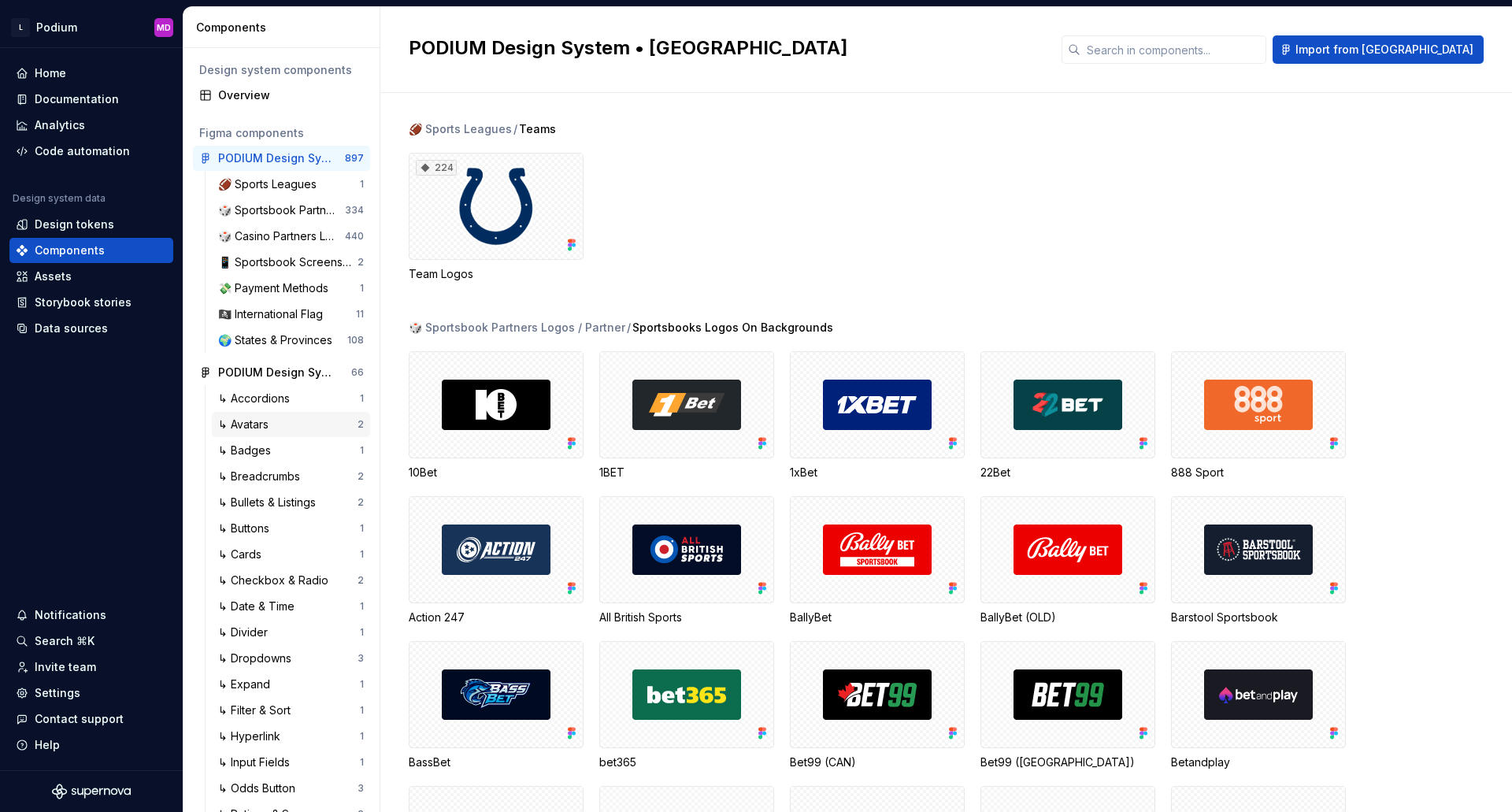
click at [276, 426] on div "↳ Avatars" at bounding box center [288, 424] width 139 height 16
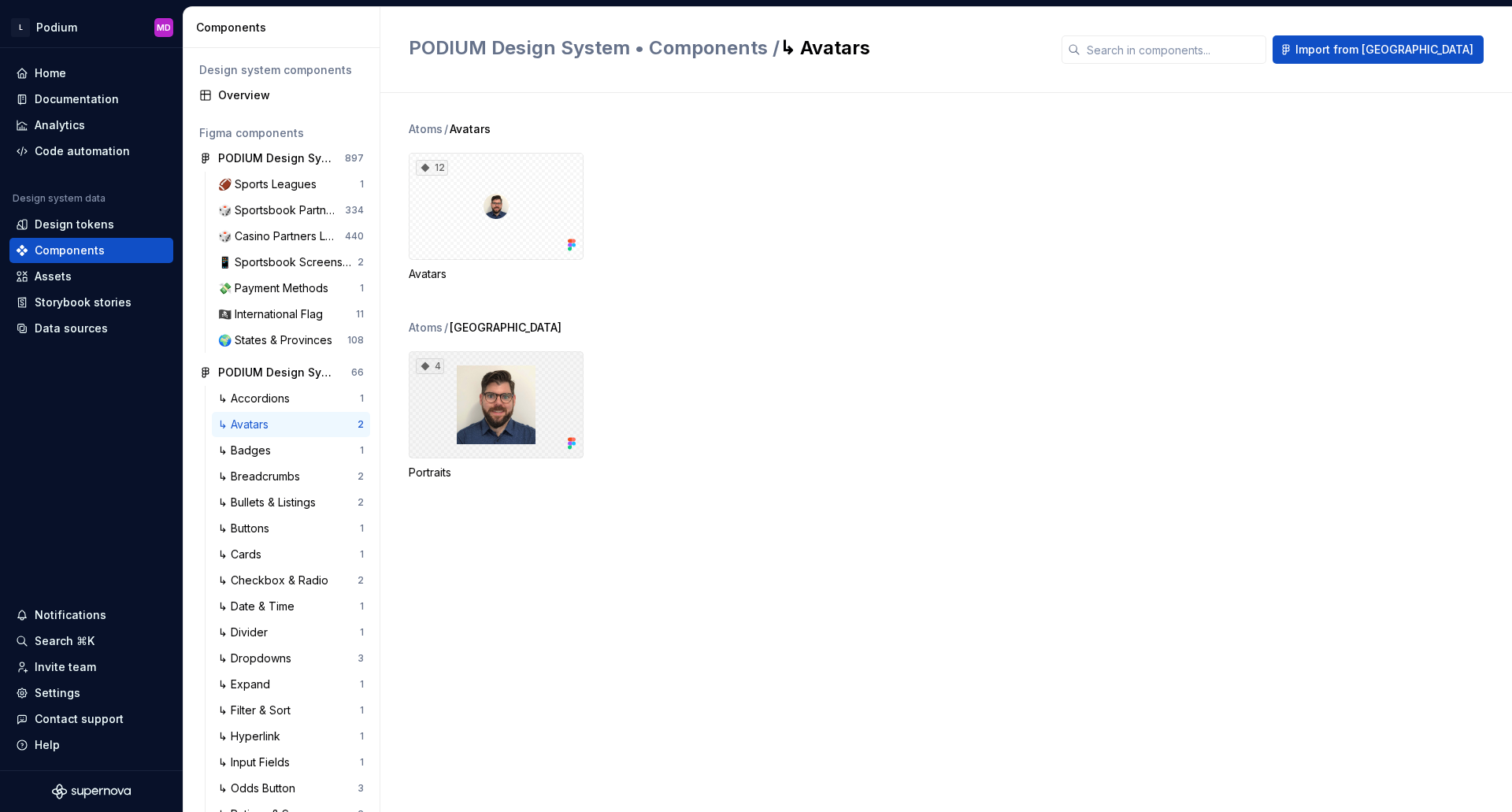
click at [493, 430] on div "4" at bounding box center [496, 404] width 175 height 107
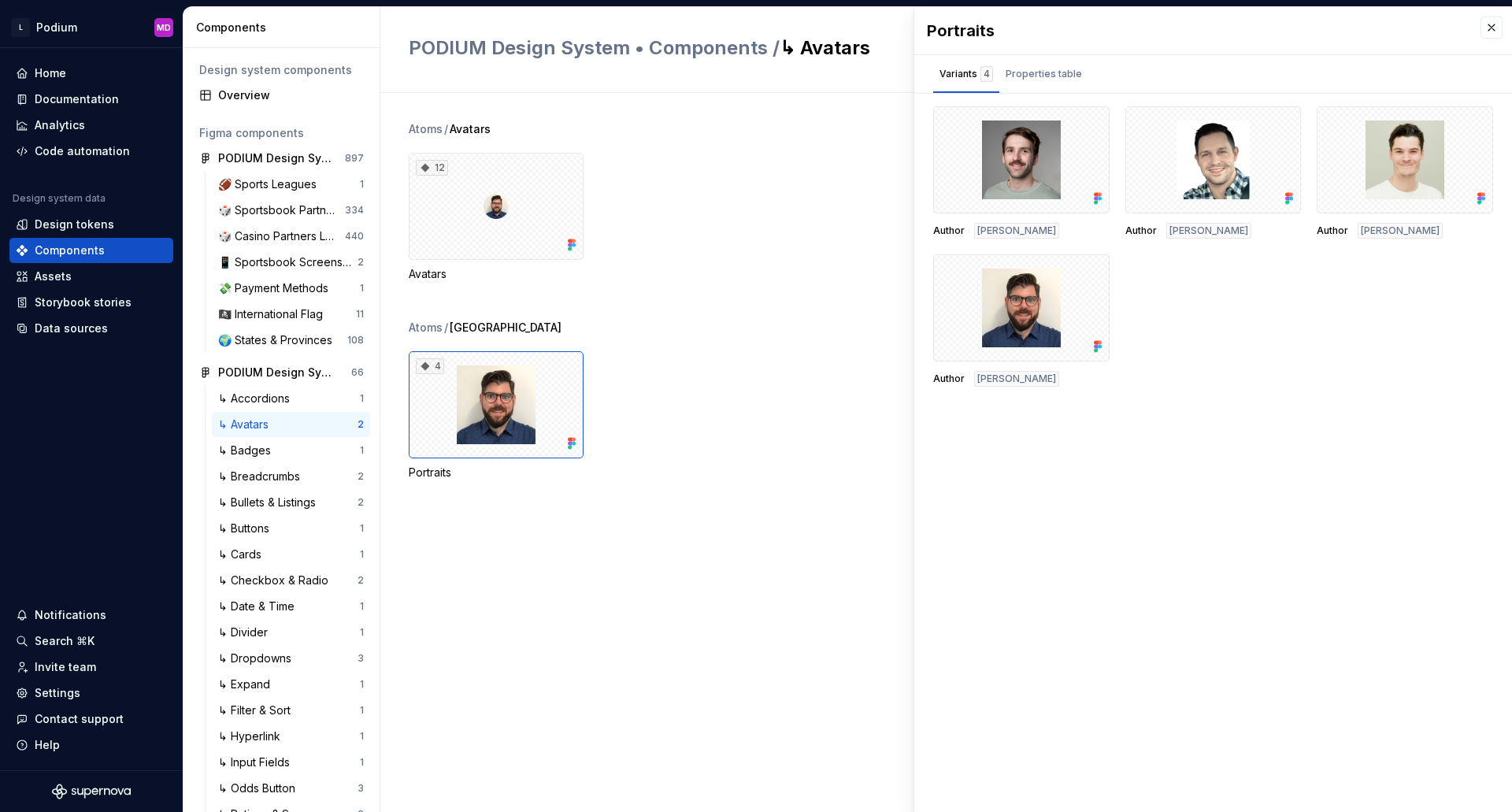
click at [668, 522] on div "Atoms / Avatars 12 Avatars Atoms / Avatar Portrait Library 4 Portraits" at bounding box center [960, 452] width 1103 height 719
click at [67, 224] on div "Design tokens" at bounding box center [74, 224] width 79 height 16
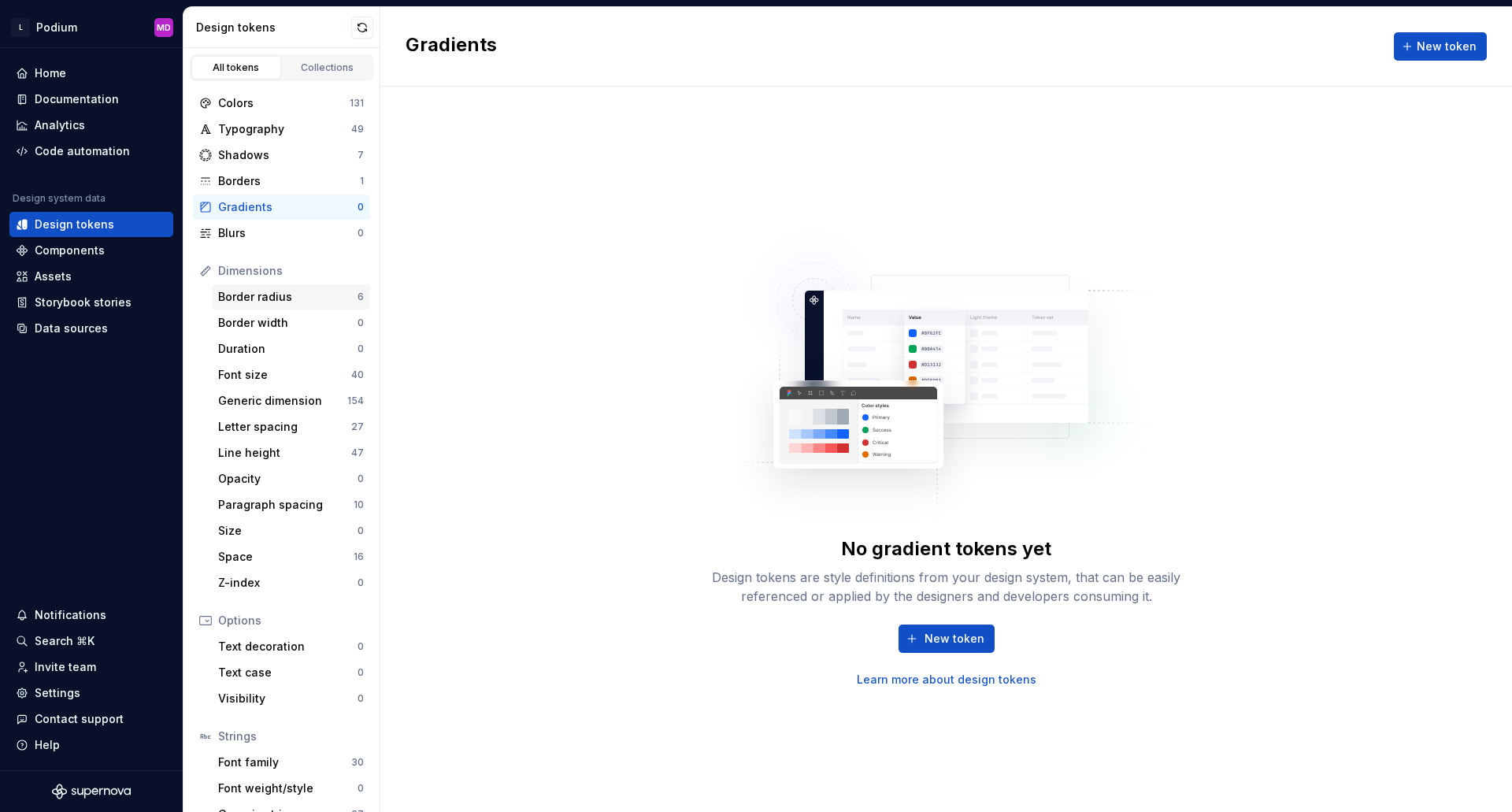
click at [268, 298] on div "Border radius" at bounding box center [288, 296] width 139 height 16
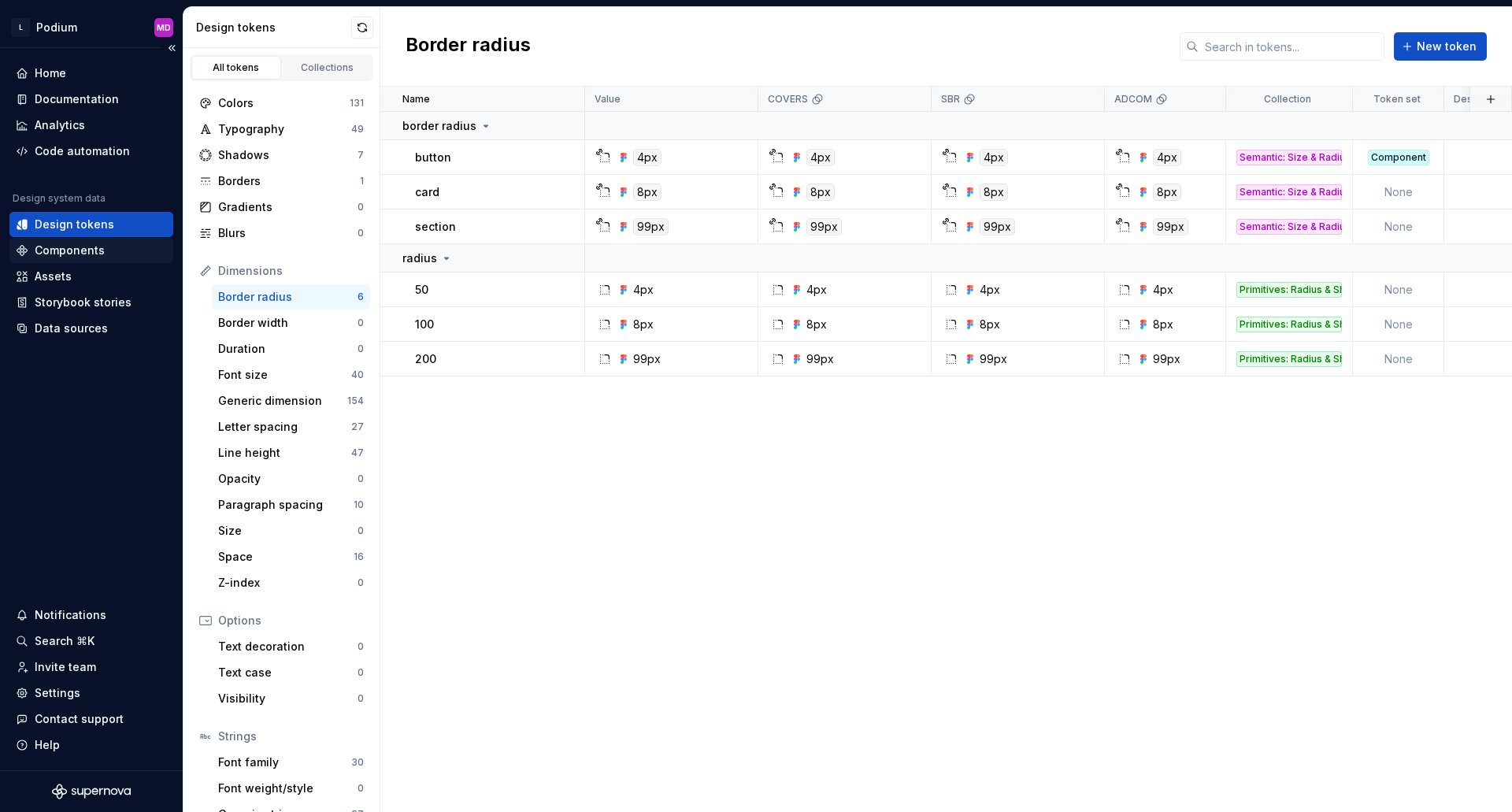
click at [62, 255] on div "Components" at bounding box center [70, 250] width 70 height 16
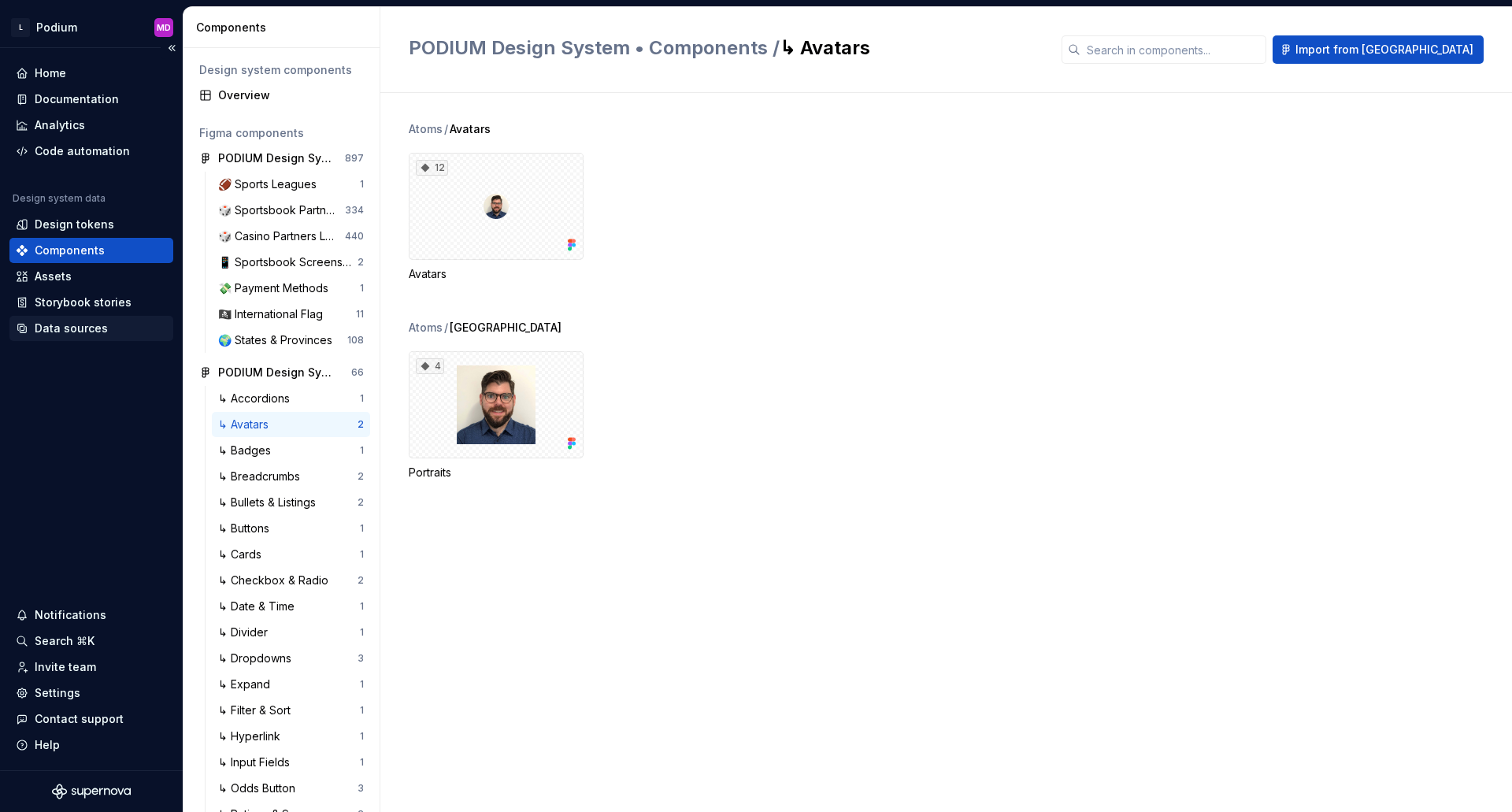
click at [88, 334] on div "Data sources" at bounding box center [71, 328] width 74 height 16
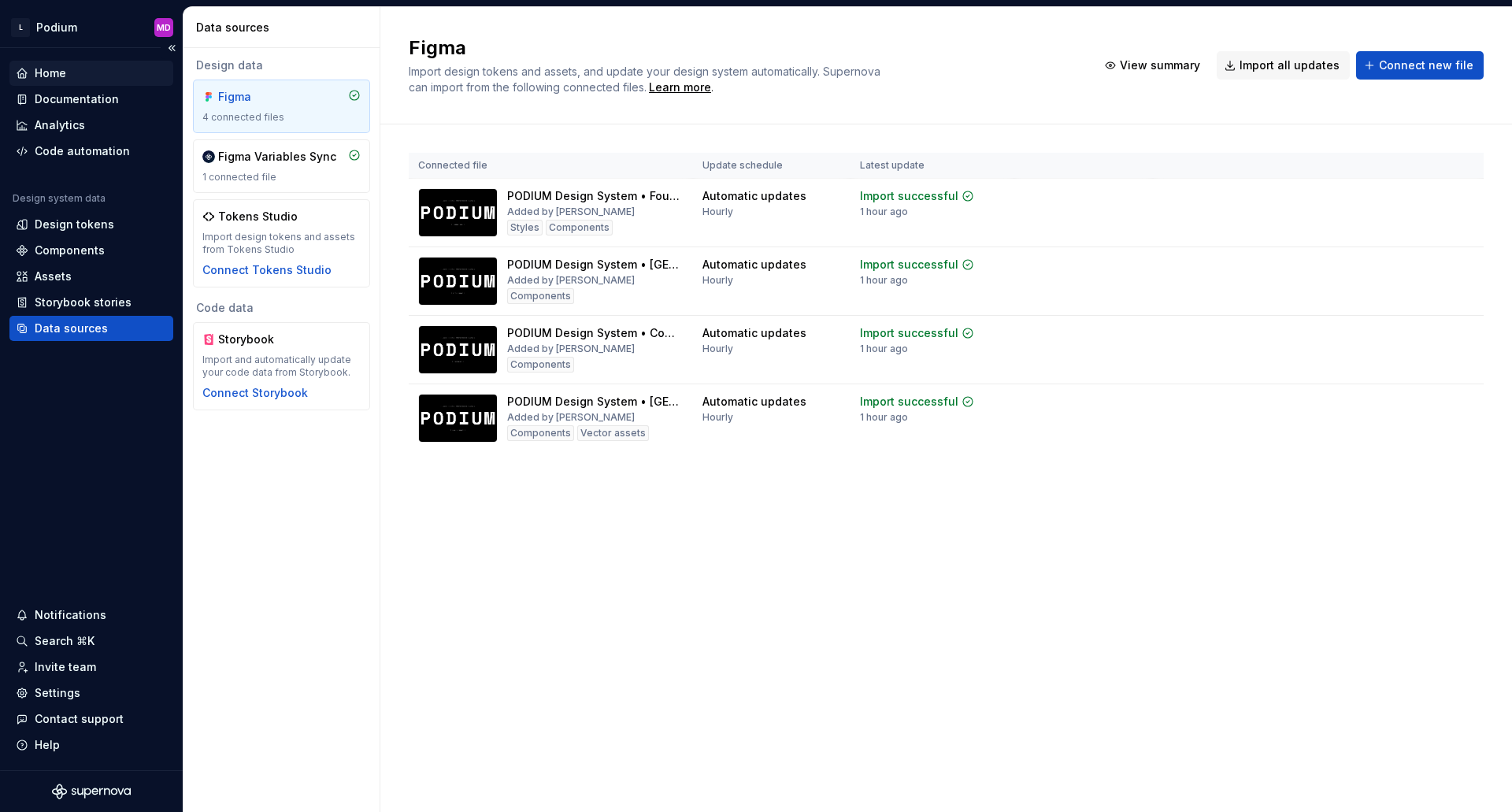
click at [82, 82] on div "Home" at bounding box center [92, 73] width 164 height 25
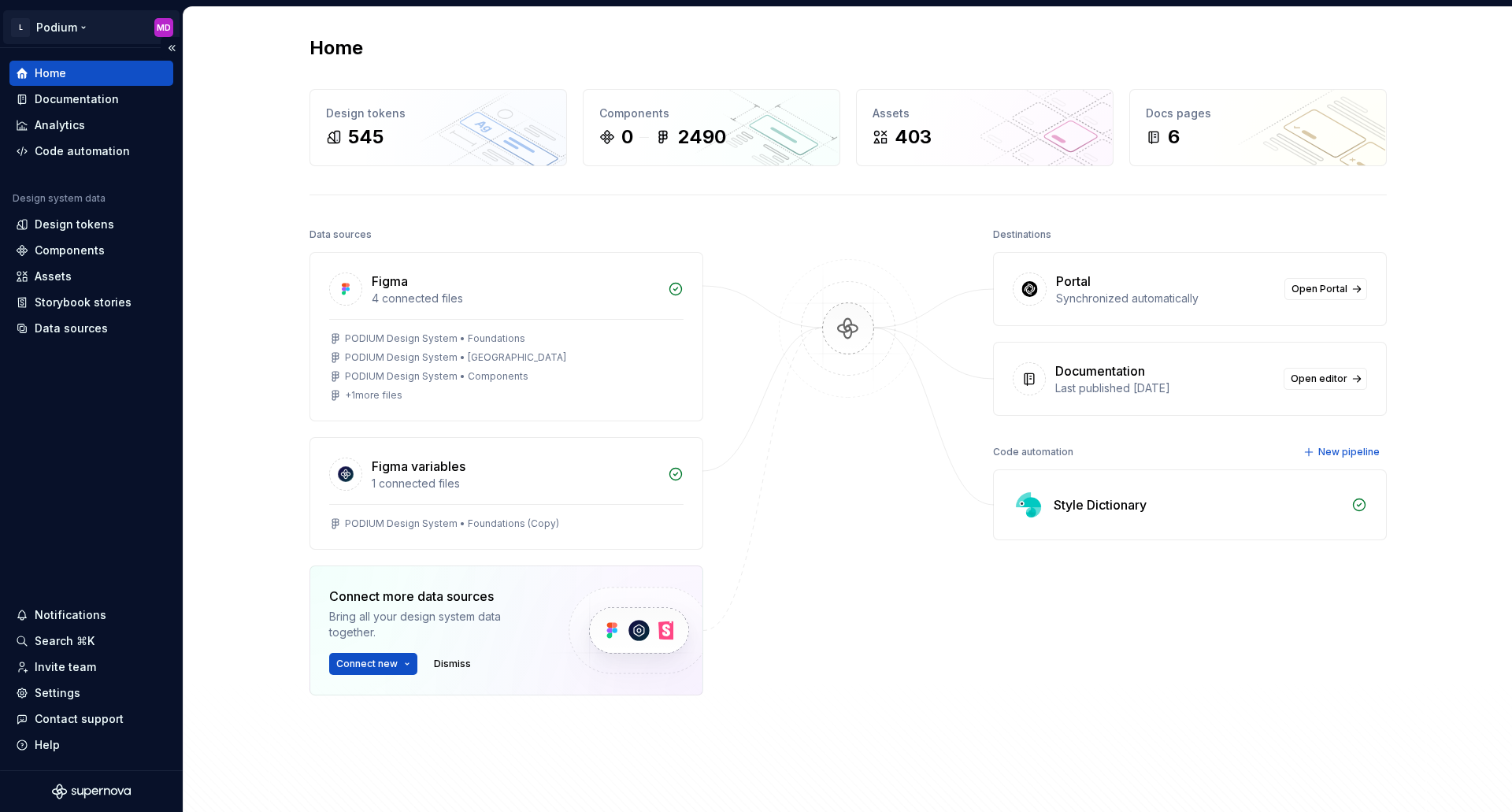
click at [77, 38] on html "L Podium MD Home Documentation Analytics Code automation Design system data Des…" at bounding box center [756, 406] width 1512 height 812
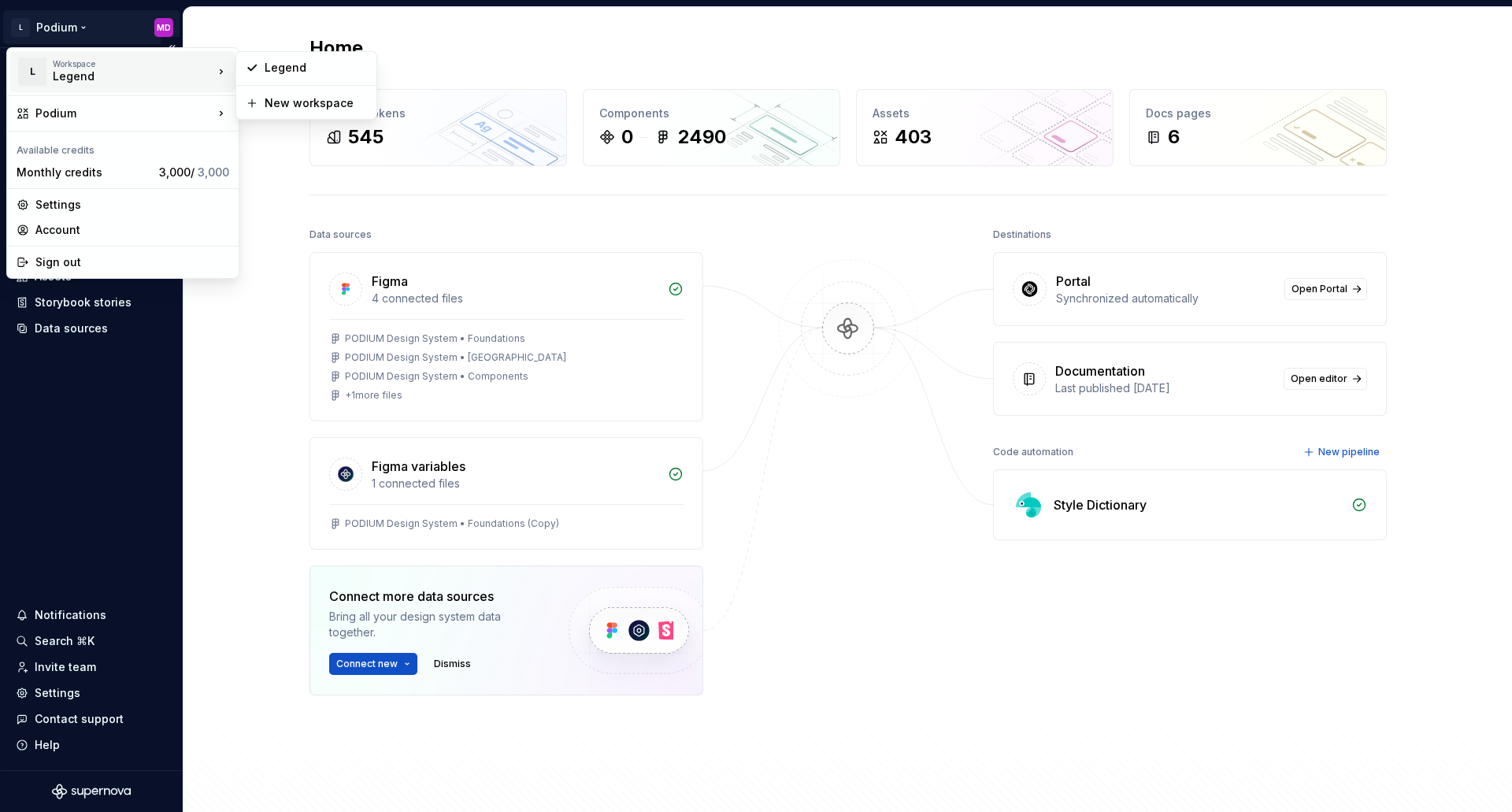
click at [140, 538] on html "L Podium MD Home Documentation Analytics Code automation Design system data Des…" at bounding box center [756, 406] width 1512 height 812
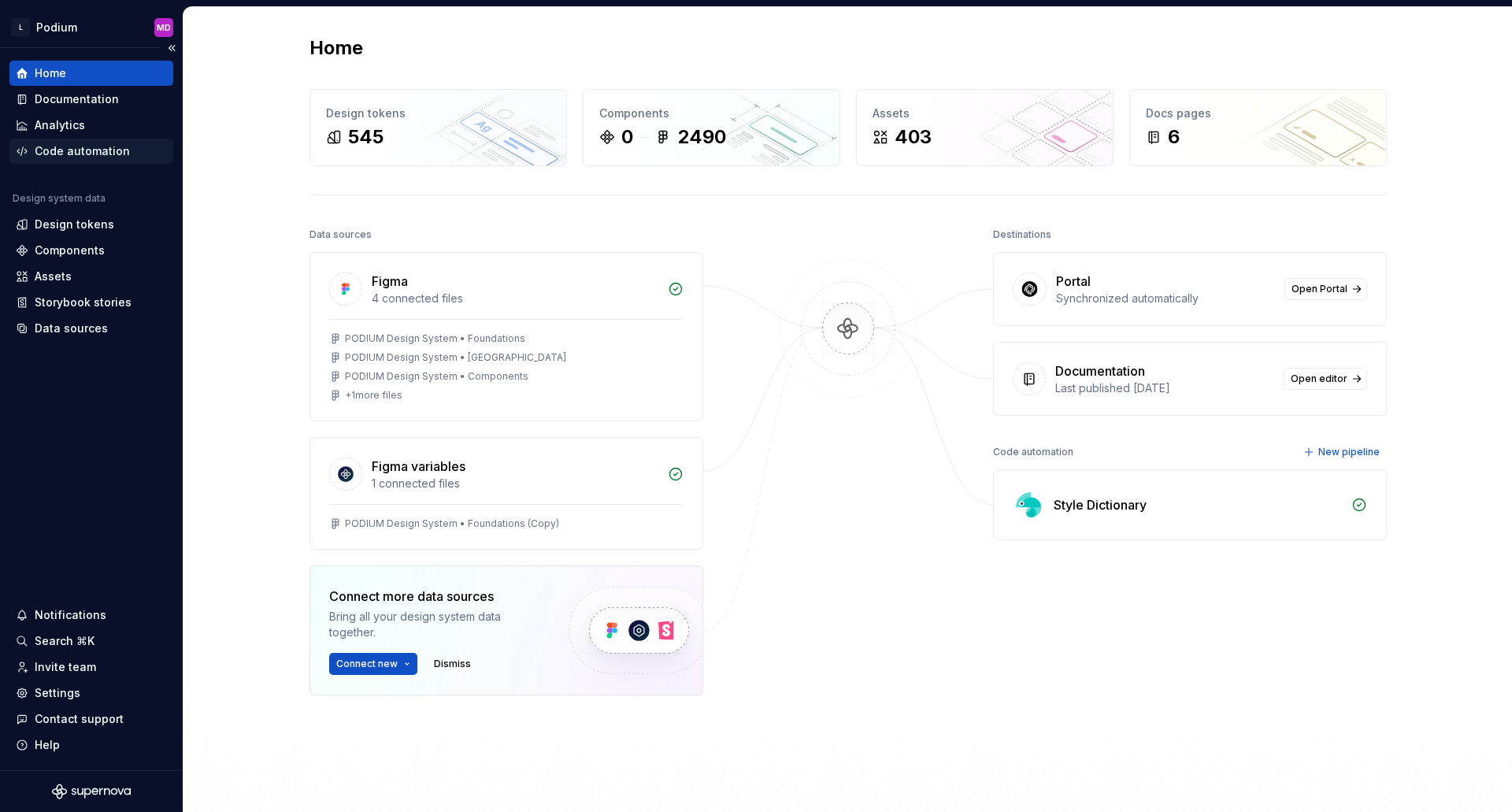
click at [100, 150] on div "Code automation" at bounding box center [82, 150] width 96 height 16
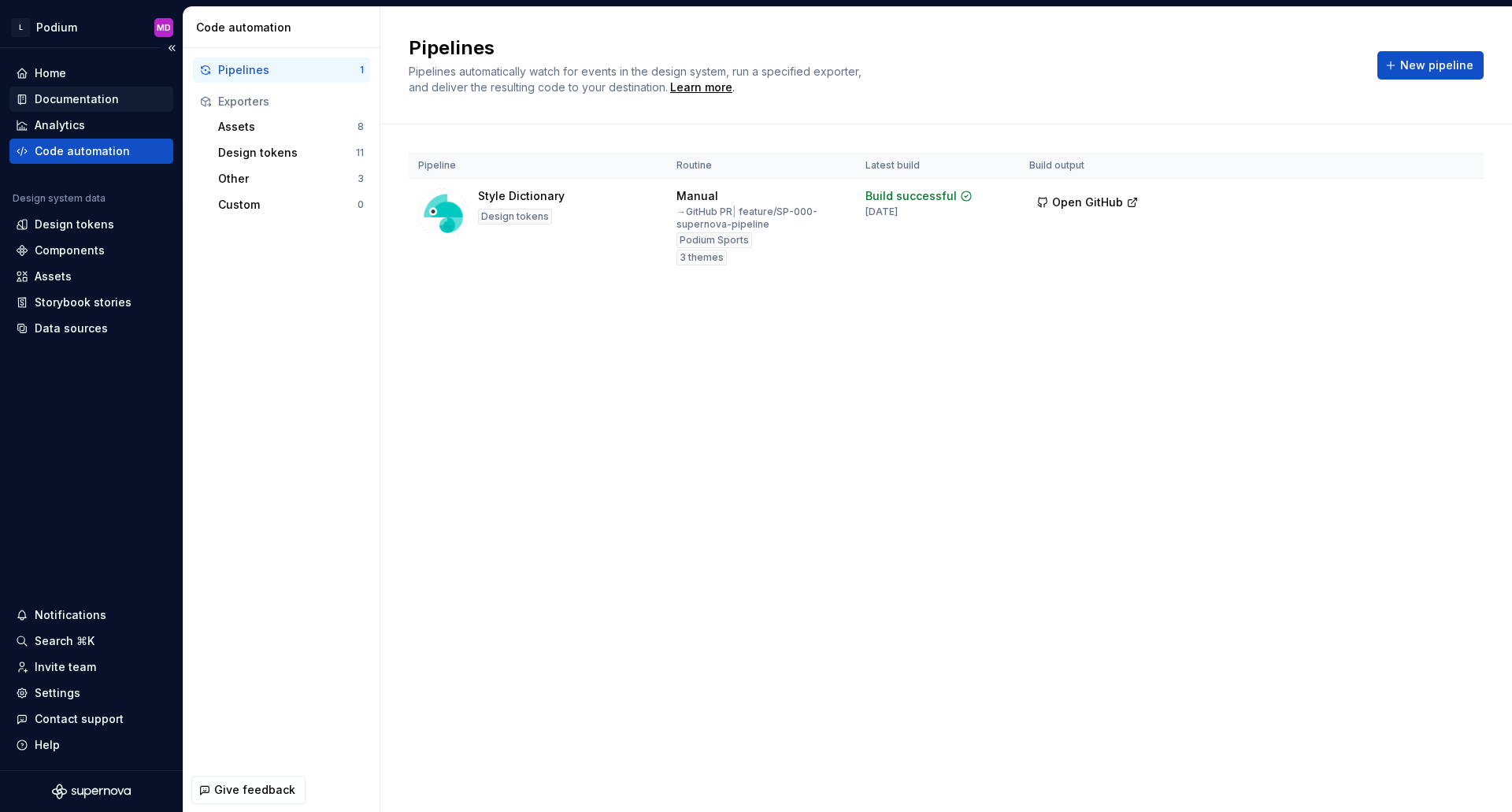
click at [101, 94] on div "Documentation" at bounding box center [76, 99] width 84 height 16
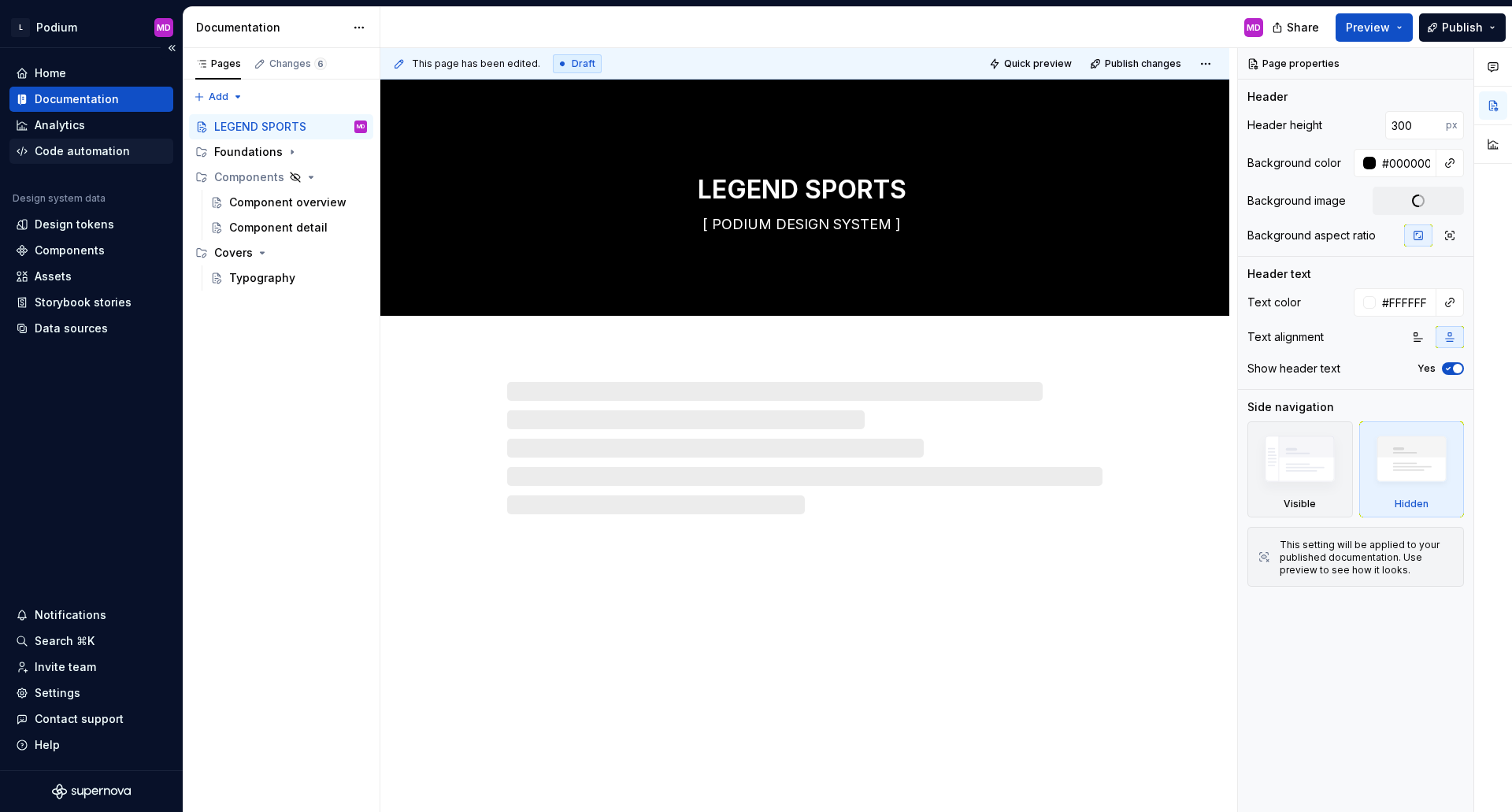
click at [100, 159] on div "Code automation" at bounding box center [92, 150] width 164 height 25
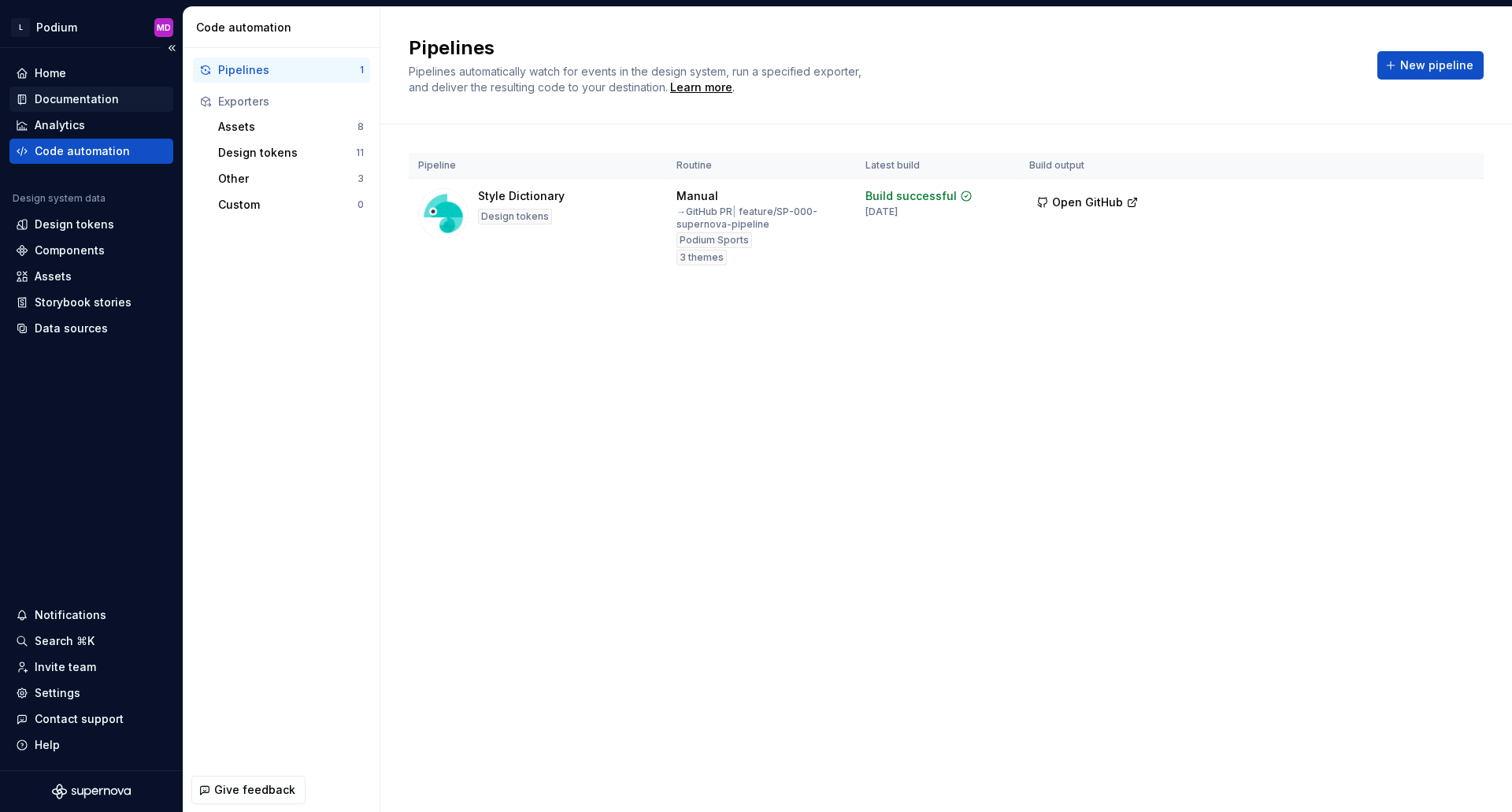
click at [81, 104] on div "Documentation" at bounding box center [76, 99] width 84 height 16
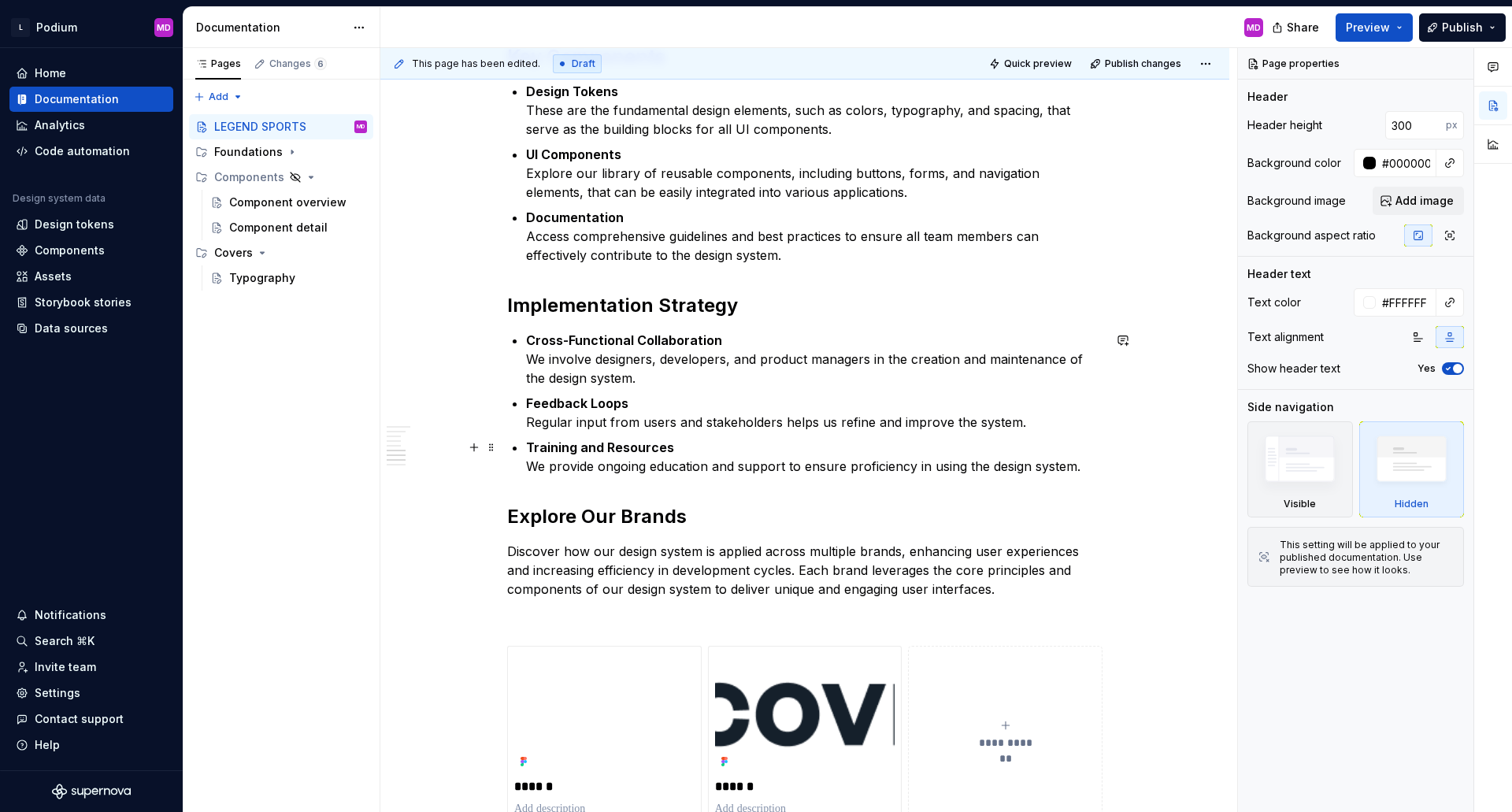
scroll to position [1102, 0]
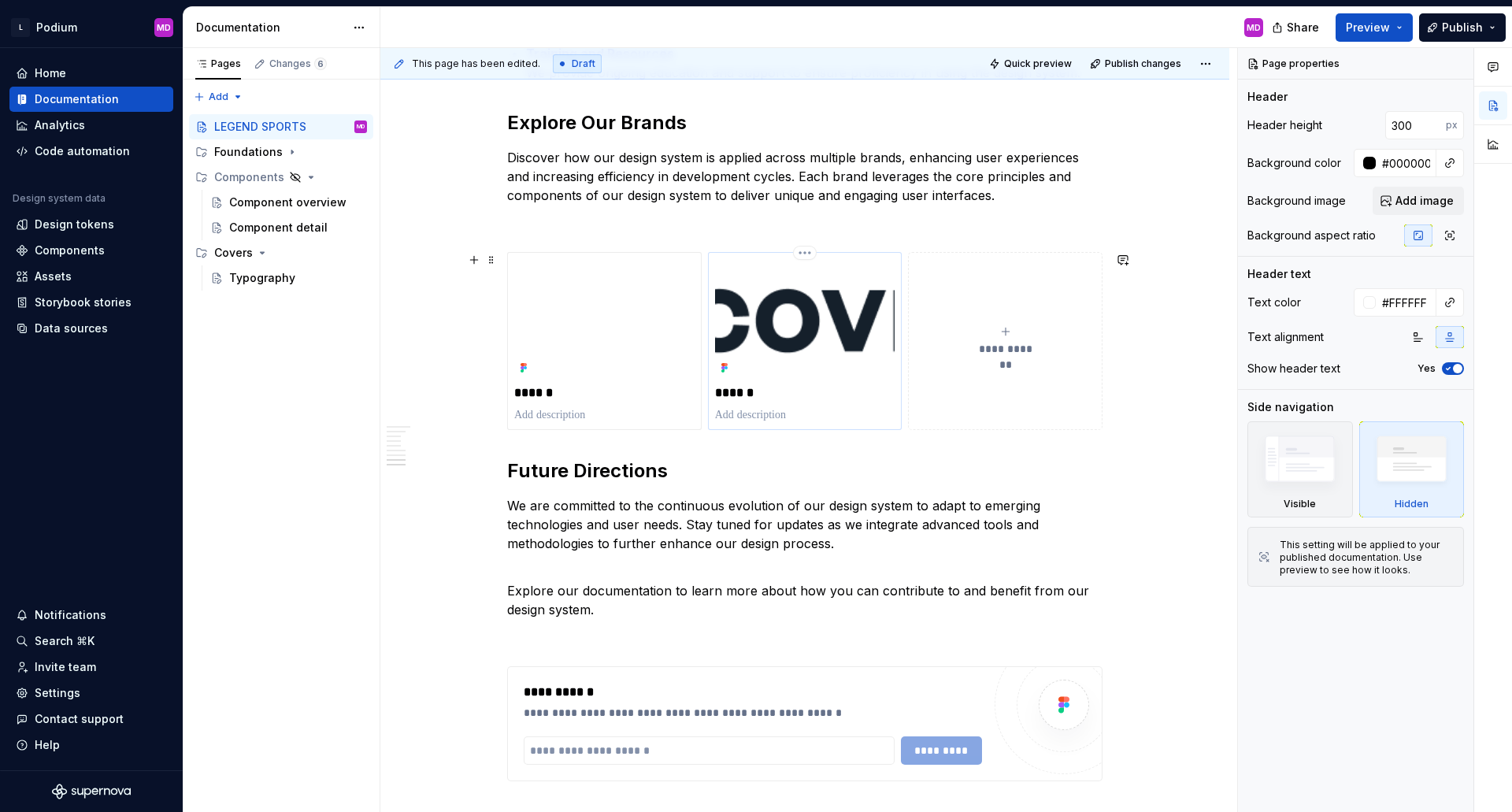
click at [786, 368] on img at bounding box center [805, 319] width 180 height 119
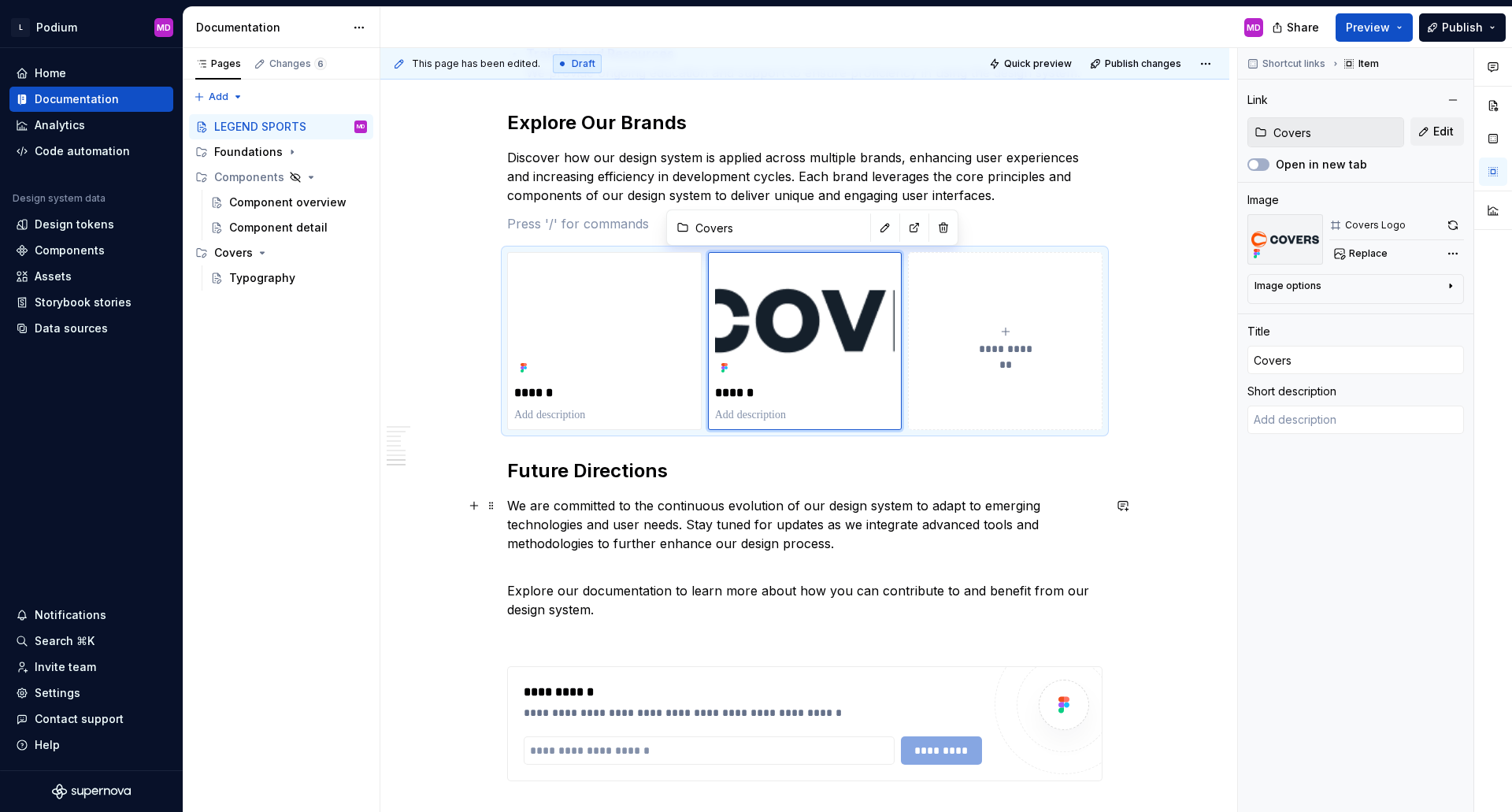
click at [828, 496] on p "We are committed to the continuous evolution of our design system to adapt to e…" at bounding box center [805, 524] width 595 height 56
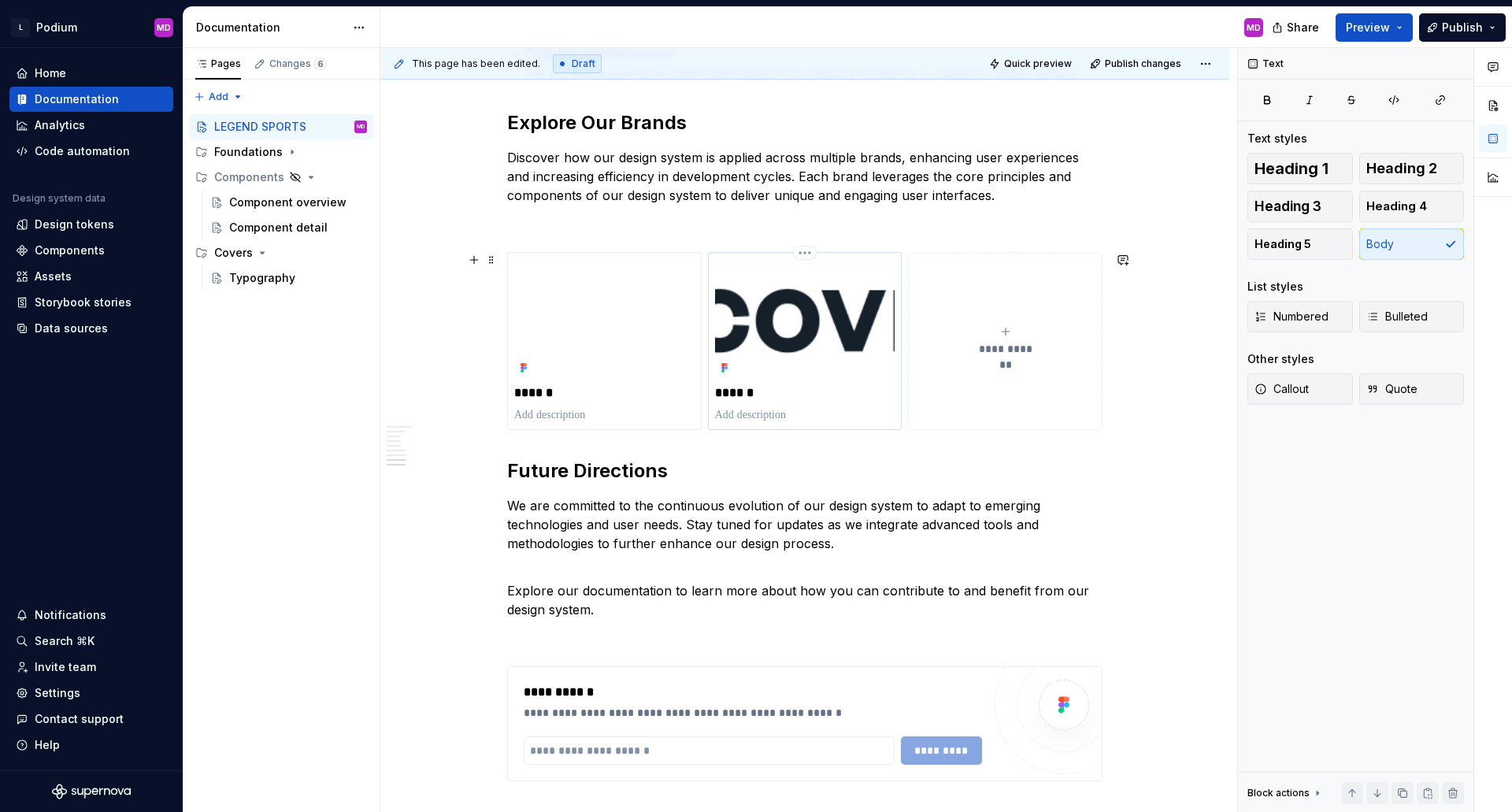
click at [771, 345] on img at bounding box center [805, 319] width 180 height 119
type textarea "*"
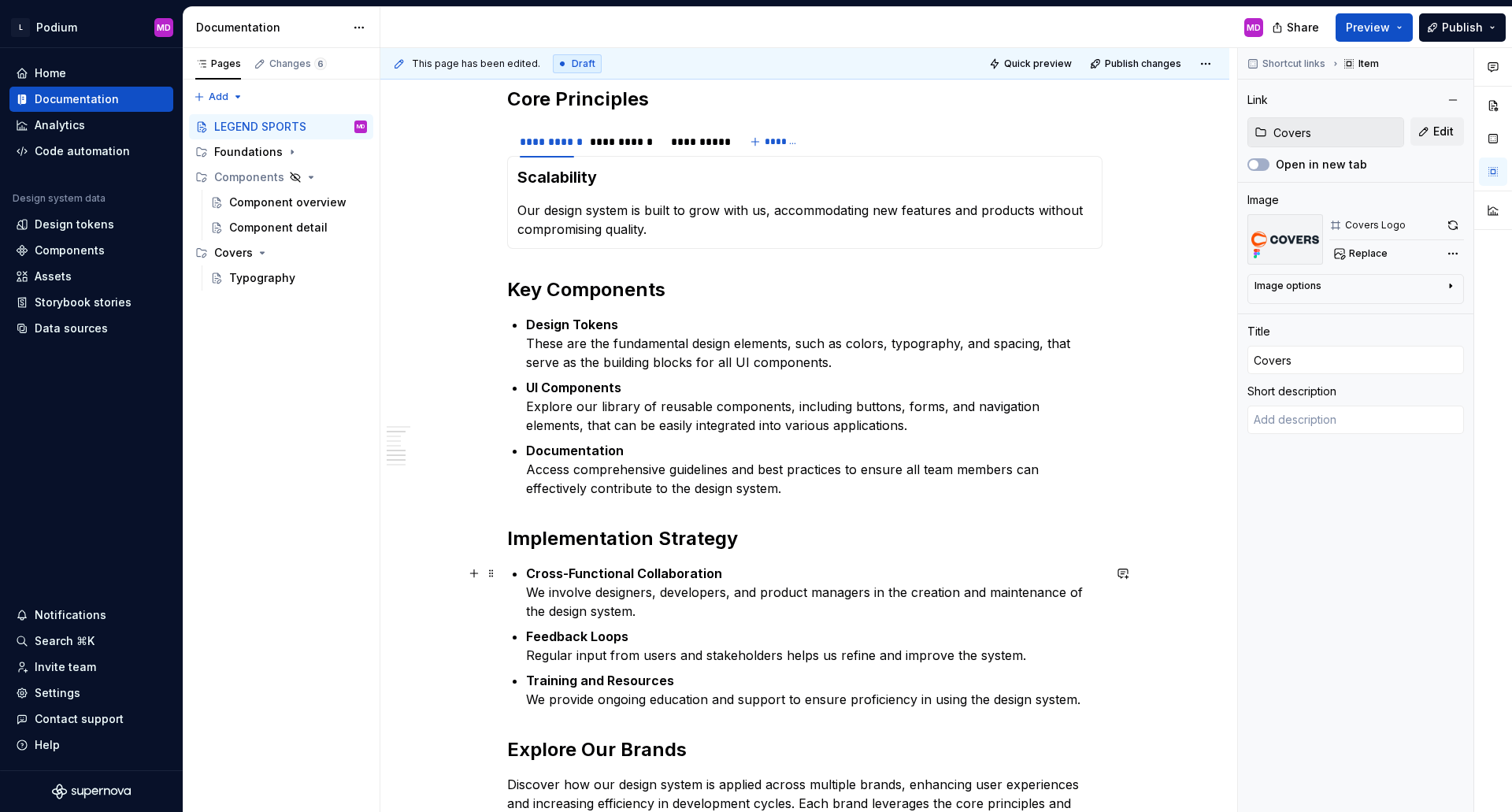
scroll to position [473, 0]
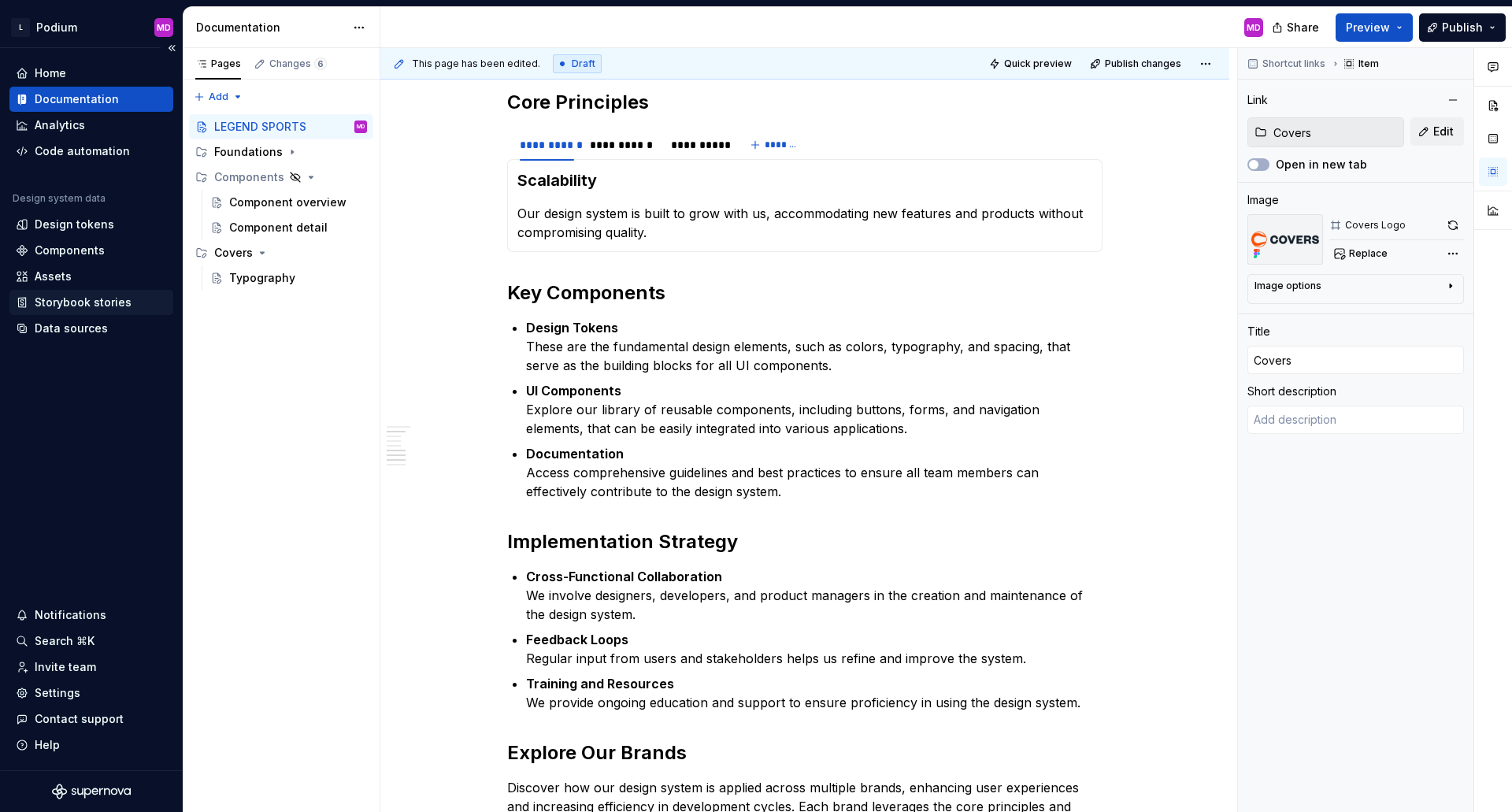
click at [83, 303] on div "Storybook stories" at bounding box center [83, 302] width 96 height 16
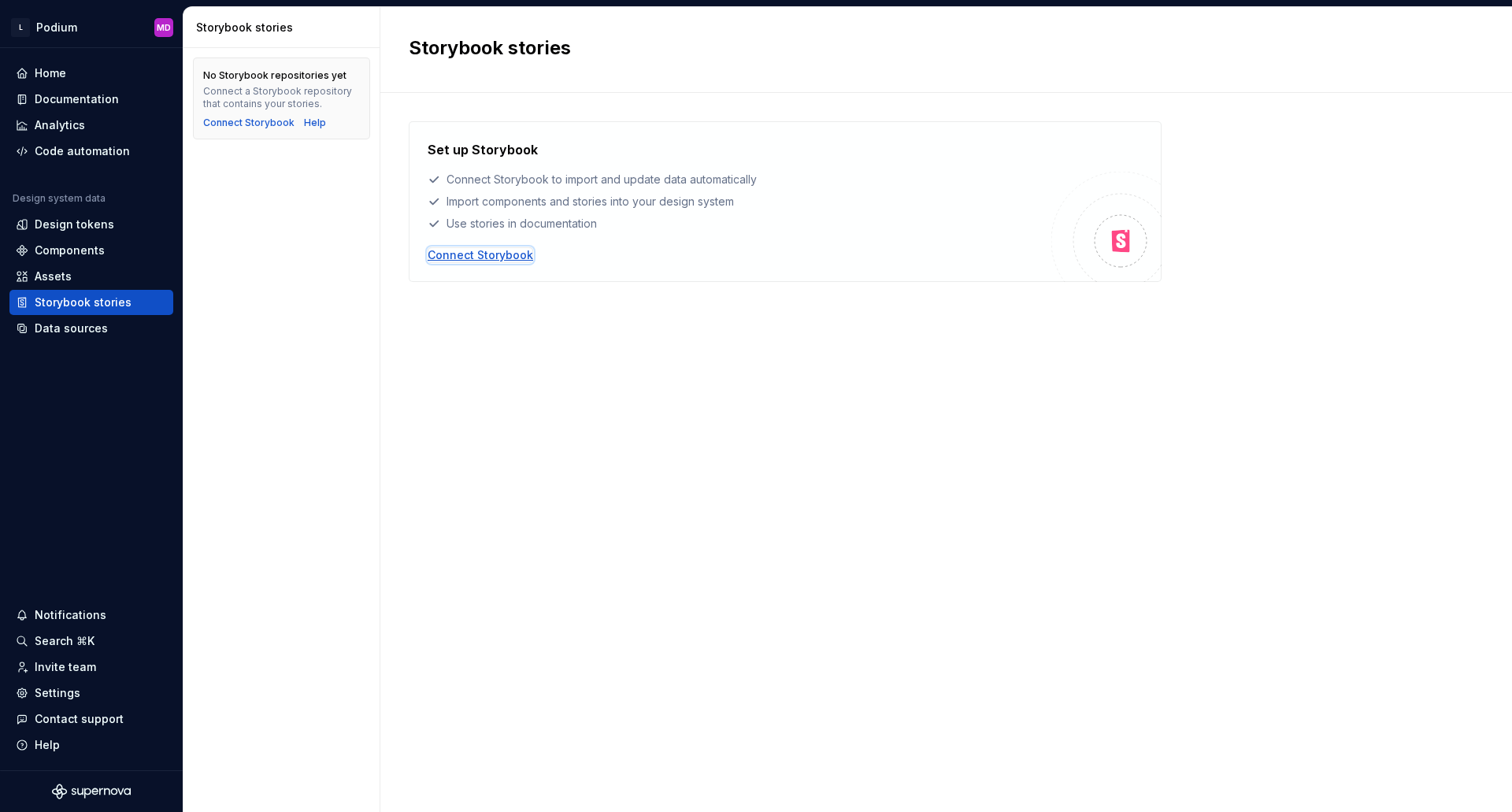
click at [493, 254] on div "Connect Storybook" at bounding box center [480, 254] width 105 height 16
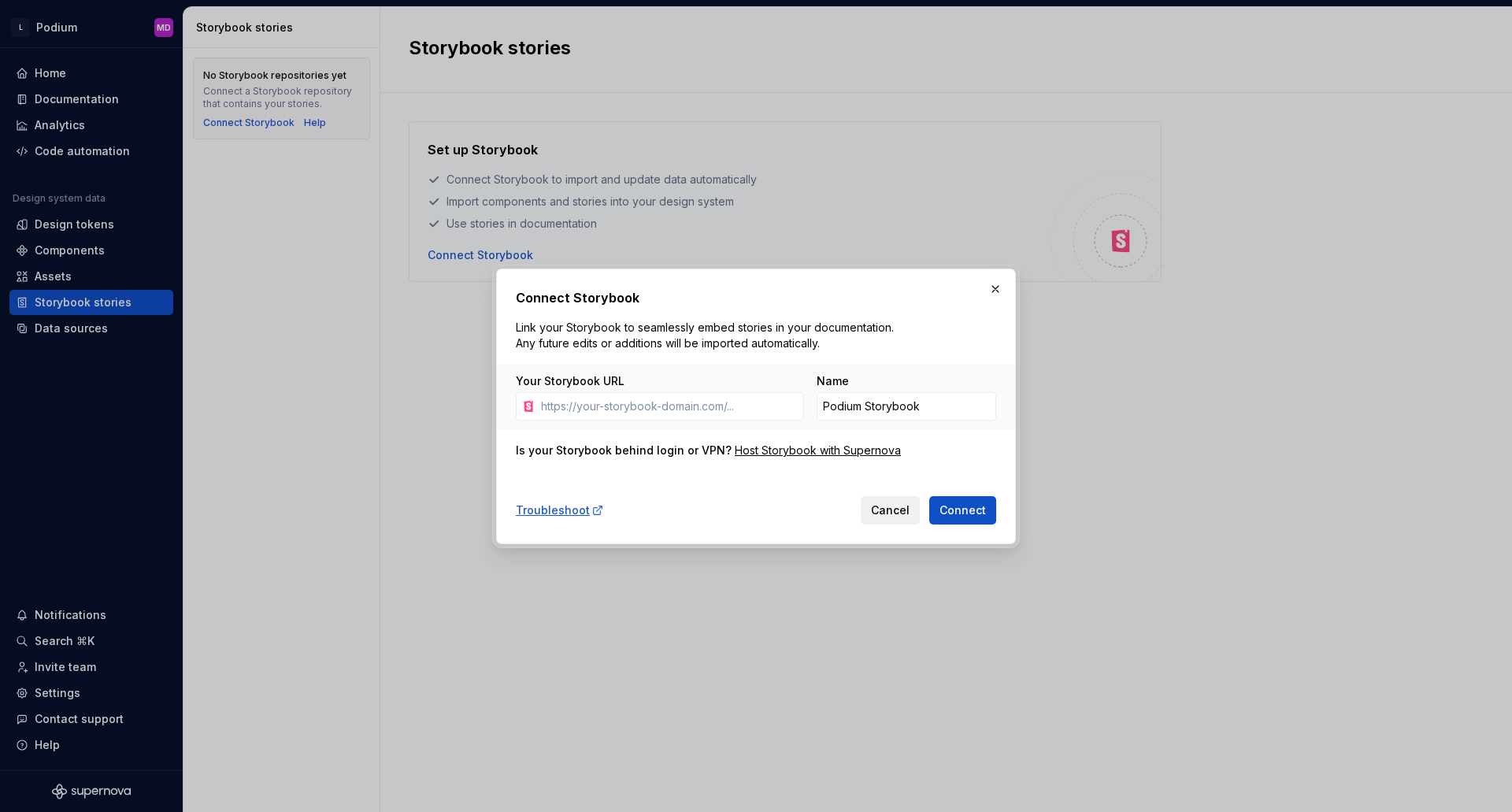
click at [880, 509] on span "Cancel" at bounding box center [890, 509] width 38 height 16
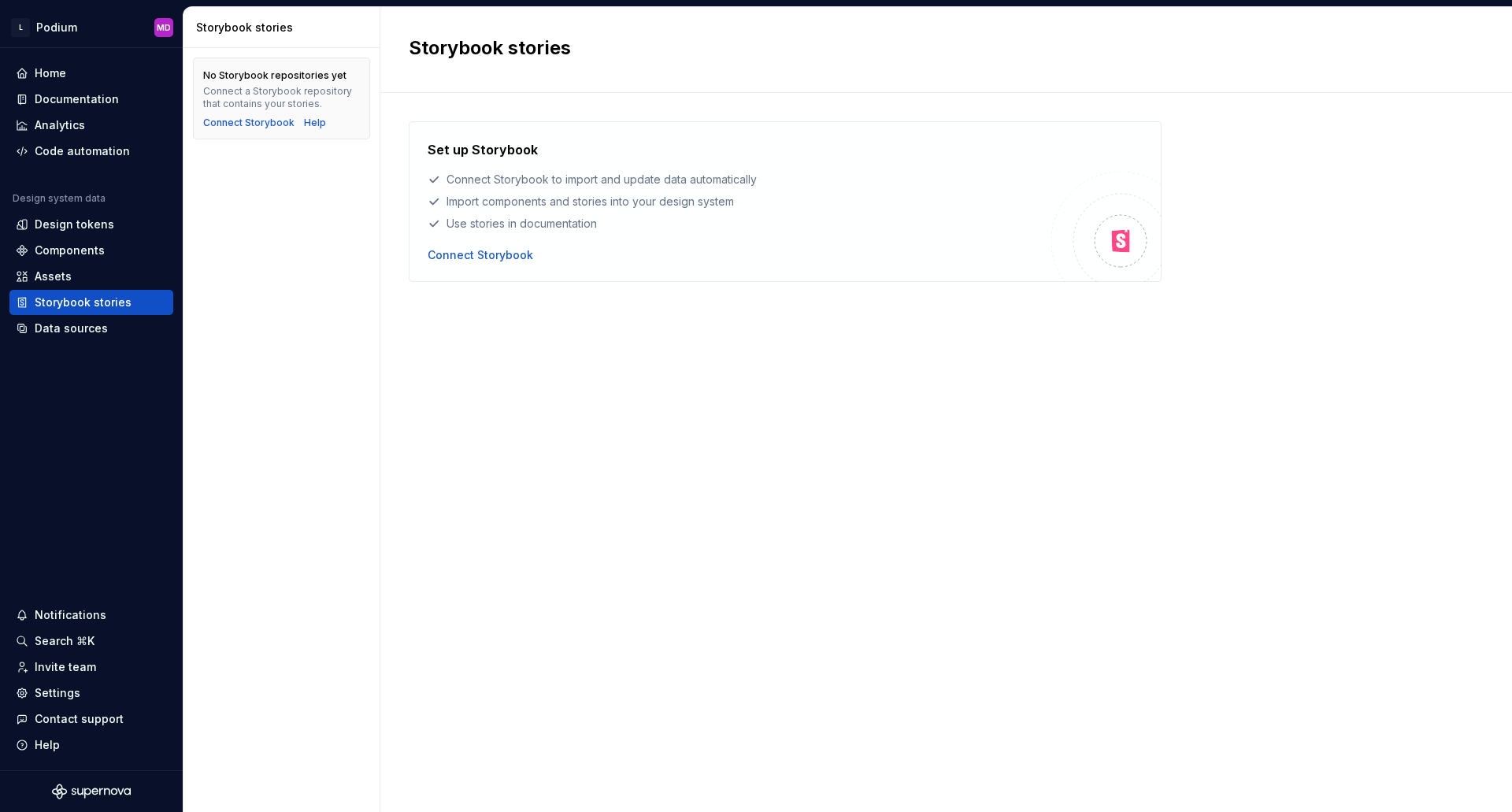
click at [958, 576] on div "Set up Storybook Connect Storybook to import and update data automatically Impo…" at bounding box center [946, 436] width 1075 height 630
drag, startPoint x: 520, startPoint y: 476, endPoint x: 428, endPoint y: 458, distance: 93.7
click at [521, 476] on div "Set up Storybook Connect Storybook to import and update data automatically Impo…" at bounding box center [946, 436] width 1075 height 630
click at [1327, 455] on div "Set up Storybook Connect Storybook to import and update data automatically Impo…" at bounding box center [946, 436] width 1075 height 630
click at [657, 526] on div "Set up Storybook Connect Storybook to import and update data automatically Impo…" at bounding box center [946, 436] width 1075 height 630
